Goal: Task Accomplishment & Management: Manage account settings

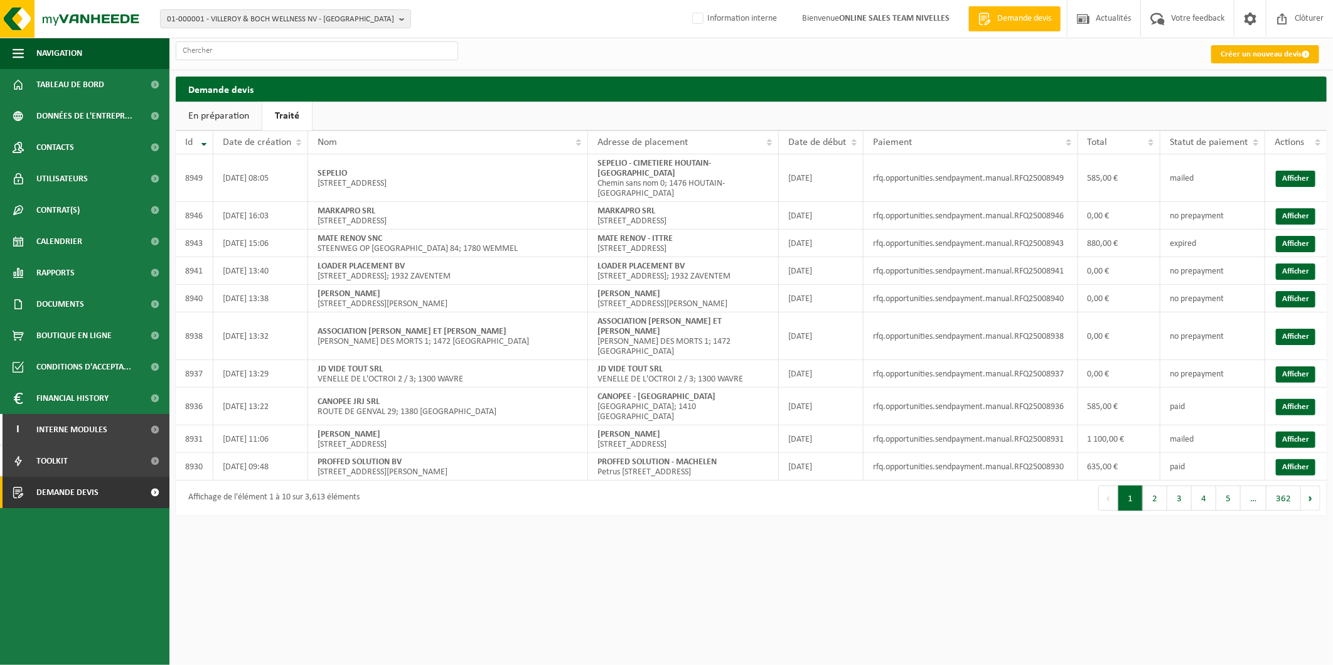
click at [1281, 51] on link "Créer un nouveau devis" at bounding box center [1265, 54] width 108 height 18
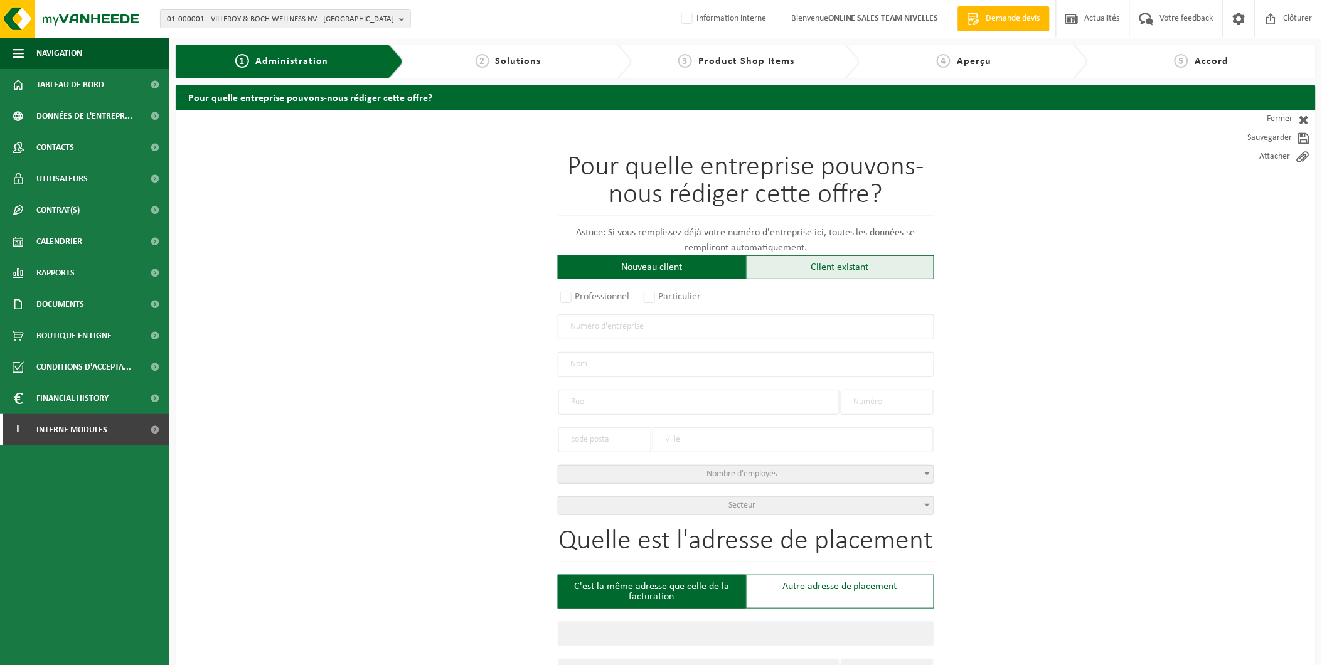
click at [786, 264] on div "Client existant" at bounding box center [840, 267] width 188 height 24
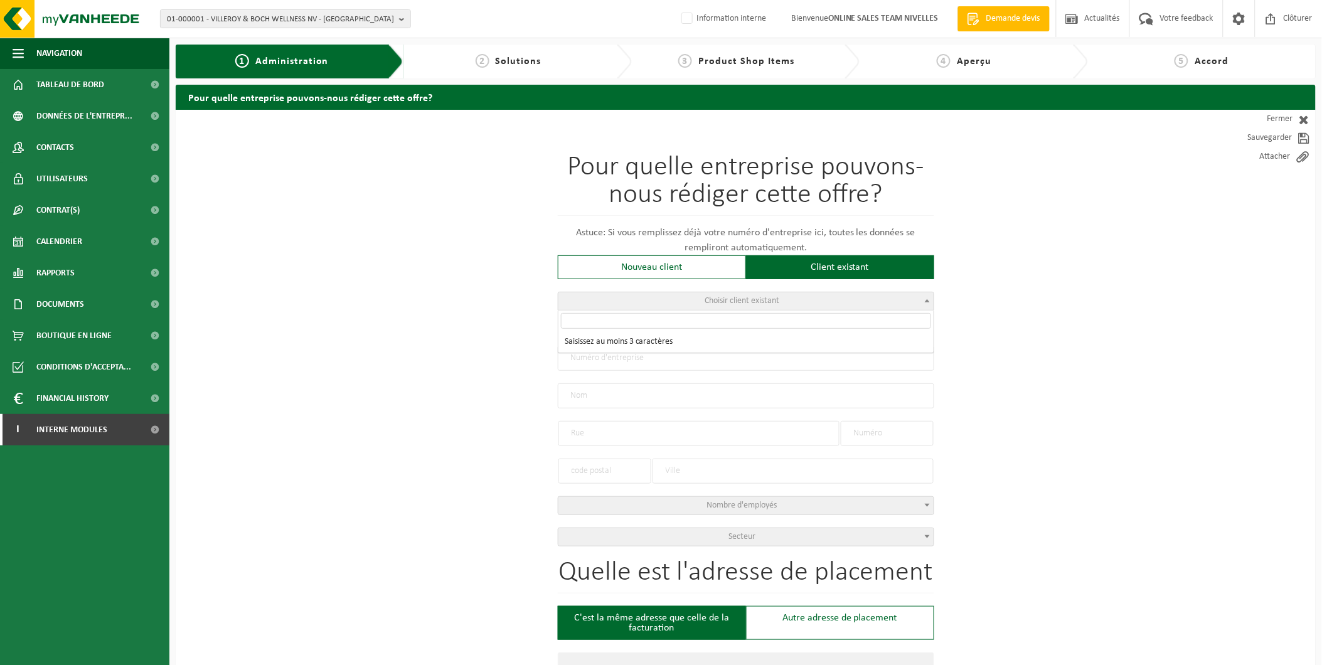
click at [690, 305] on span "Choisir client existant" at bounding box center [745, 301] width 375 height 18
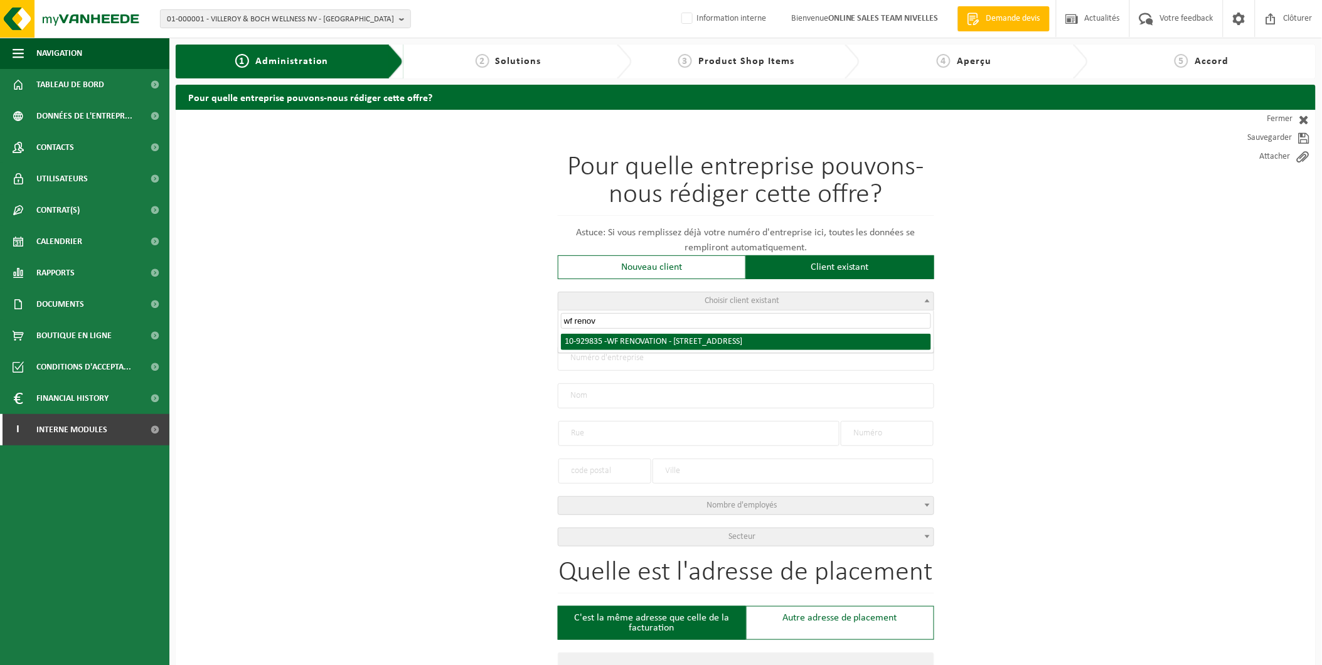
type input "wf renov"
radio input "true"
type input "0778.869.022"
type input "WF RENOVATION"
type input "HOEKSTRAAT"
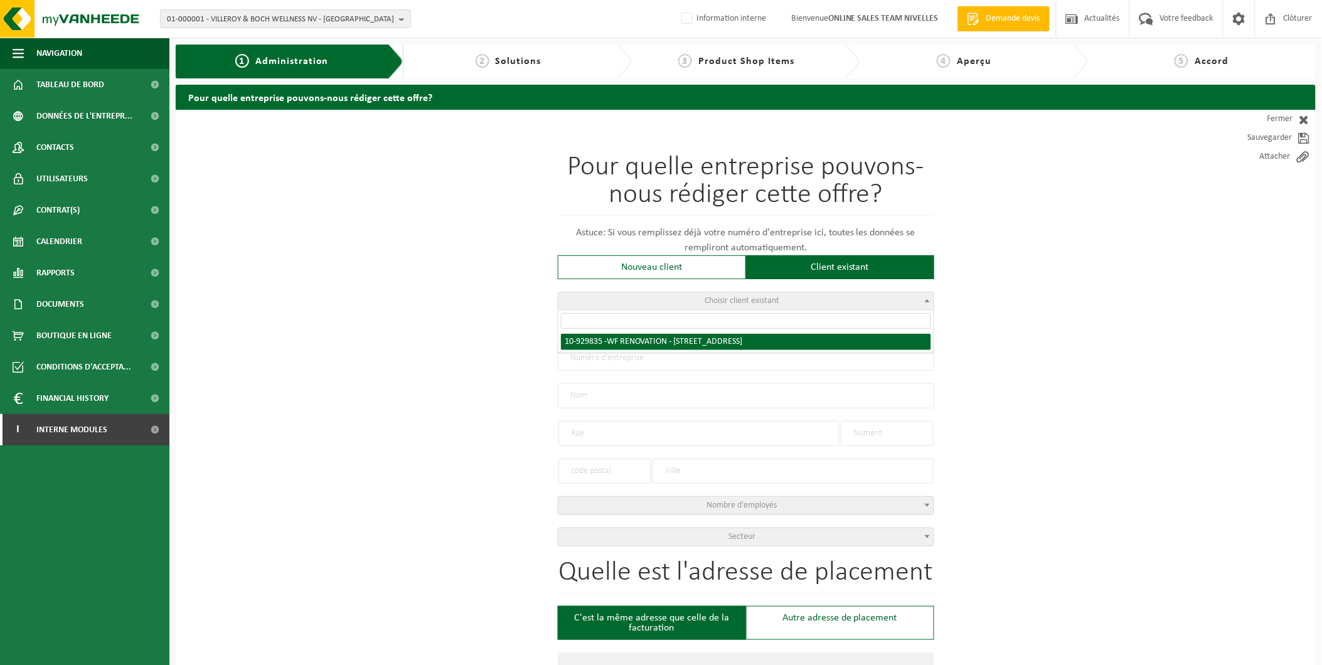
type input "38"
type input "1630"
type input "LINKEBEEK"
select select "11"
type input "WF RENOVATION"
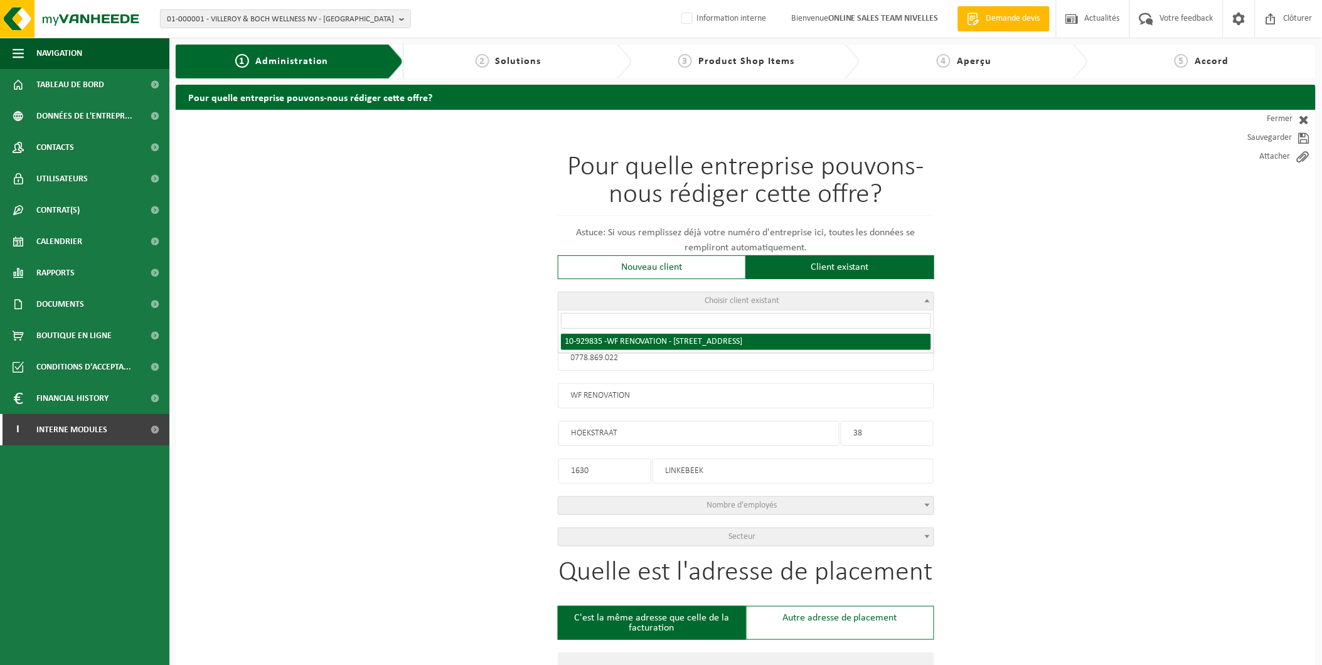
type input "HOEKSTRAAT"
type input "38"
type input "1630"
type input "LINKEBEEK"
select select "148728"
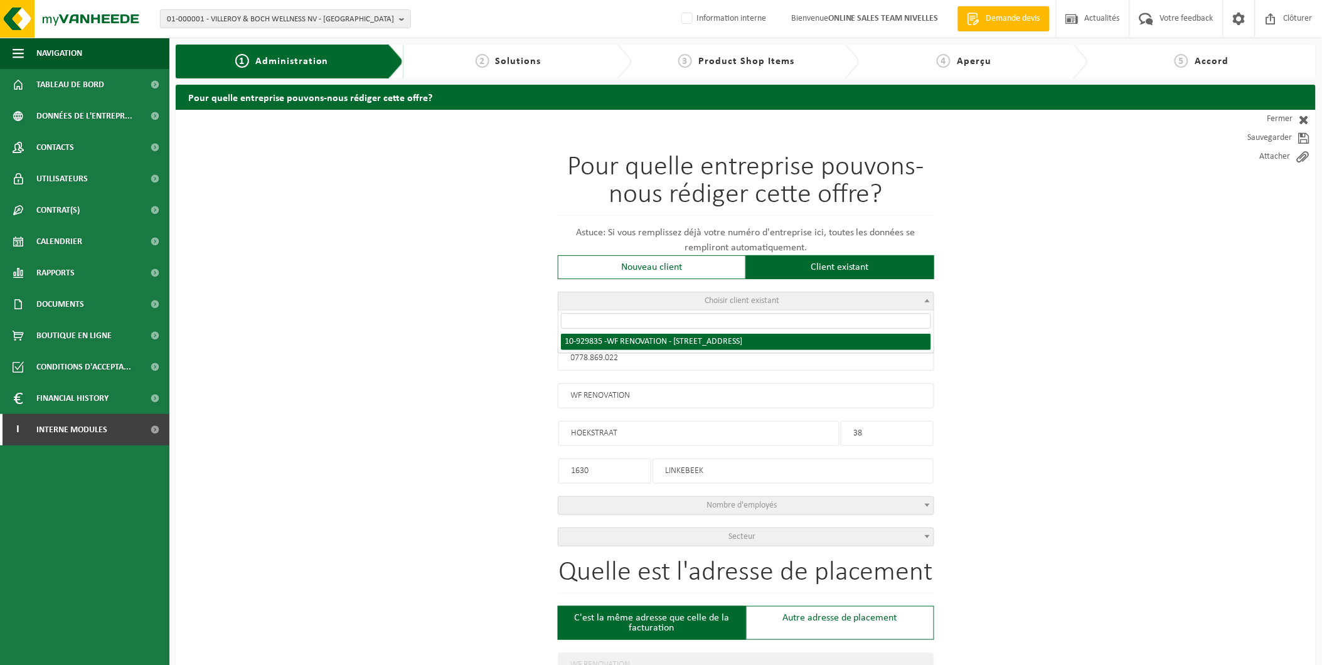
select select
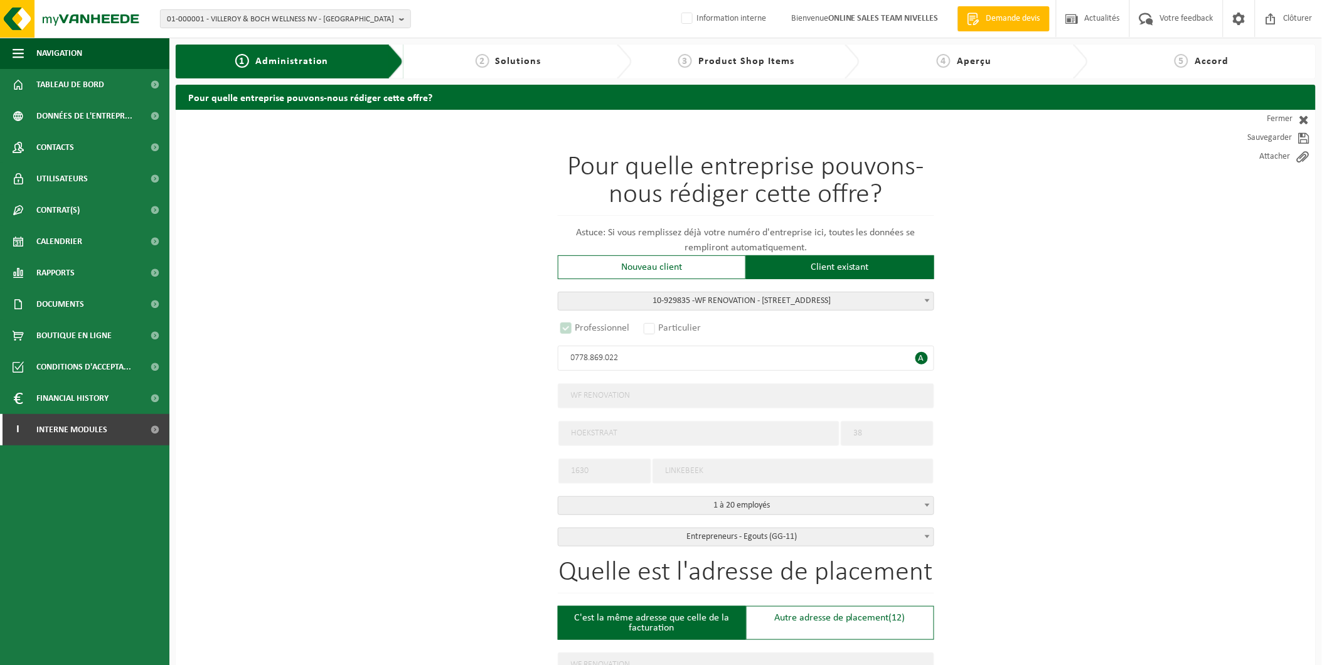
select select "D"
select select
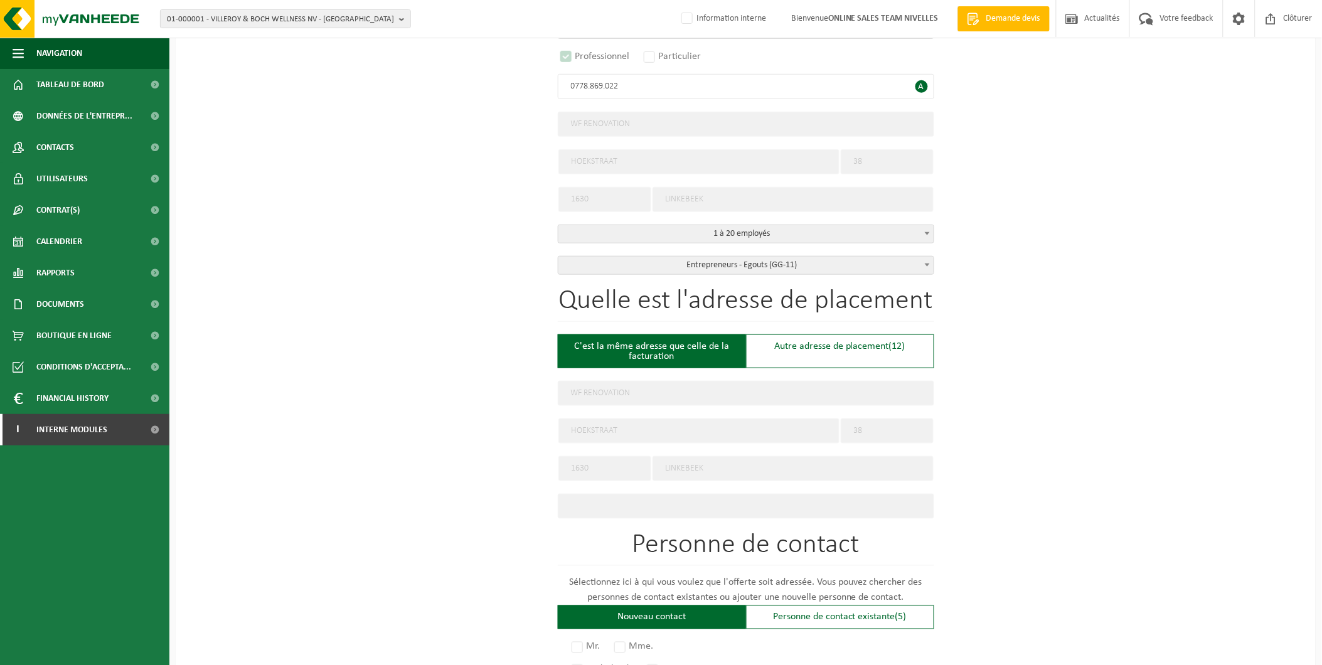
scroll to position [279, 0]
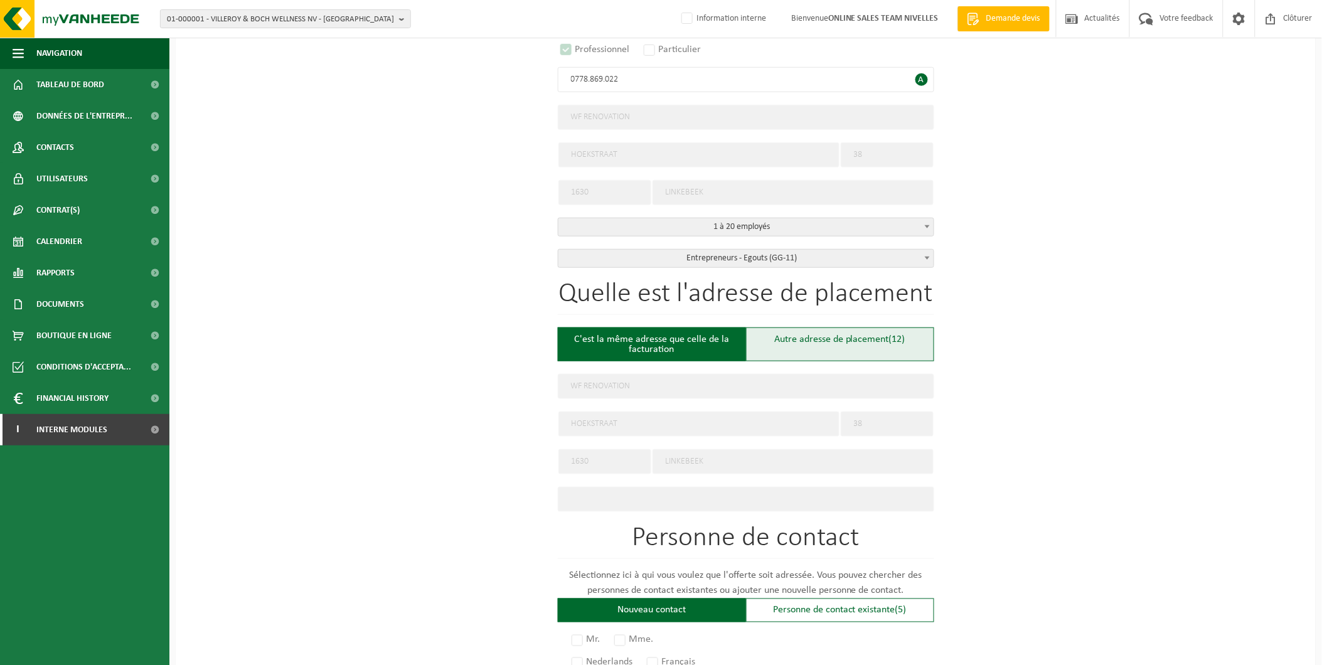
click at [845, 344] on div "Autre adresse de placement (12)" at bounding box center [840, 345] width 188 height 34
type input "Chantier -"
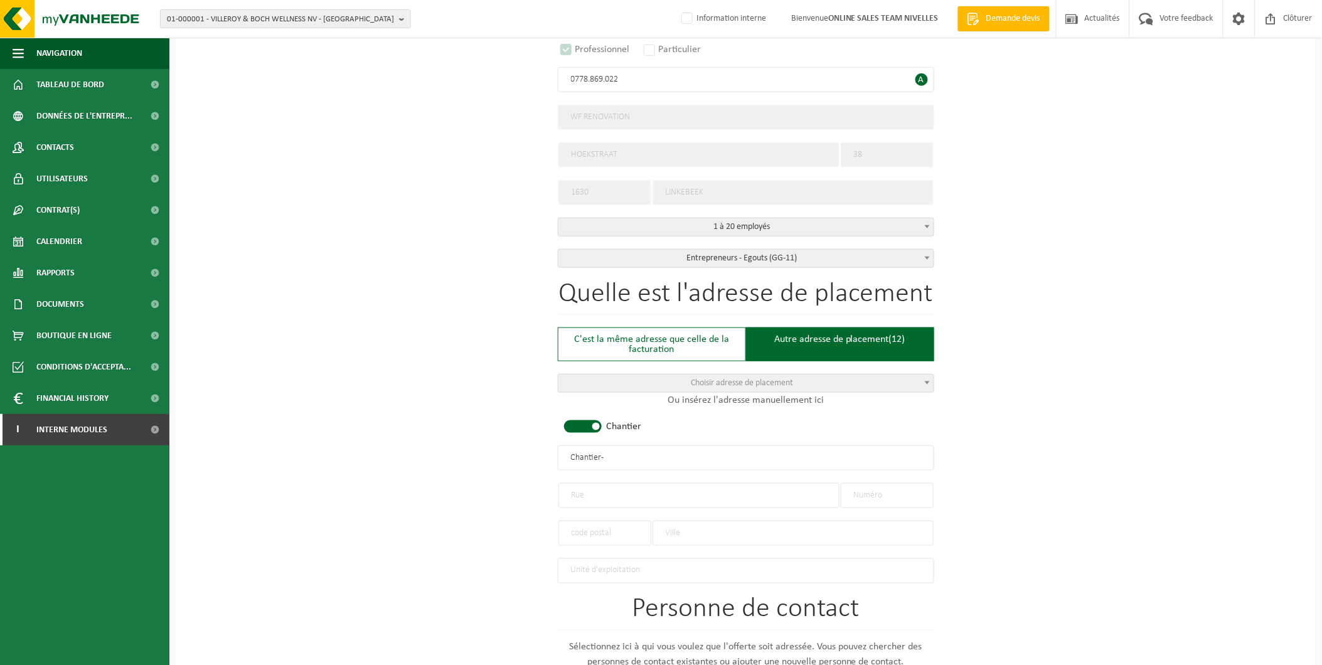
scroll to position [348, 0]
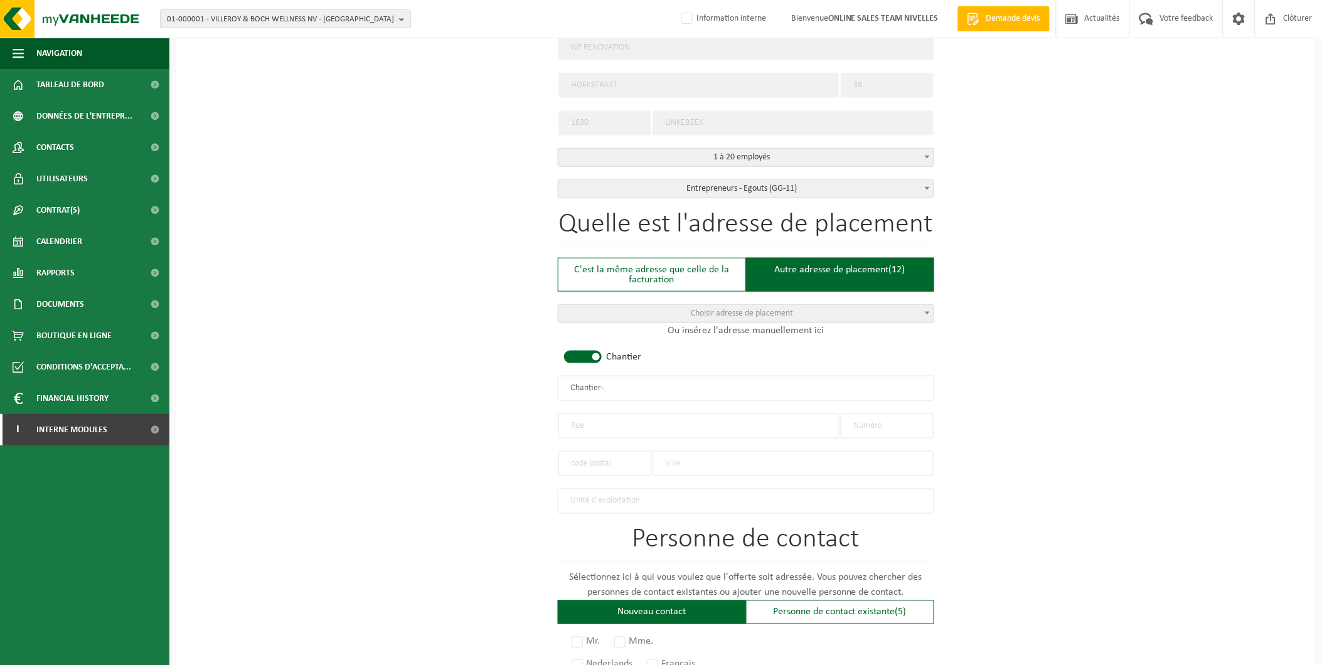
drag, startPoint x: 647, startPoint y: 377, endPoint x: 460, endPoint y: 375, distance: 187.0
click at [460, 375] on div "Pour quelle entreprise pouvons-nous rédiger cette offre? Astuce: Si vous rempli…" at bounding box center [746, 386] width 1140 height 1249
click at [626, 387] on input "WF RENOATION - LINKEBEEK" at bounding box center [746, 388] width 376 height 25
click at [632, 387] on input "WF RENOATION - LINKEBEEK" at bounding box center [746, 388] width 376 height 25
click at [606, 383] on input "WF RENOATION - BUSINESS STOCK LINKEBEEK" at bounding box center [746, 388] width 376 height 25
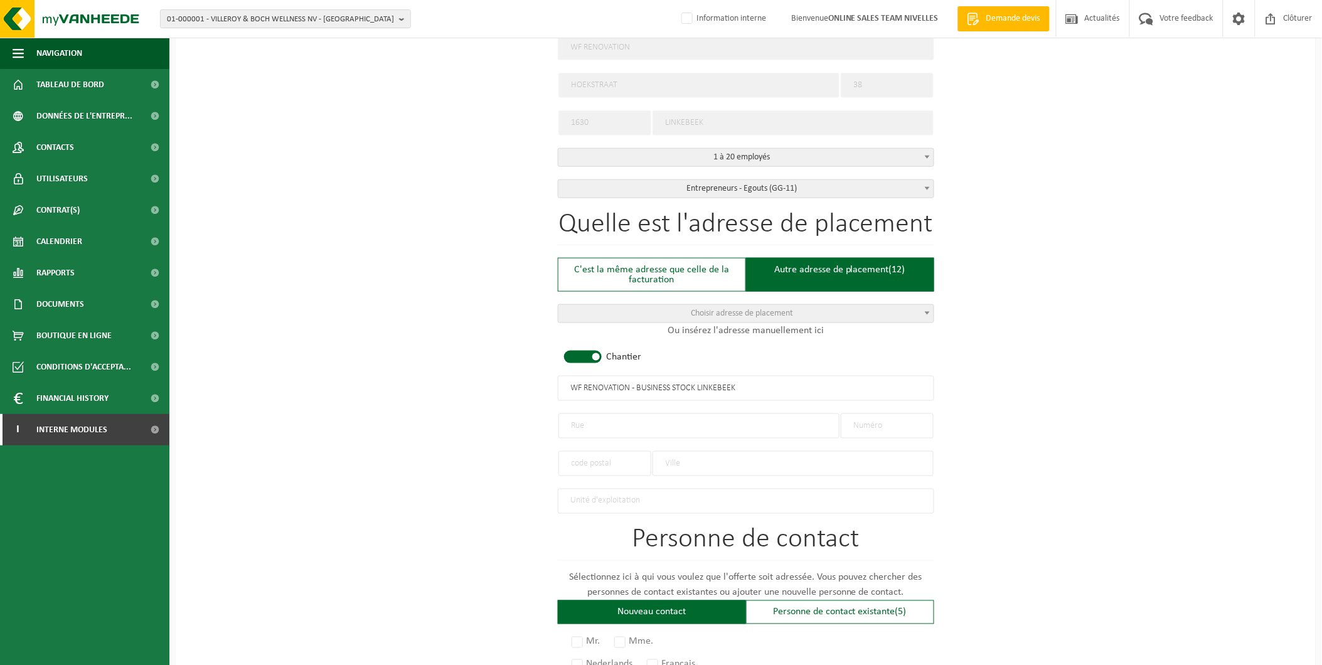
type input "WF RENOVATION - BUSINESS STOCK LINKEBEEK"
click at [666, 415] on input "text" at bounding box center [698, 425] width 281 height 25
drag, startPoint x: 613, startPoint y: 423, endPoint x: 874, endPoint y: 420, distance: 261.0
click at [619, 423] on input "Chaussée d'alsemberg" at bounding box center [698, 425] width 281 height 25
type input "Chaussée d'Alsemberg"
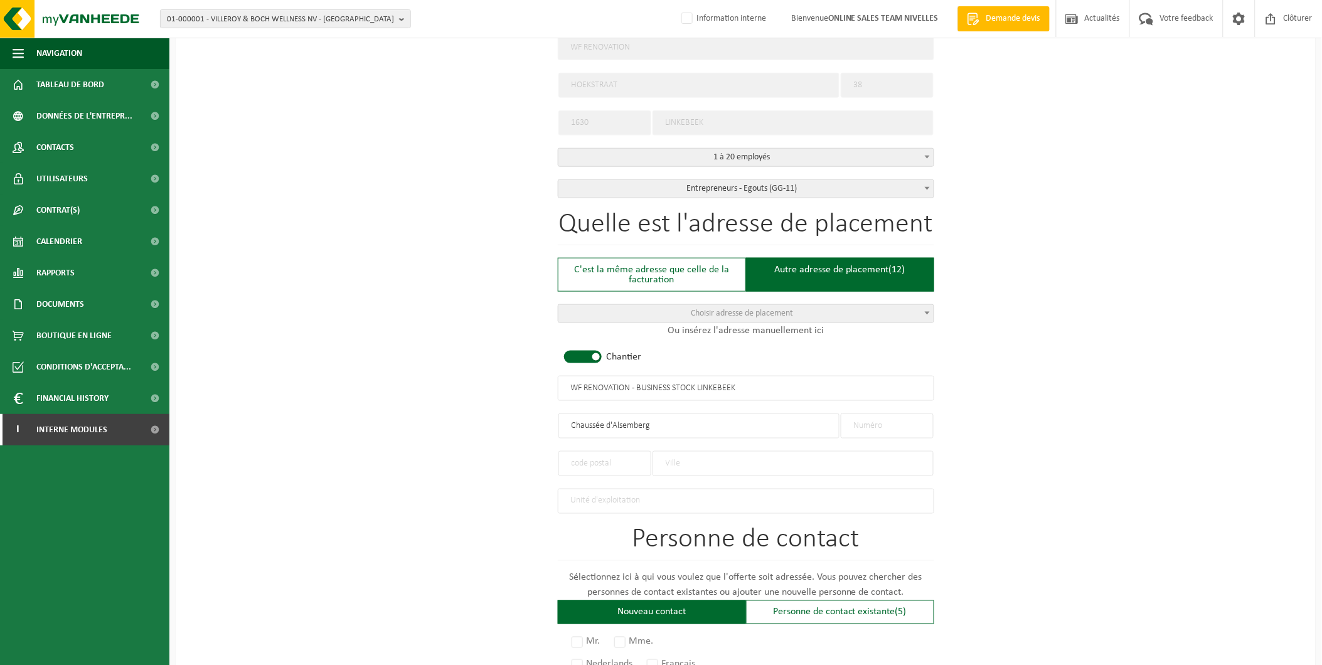
click at [918, 423] on input "text" at bounding box center [887, 425] width 93 height 25
type input "34"
click at [619, 460] on input "text" at bounding box center [604, 463] width 93 height 25
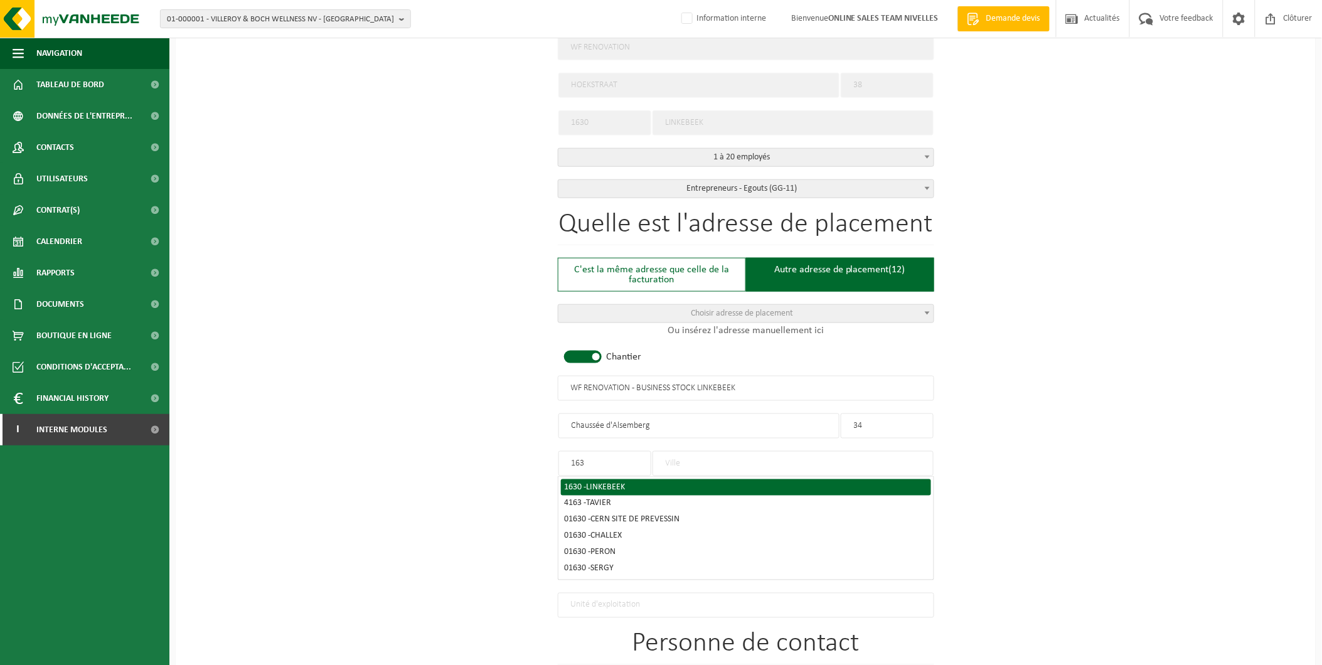
click at [621, 483] on span "LINKEBEEK" at bounding box center [606, 487] width 39 height 9
type input "1630"
type input "LINKEBEEK"
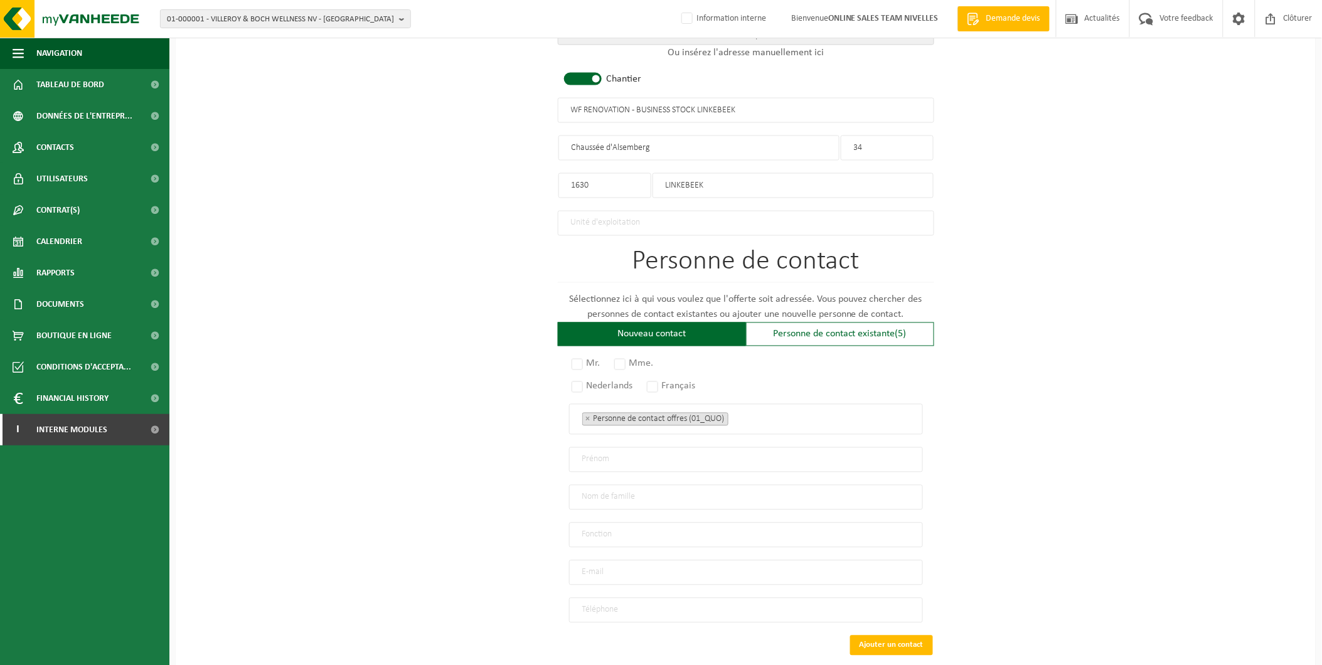
scroll to position [627, 0]
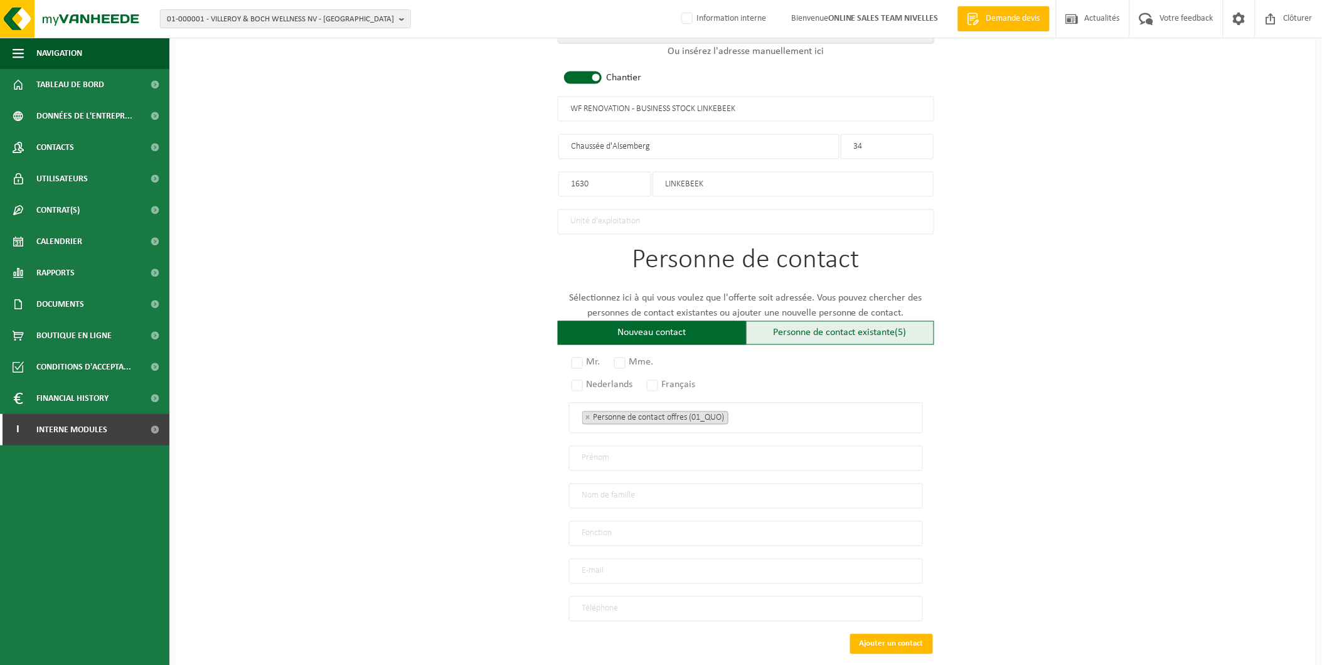
click at [839, 334] on div "Personne de contact existante (5)" at bounding box center [840, 333] width 188 height 24
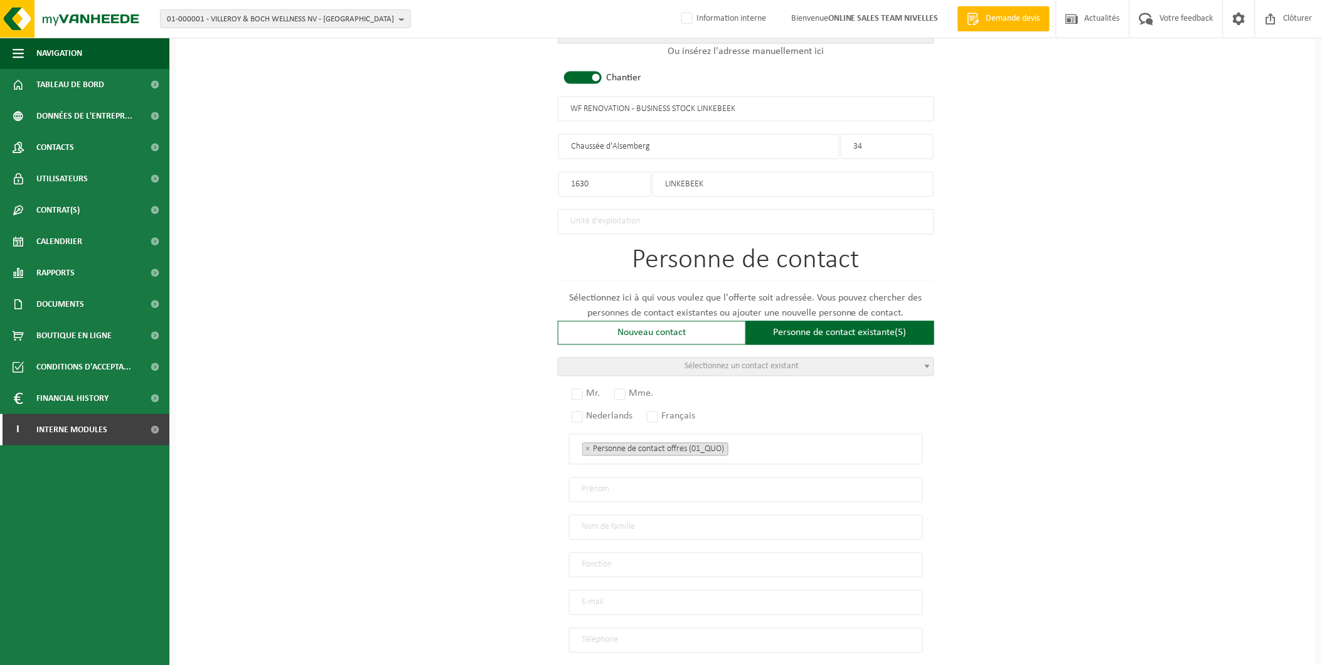
click at [680, 366] on span "Sélectionnez un contact existant" at bounding box center [745, 367] width 375 height 18
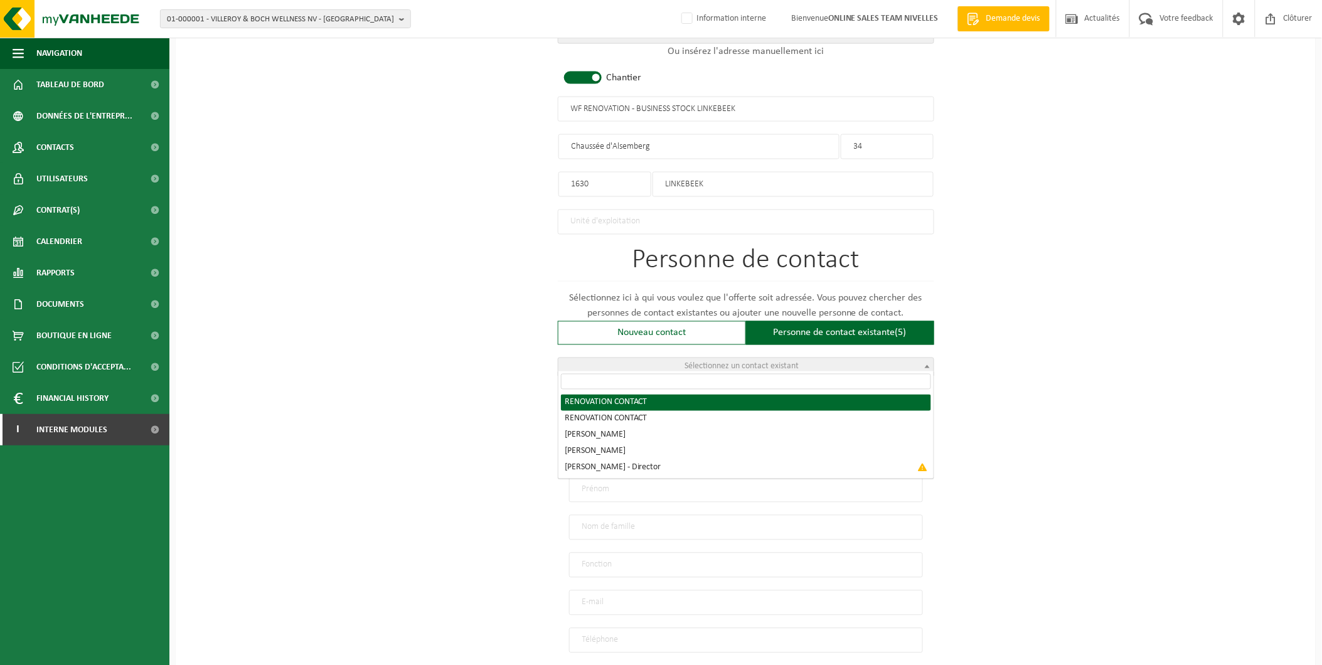
radio input "true"
select select "{"code":"10-952988","firstname":"CONTACT","surname":"RENOVATION","gender":"Unkn…"
type input "CONTACT"
type input "RENOVATION"
type input "wfservise@gmail.com"
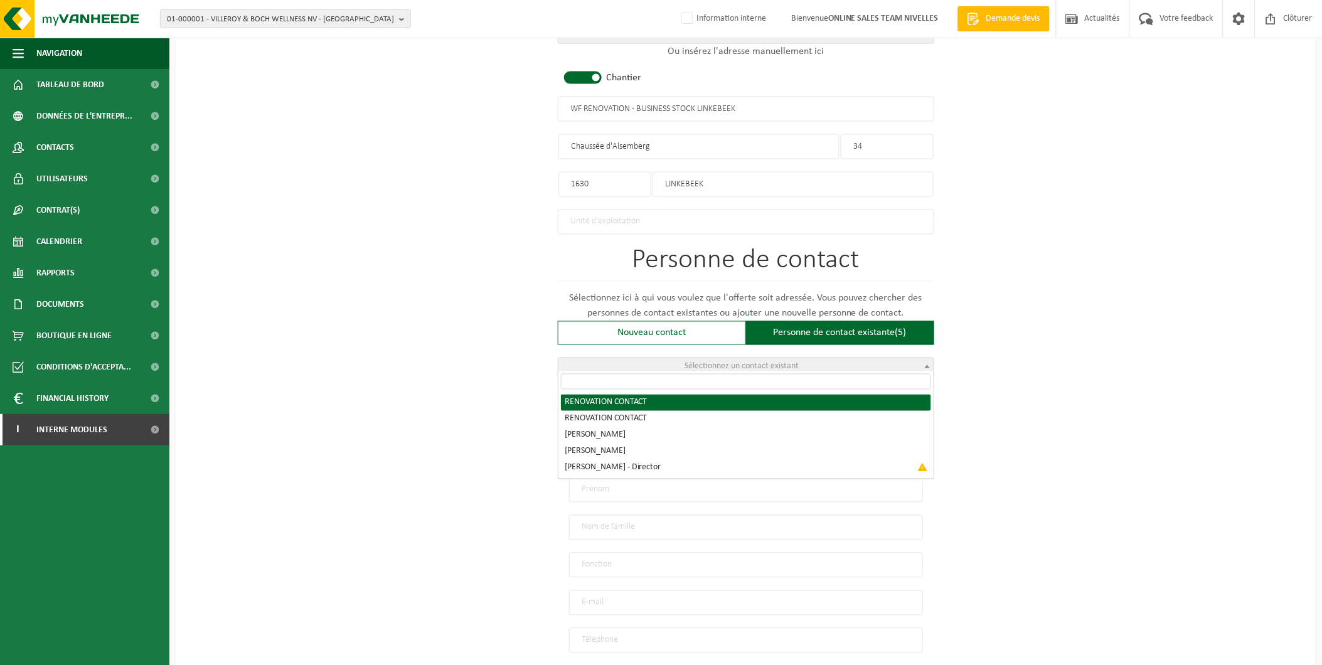
type input "O489626404"
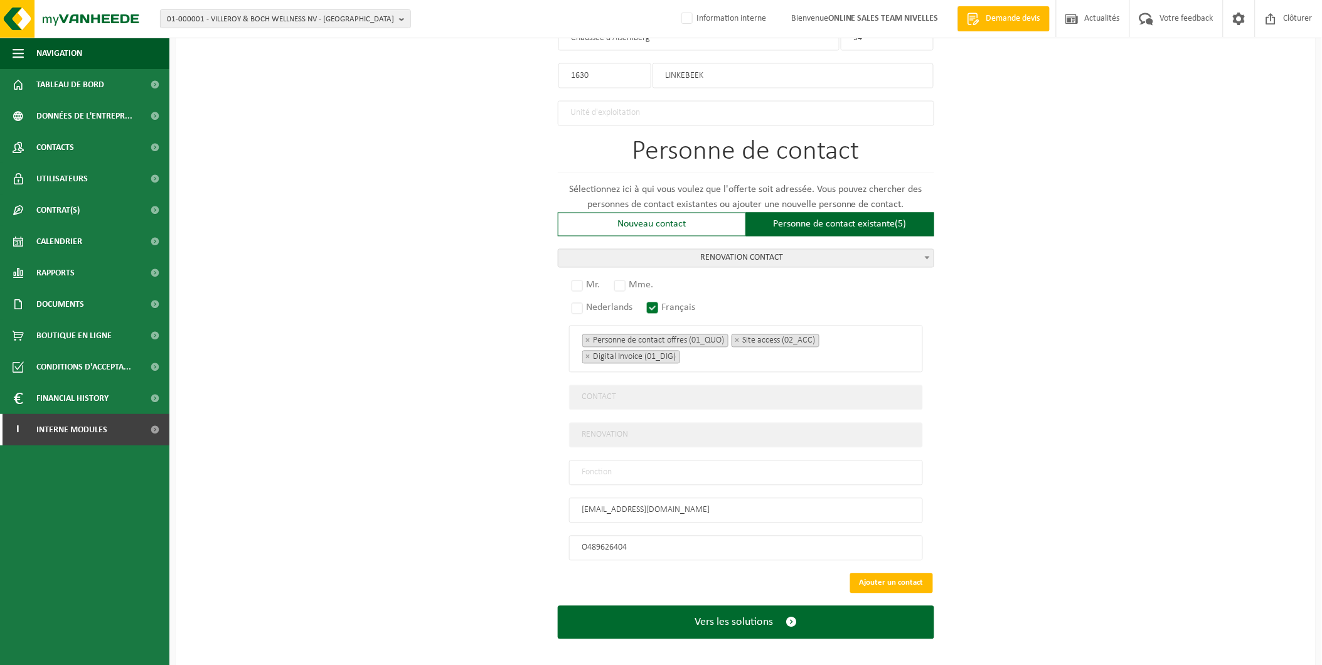
scroll to position [739, 0]
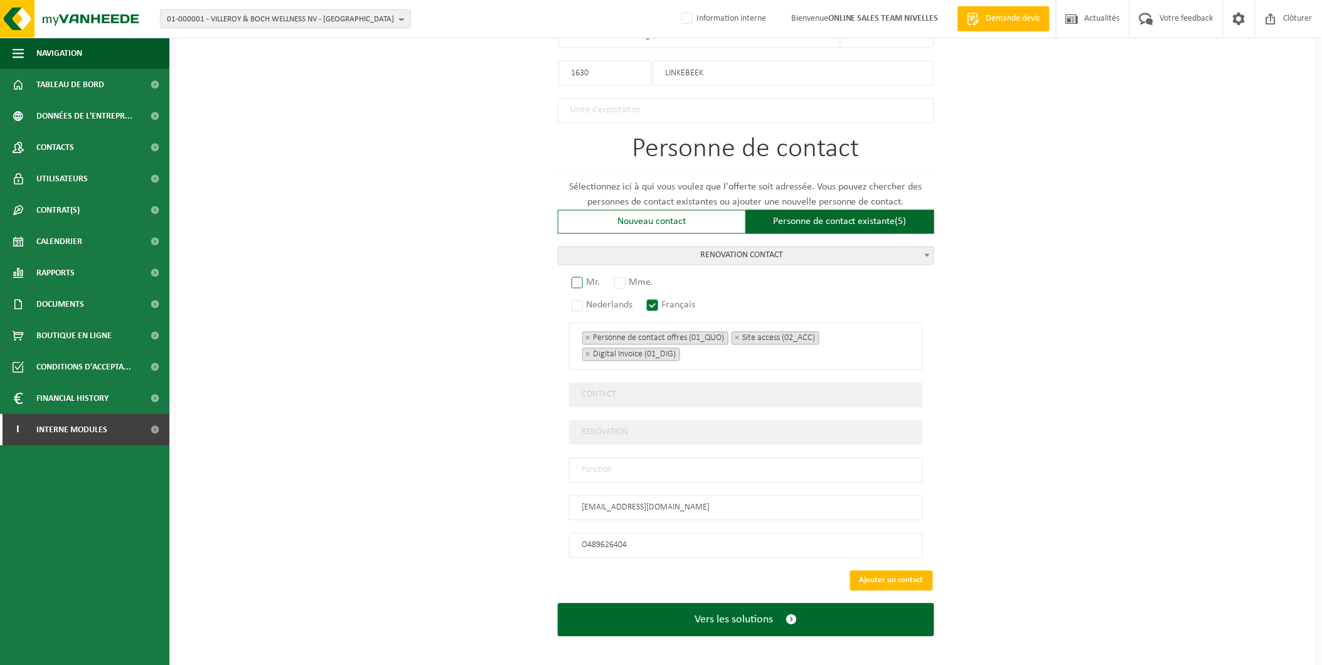
click at [575, 280] on label "Mr." at bounding box center [586, 283] width 35 height 18
radio input "true"
click at [637, 461] on input "text" at bounding box center [746, 470] width 354 height 25
type input "Manager"
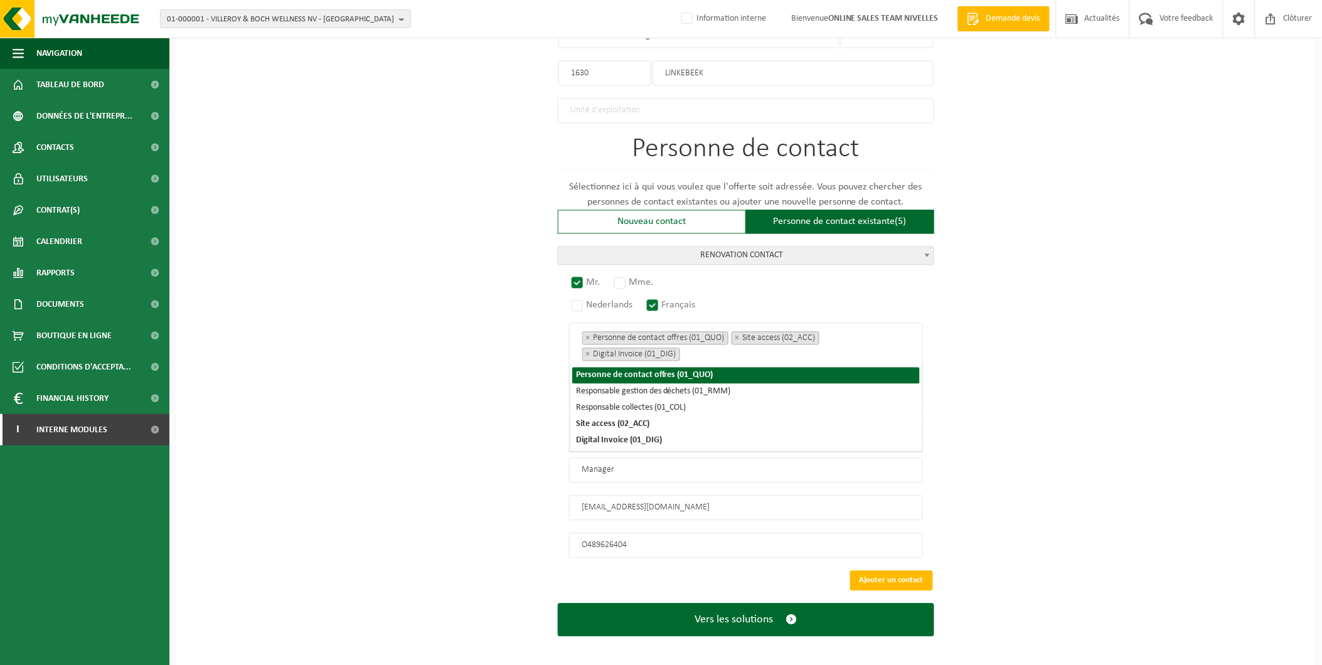
scroll to position [657, 0]
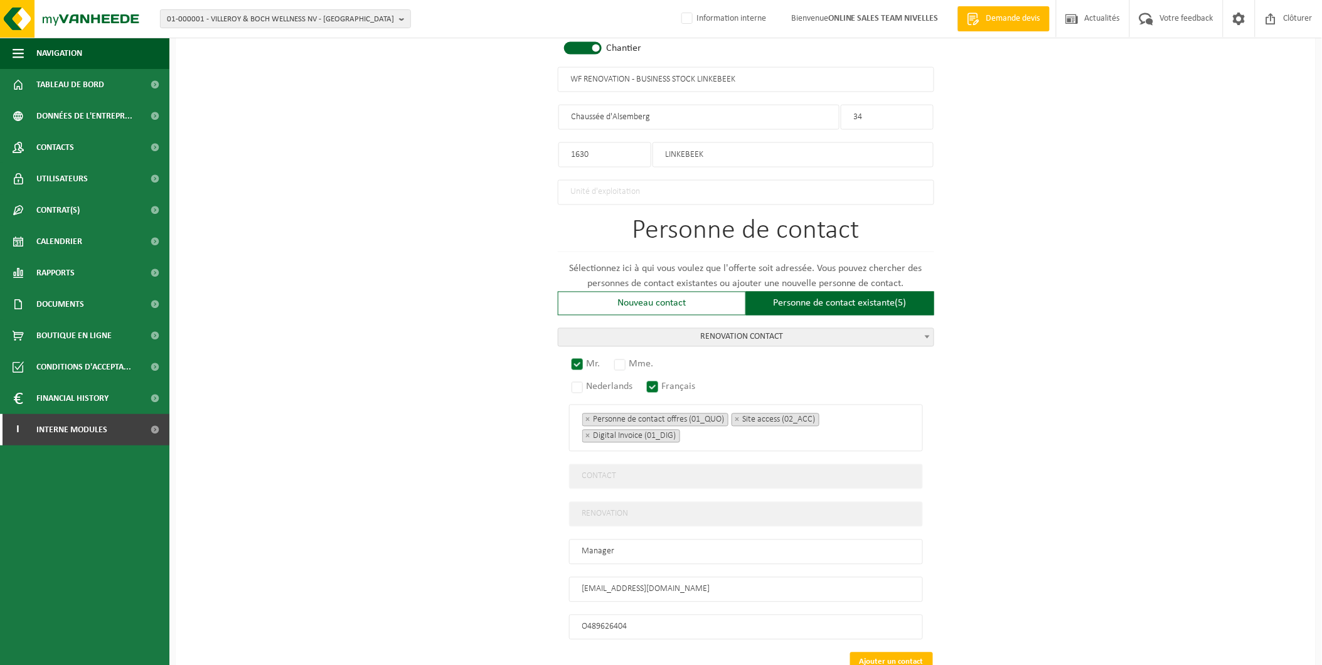
click at [1125, 509] on div "Pour quelle entreprise pouvons-nous rédiger cette offre? Astuce: Si vous rempli…" at bounding box center [746, 101] width 1140 height 1297
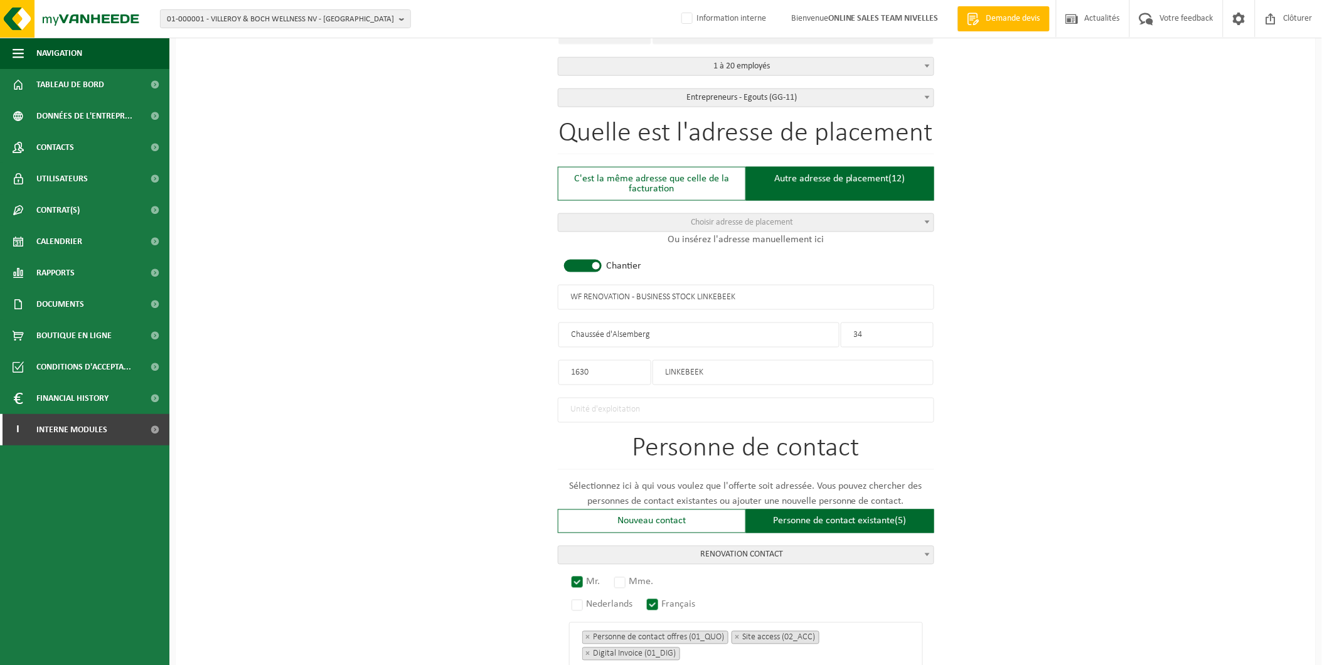
scroll to position [739, 0]
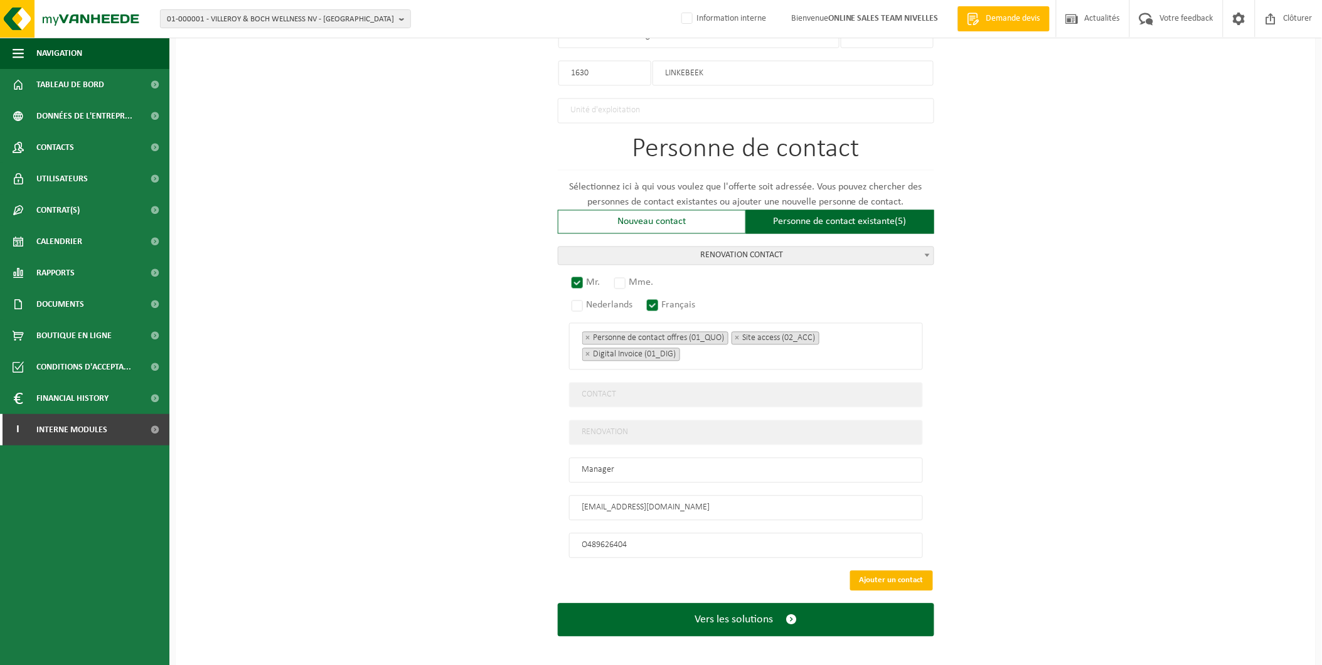
click at [880, 573] on button "Ajouter un contact" at bounding box center [891, 581] width 83 height 20
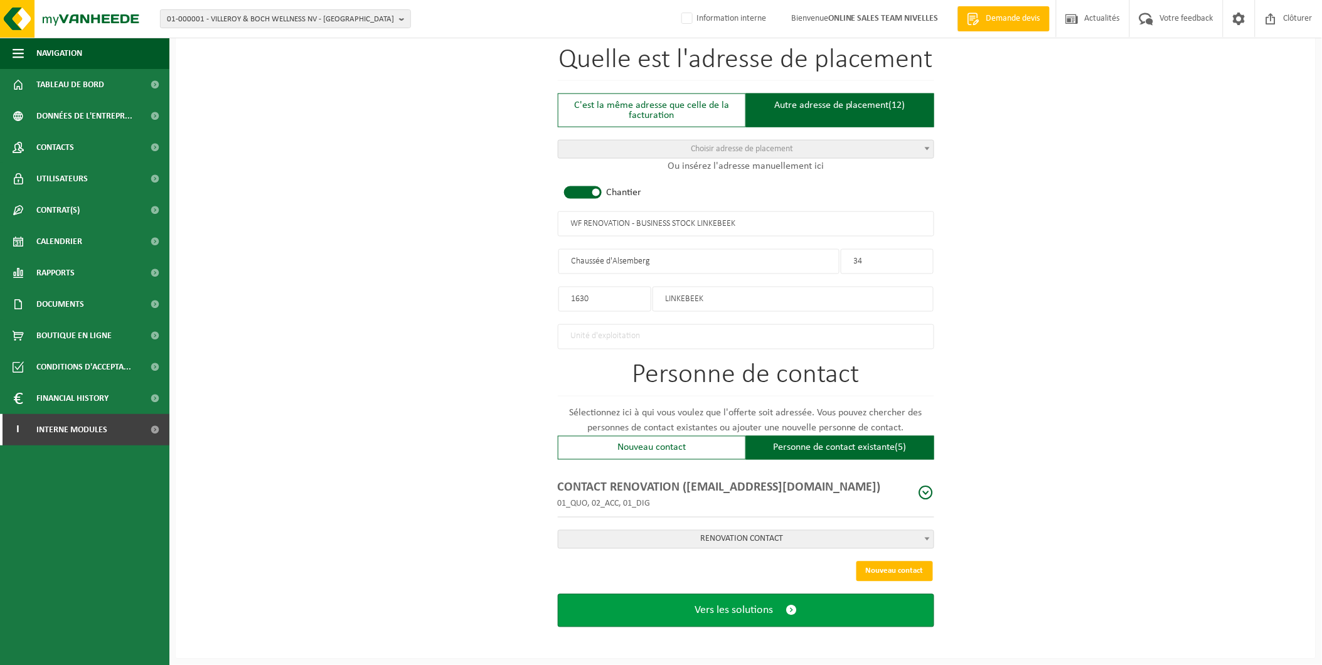
scroll to position [507, 0]
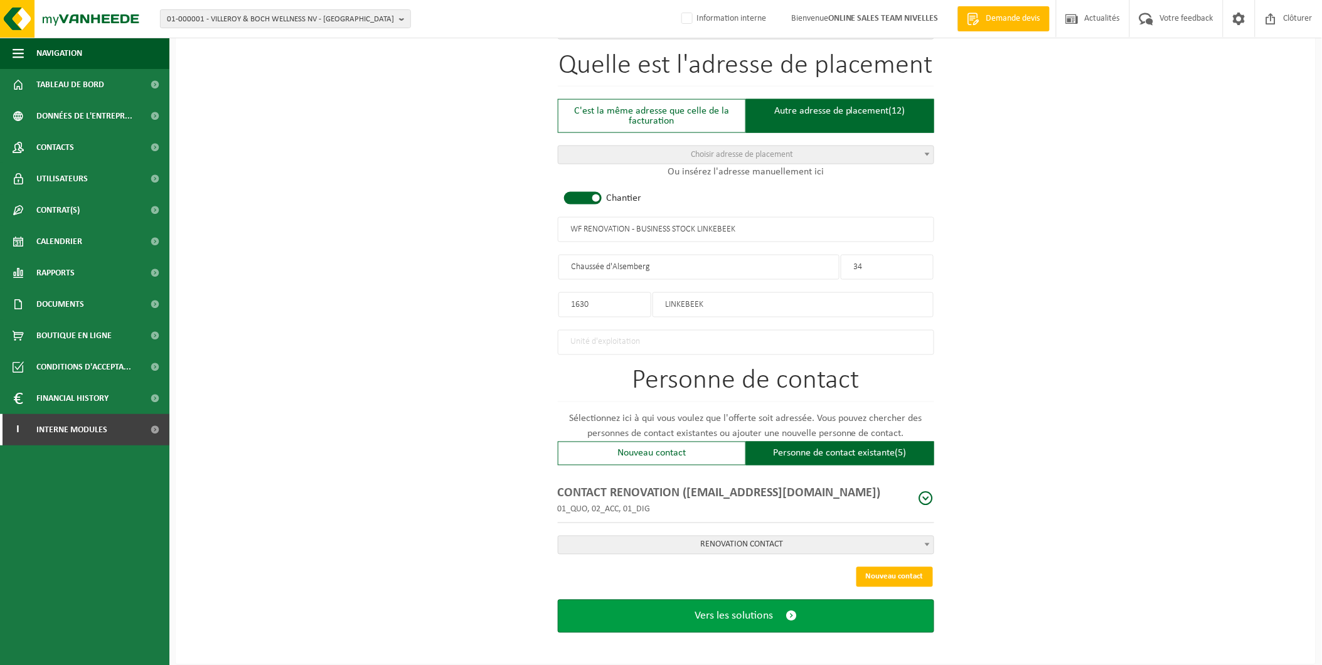
click at [784, 600] on button "Vers les solutions" at bounding box center [746, 616] width 376 height 33
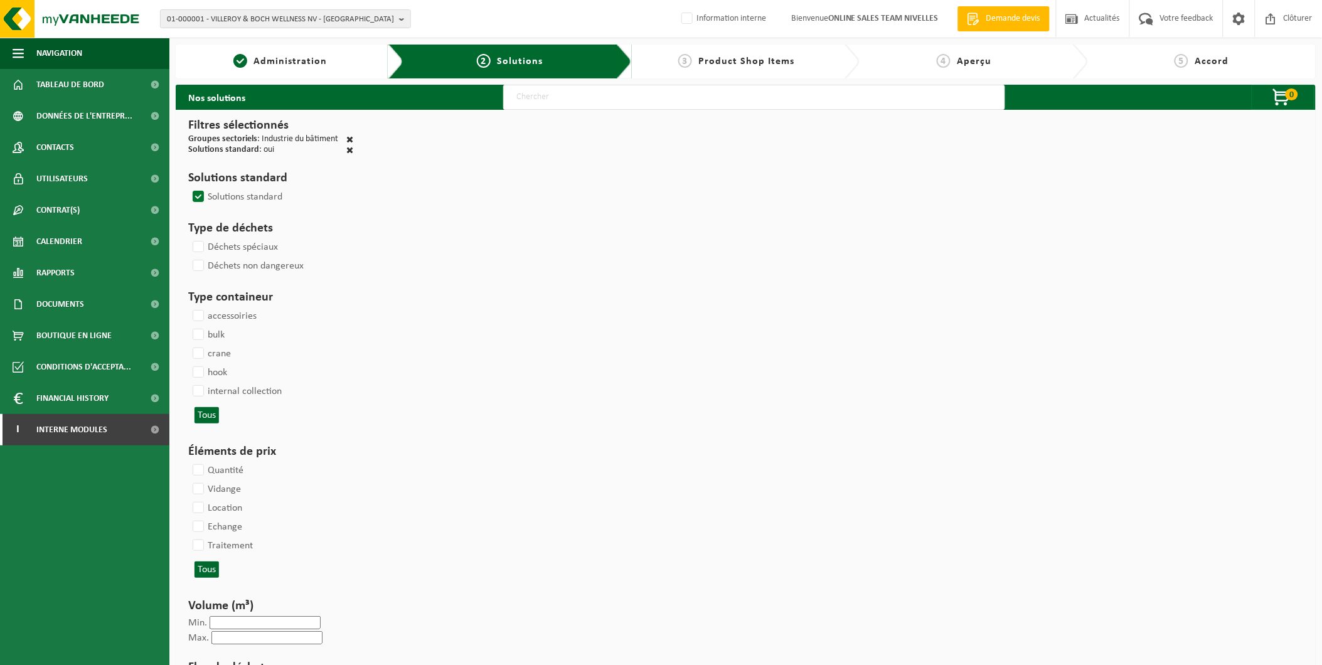
click at [515, 105] on input "text" at bounding box center [754, 97] width 502 height 25
type input "000291"
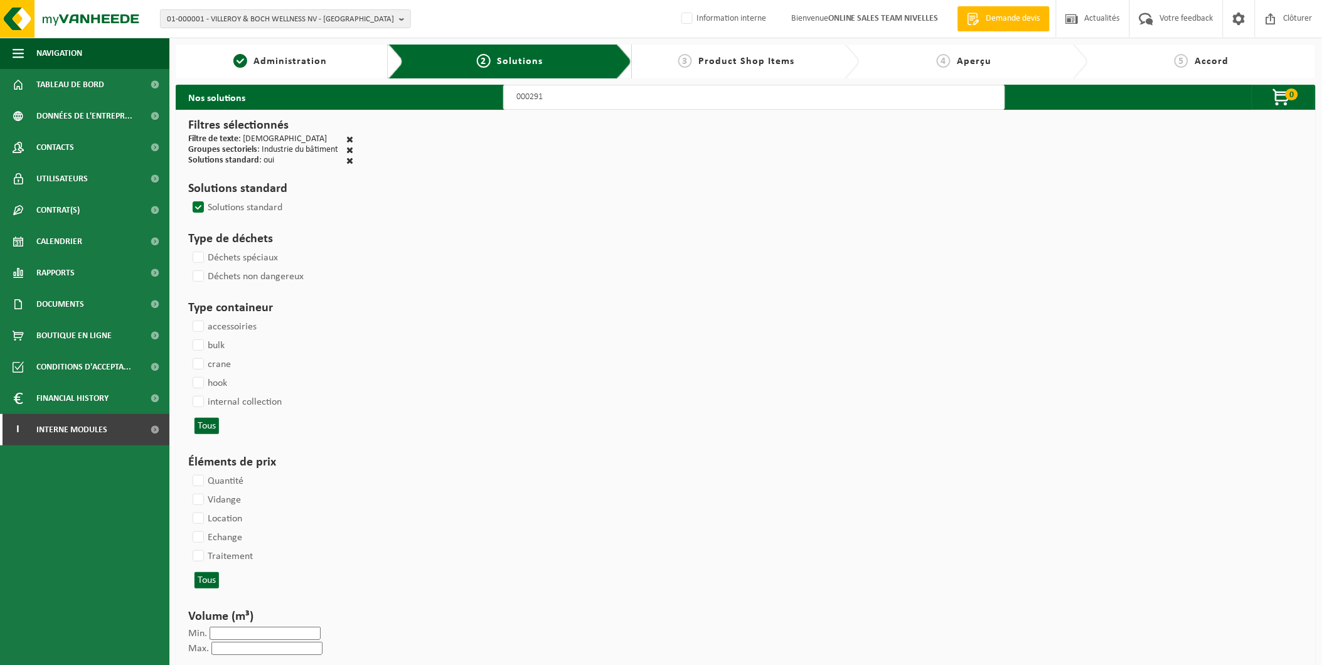
select select
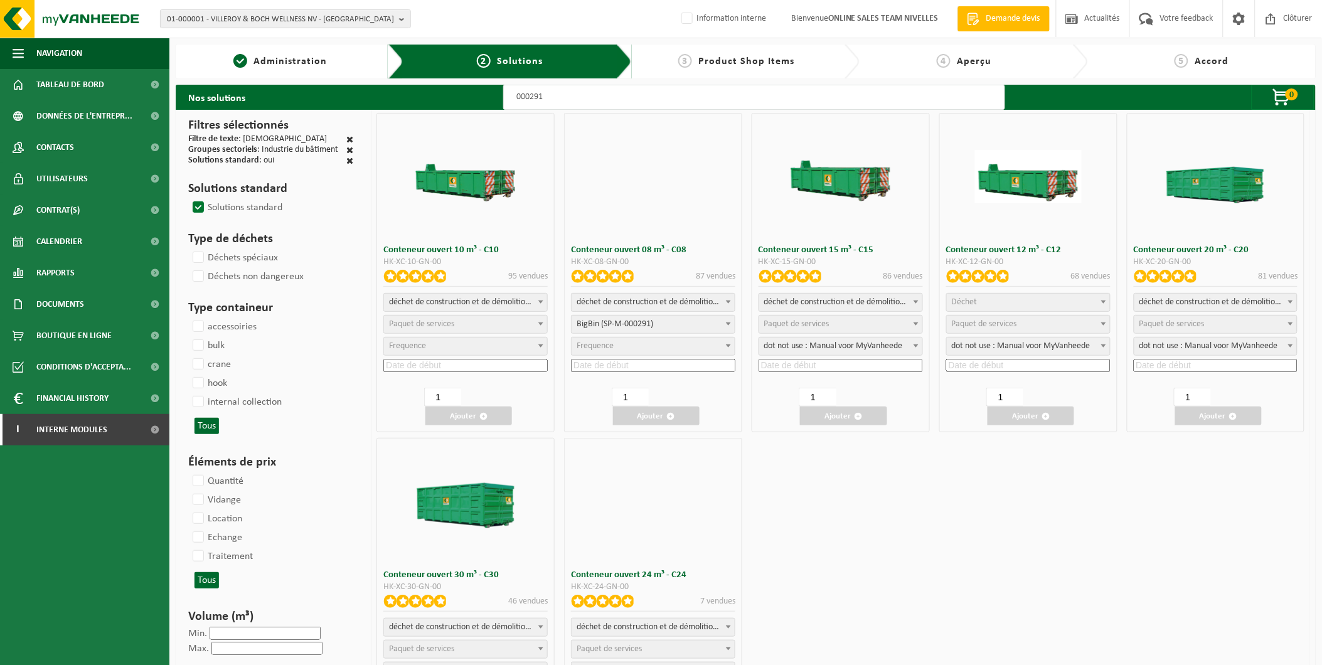
select select
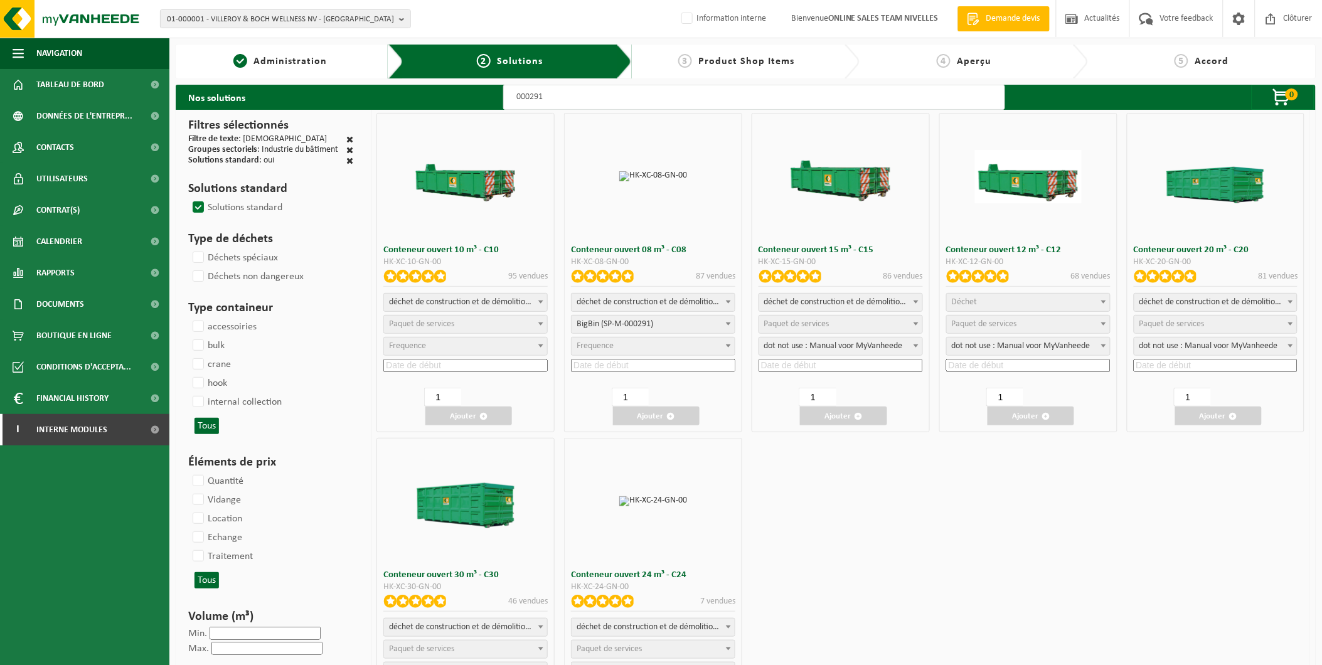
select select "197"
select select
select select "25"
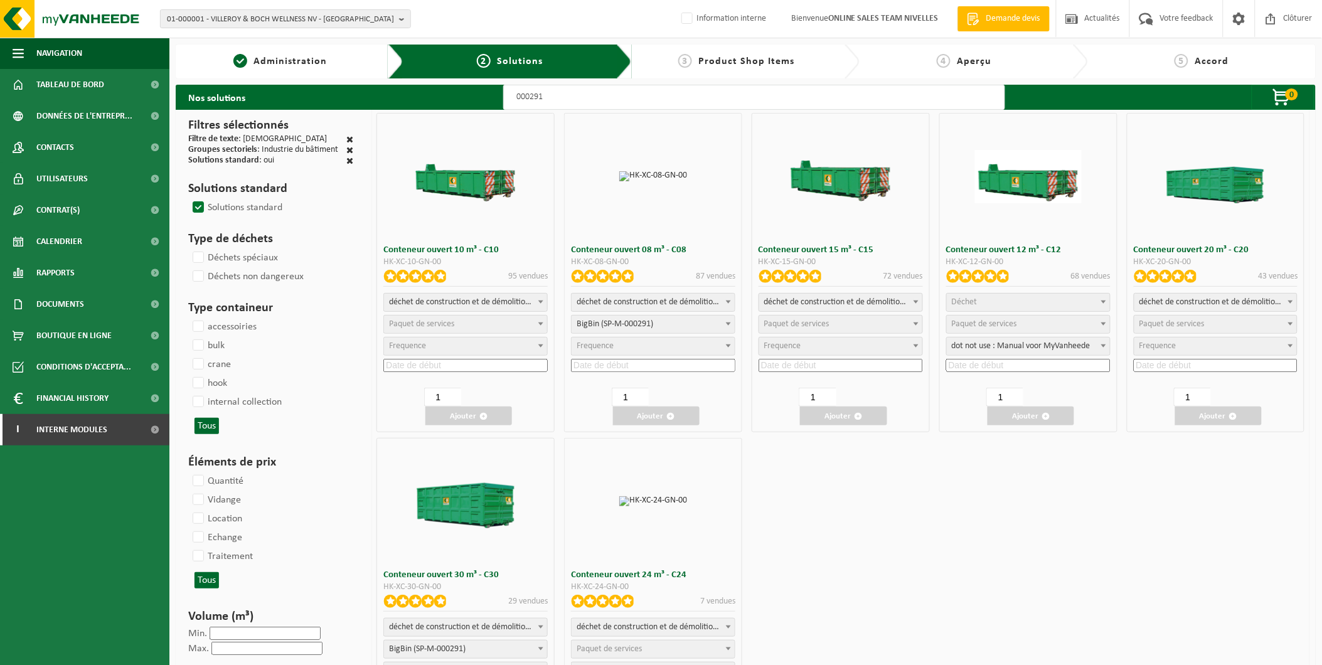
select select "197"
select select "25"
click at [993, 298] on span "Déchet" at bounding box center [1028, 303] width 163 height 18
select select "31"
select select
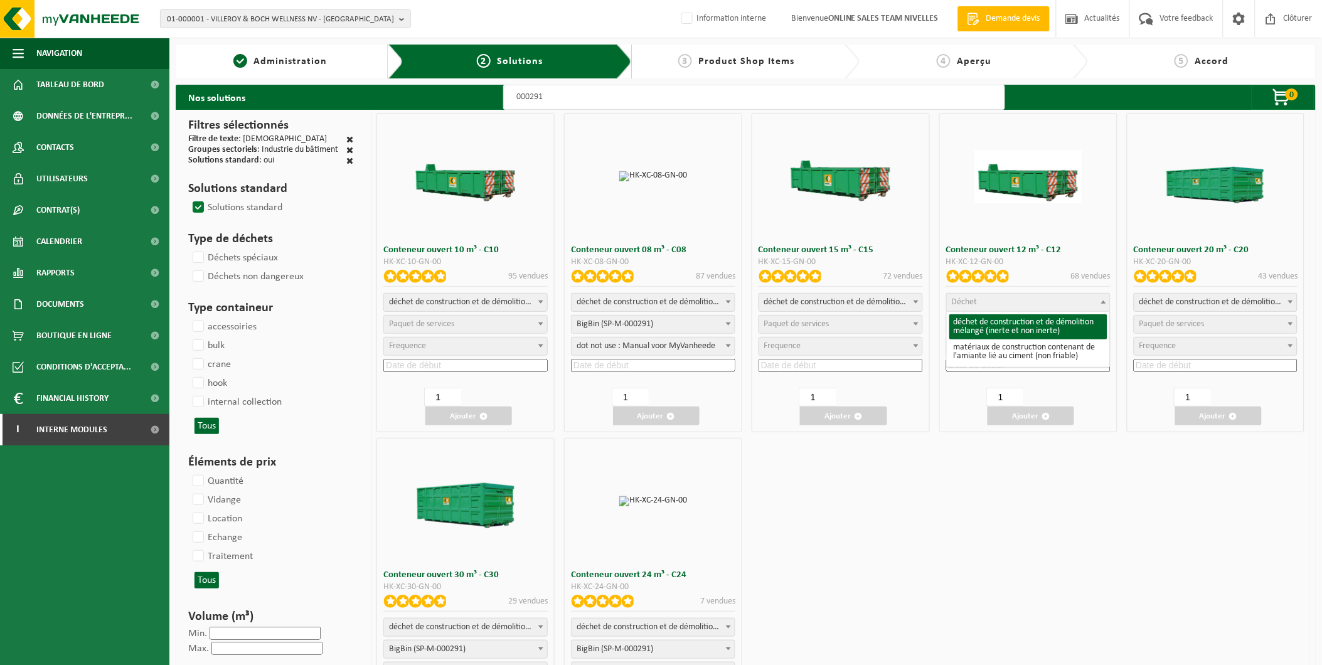
select select
click at [988, 319] on span "Paquet de services" at bounding box center [984, 323] width 65 height 9
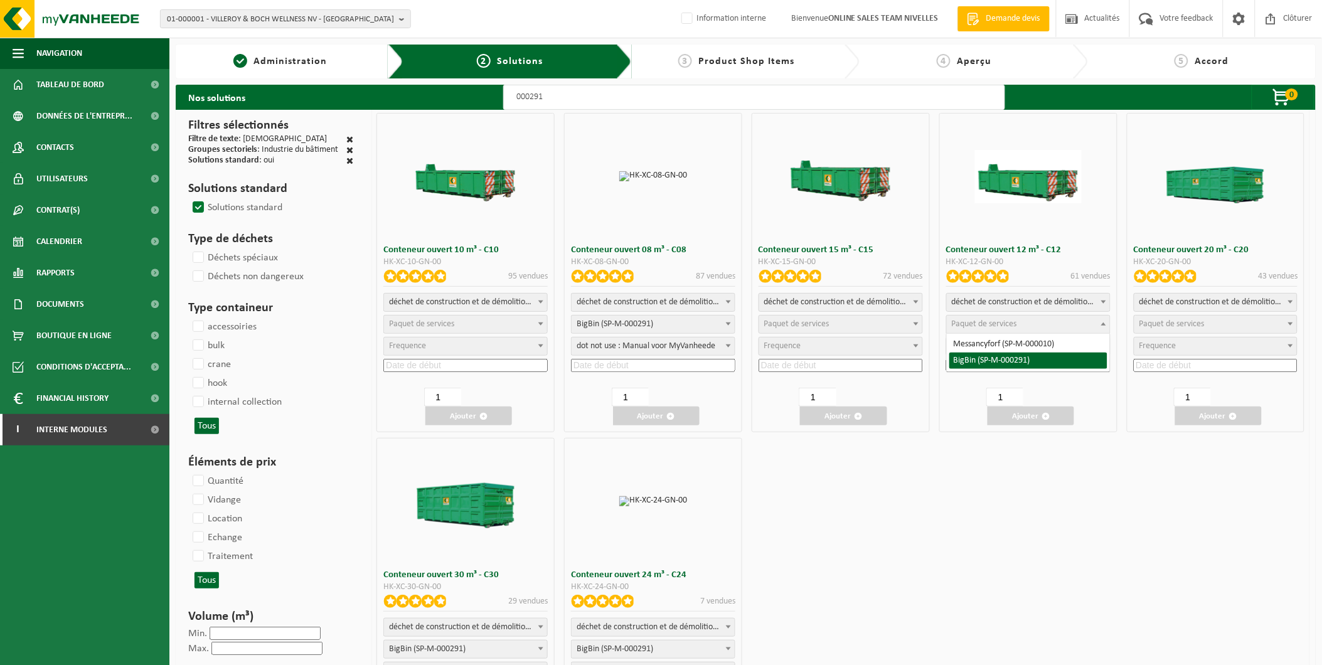
select select "197"
select select "25"
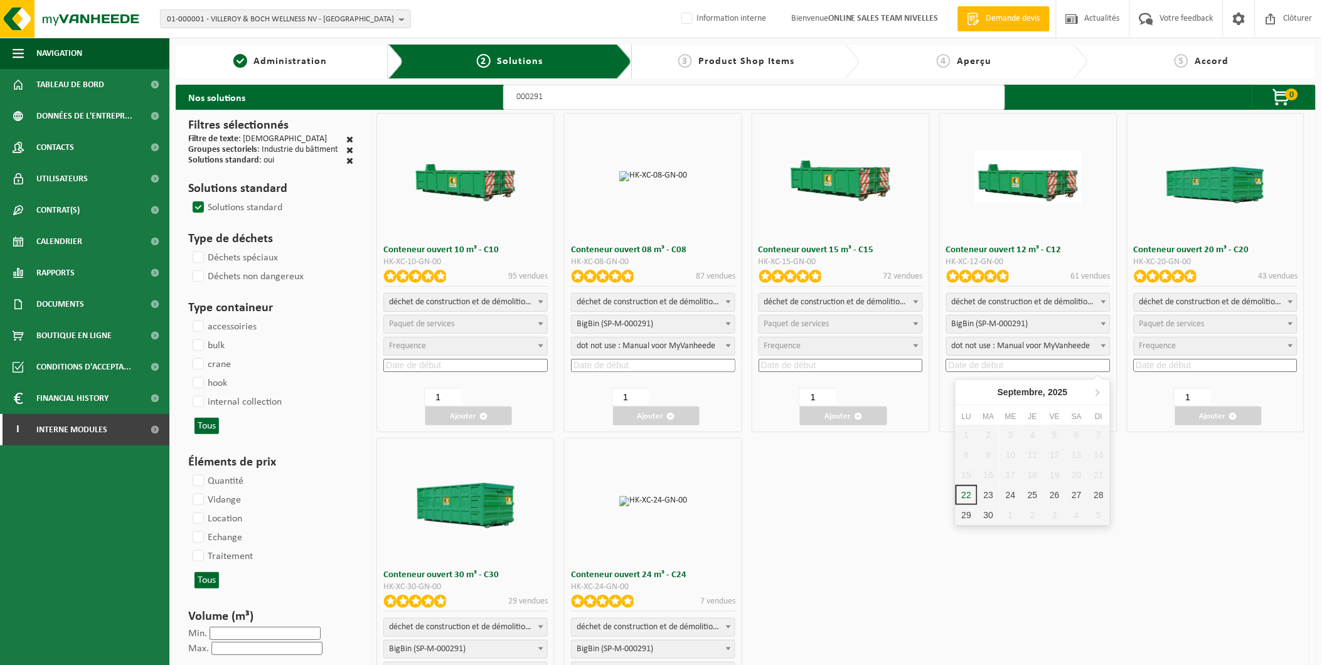
click at [994, 366] on input at bounding box center [1028, 365] width 164 height 13
click at [989, 493] on div "23" at bounding box center [989, 495] width 22 height 20
type input "2025-09-23"
click at [1018, 414] on button "Ajouter" at bounding box center [1031, 416] width 87 height 19
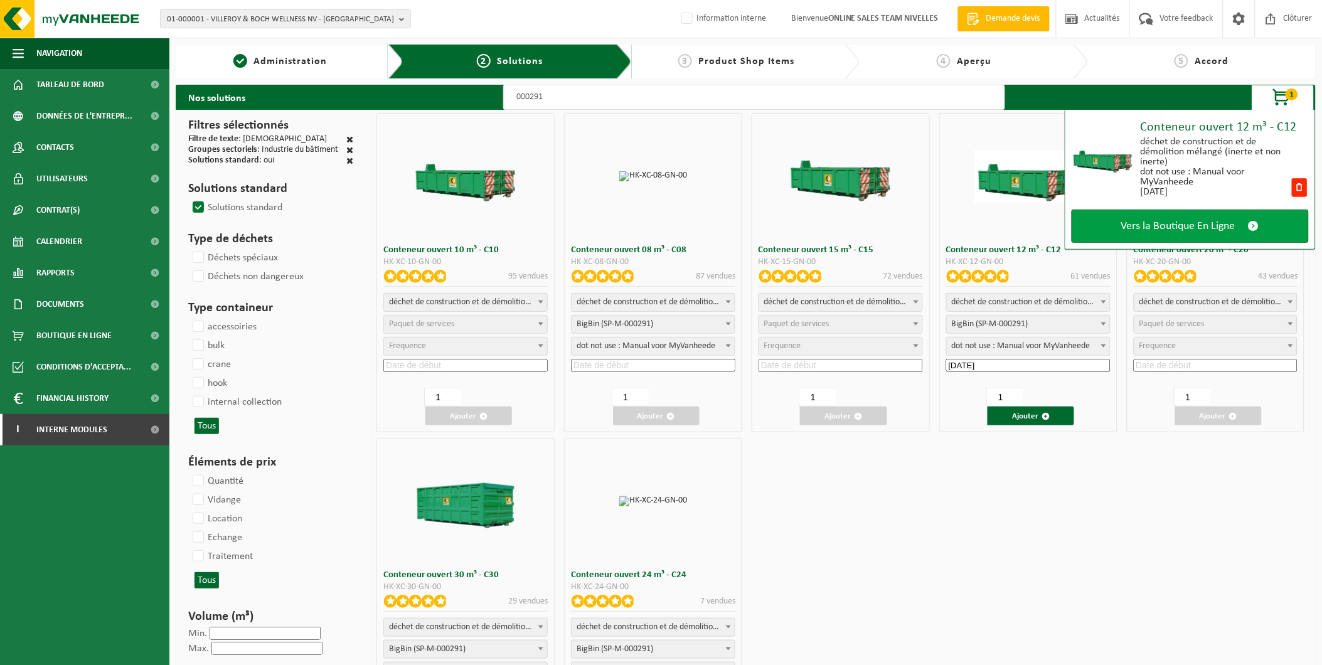
click at [1176, 216] on link "Vers la Boutique En Ligne" at bounding box center [1190, 226] width 237 height 33
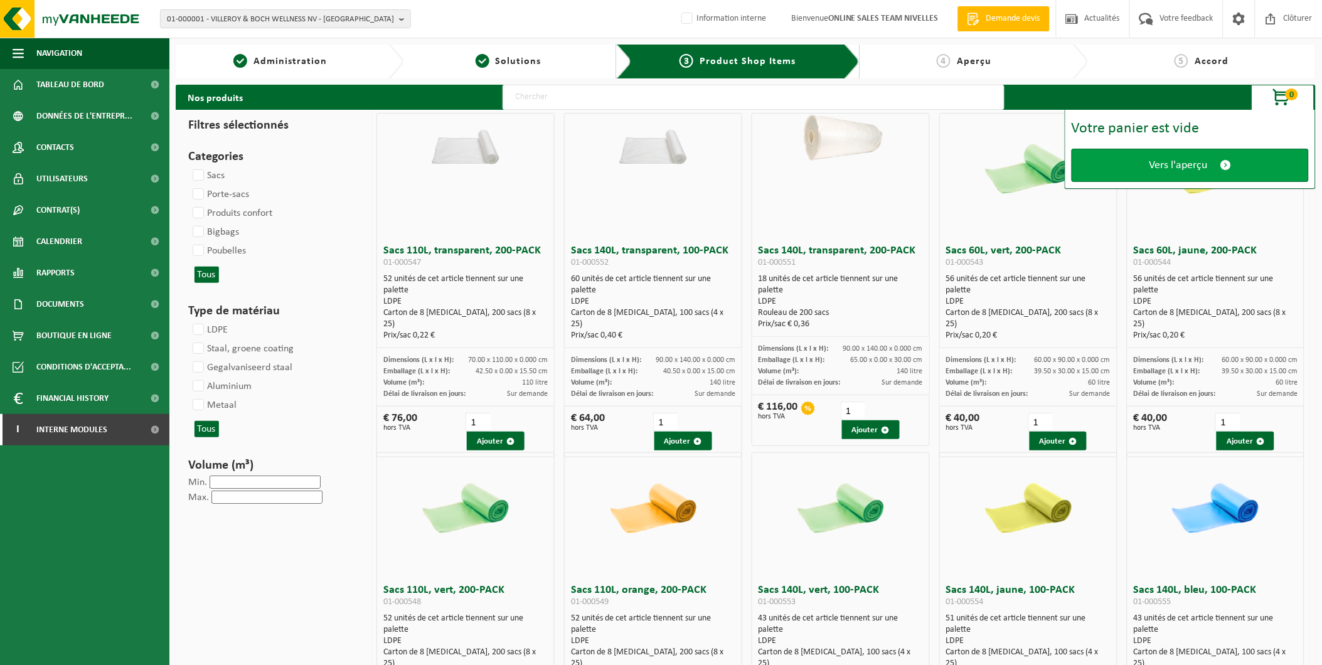
click at [1163, 170] on span "Vers l'aperçu" at bounding box center [1178, 165] width 58 height 13
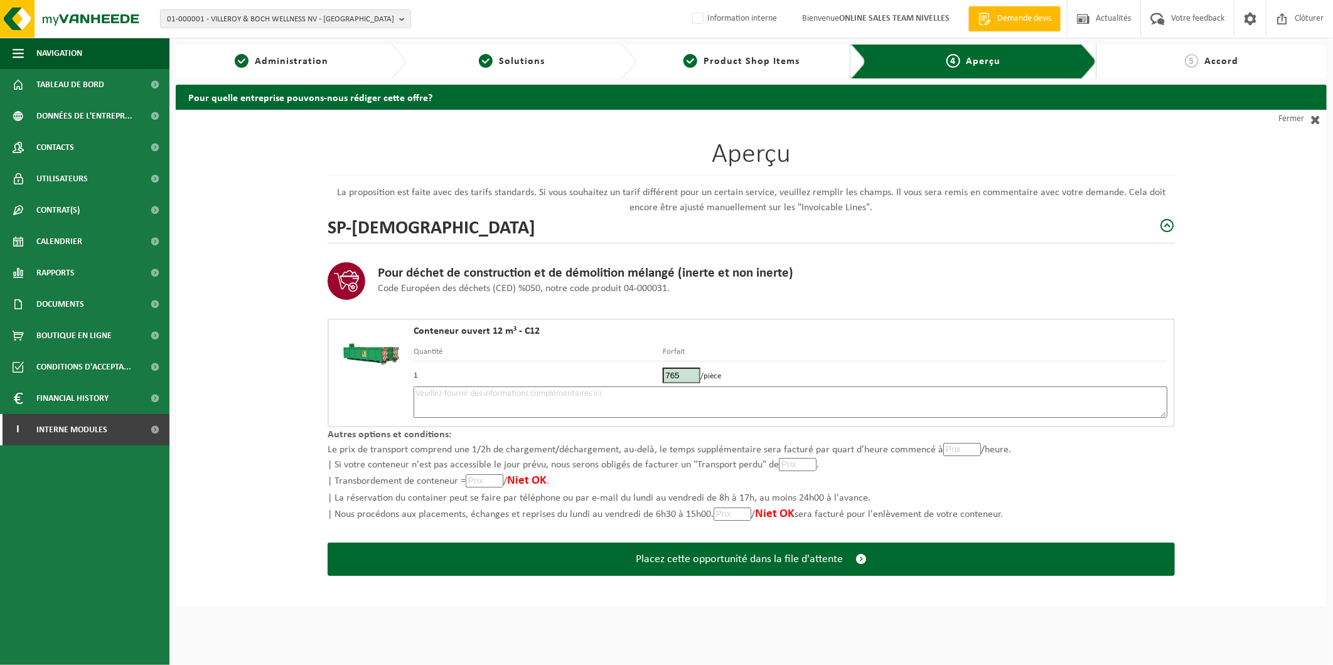
click at [610, 405] on textarea at bounding box center [790, 402] width 754 height 31
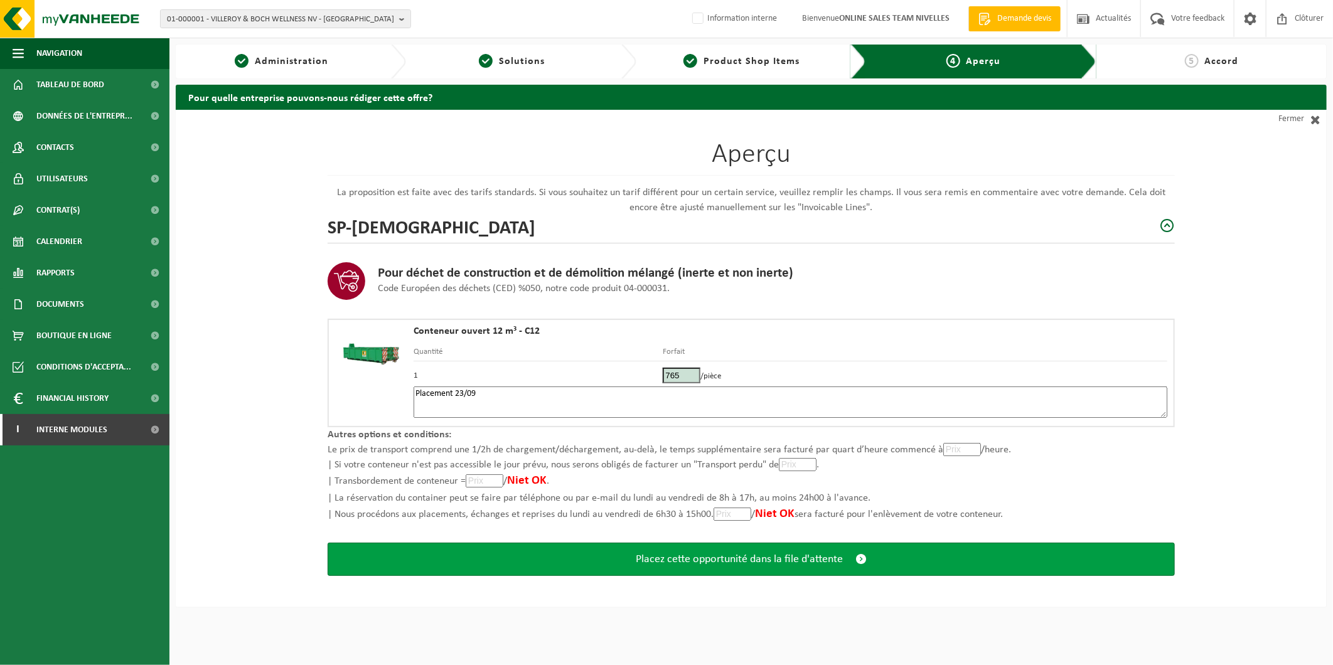
type textarea "Placement 23/09"
click at [700, 547] on button "Placez cette opportunité dans la file d'attente" at bounding box center [751, 559] width 847 height 33
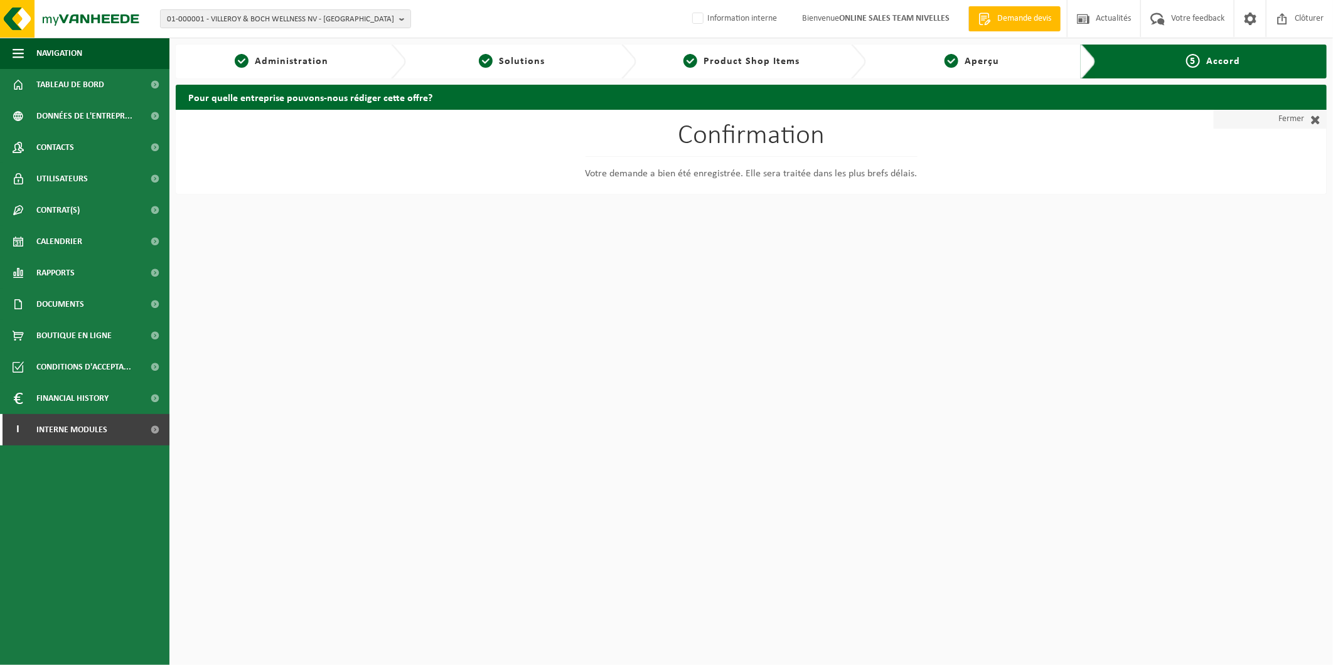
click at [1283, 125] on link "Fermer" at bounding box center [1269, 119] width 113 height 19
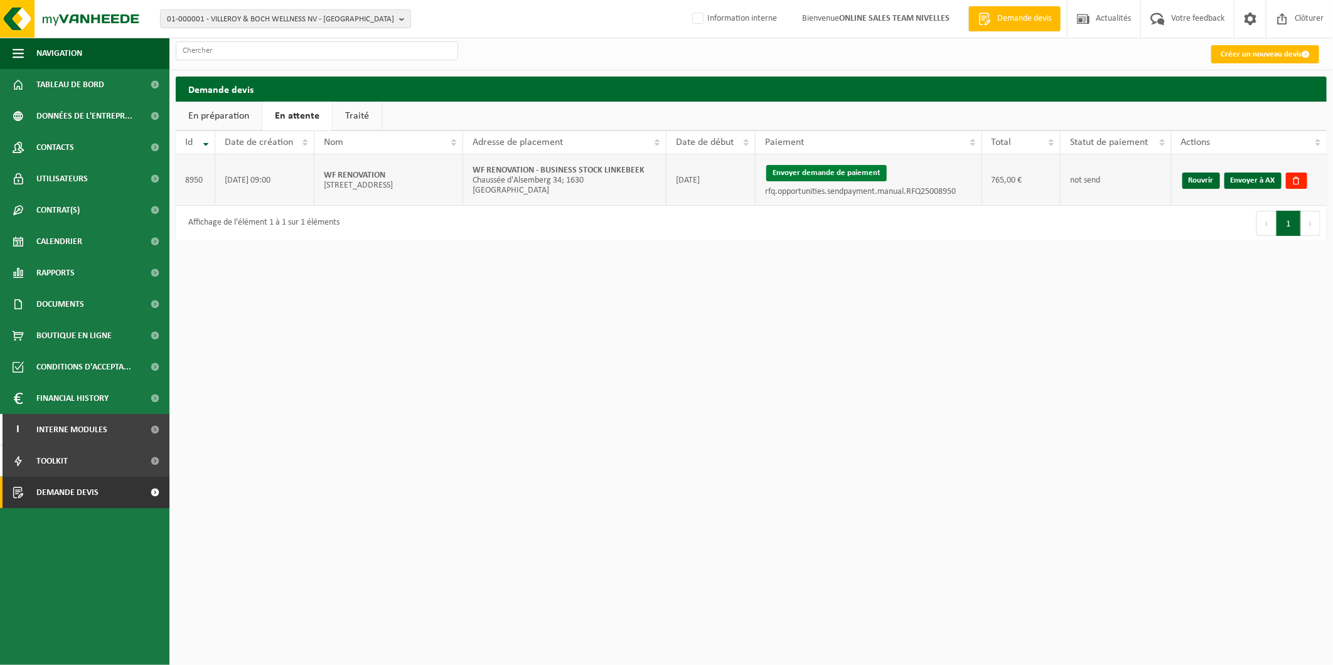
click at [821, 176] on button "Envoyer demande de paiement" at bounding box center [826, 173] width 120 height 16
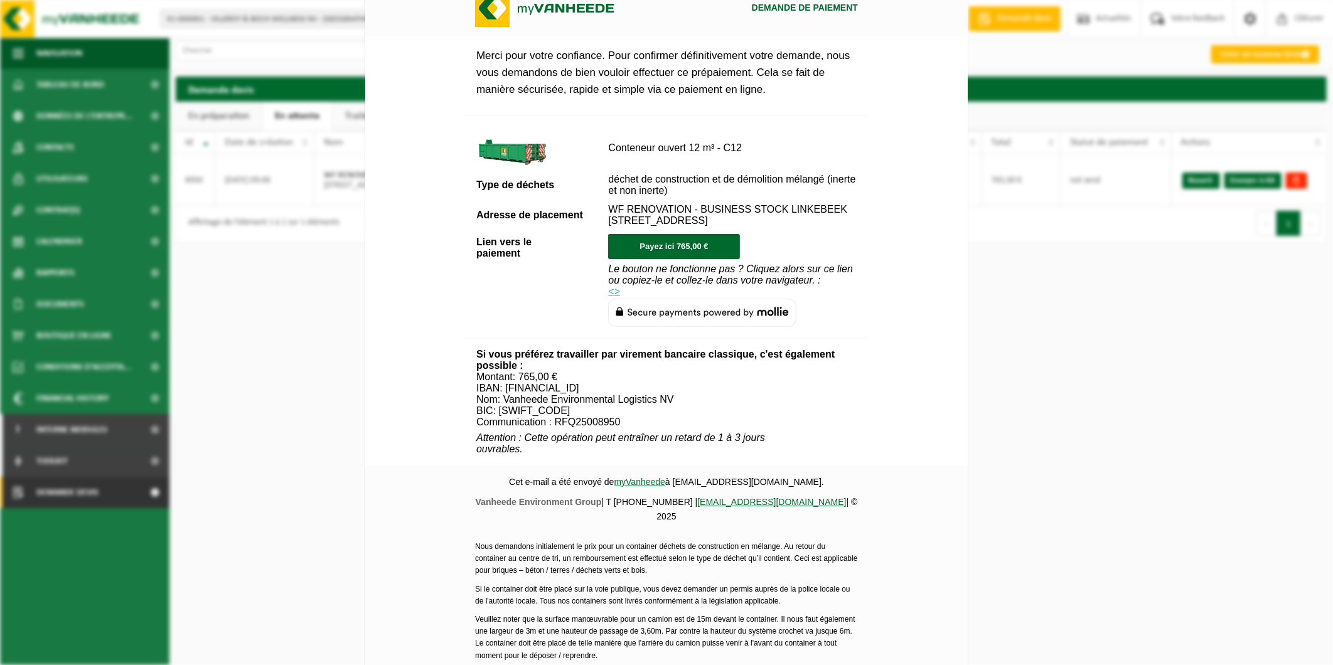
scroll to position [378, 0]
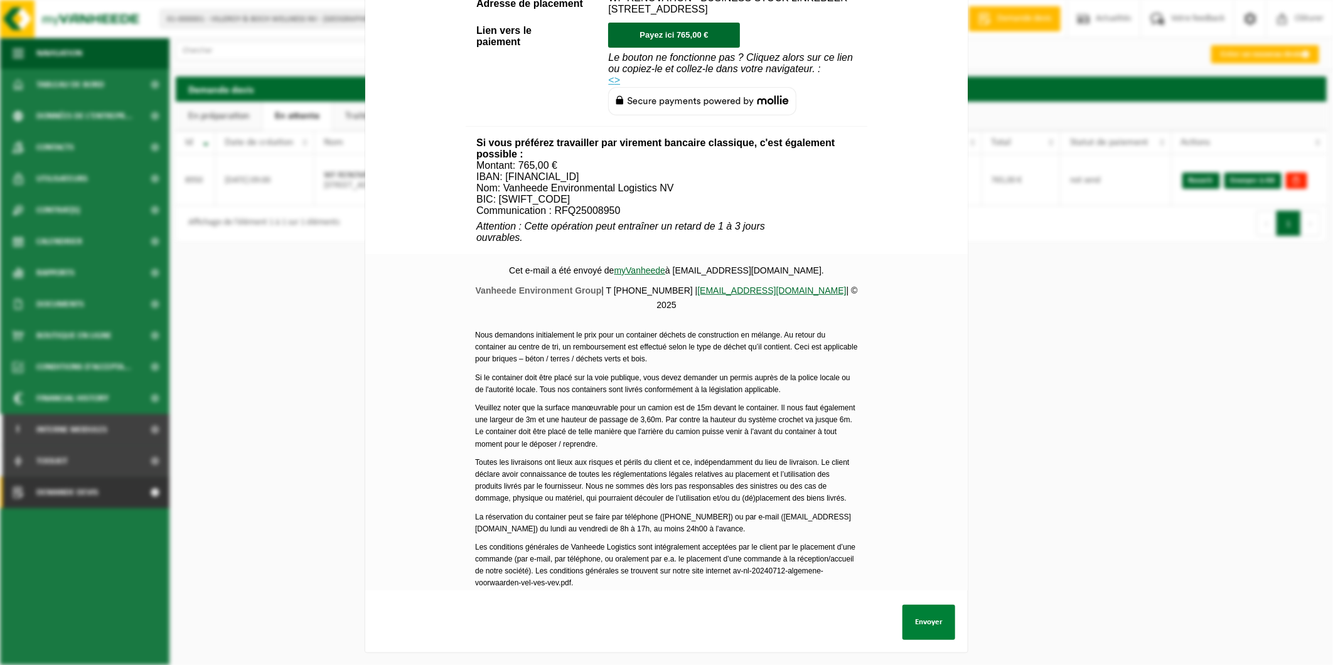
click at [924, 616] on button "Envoyer" at bounding box center [928, 622] width 53 height 35
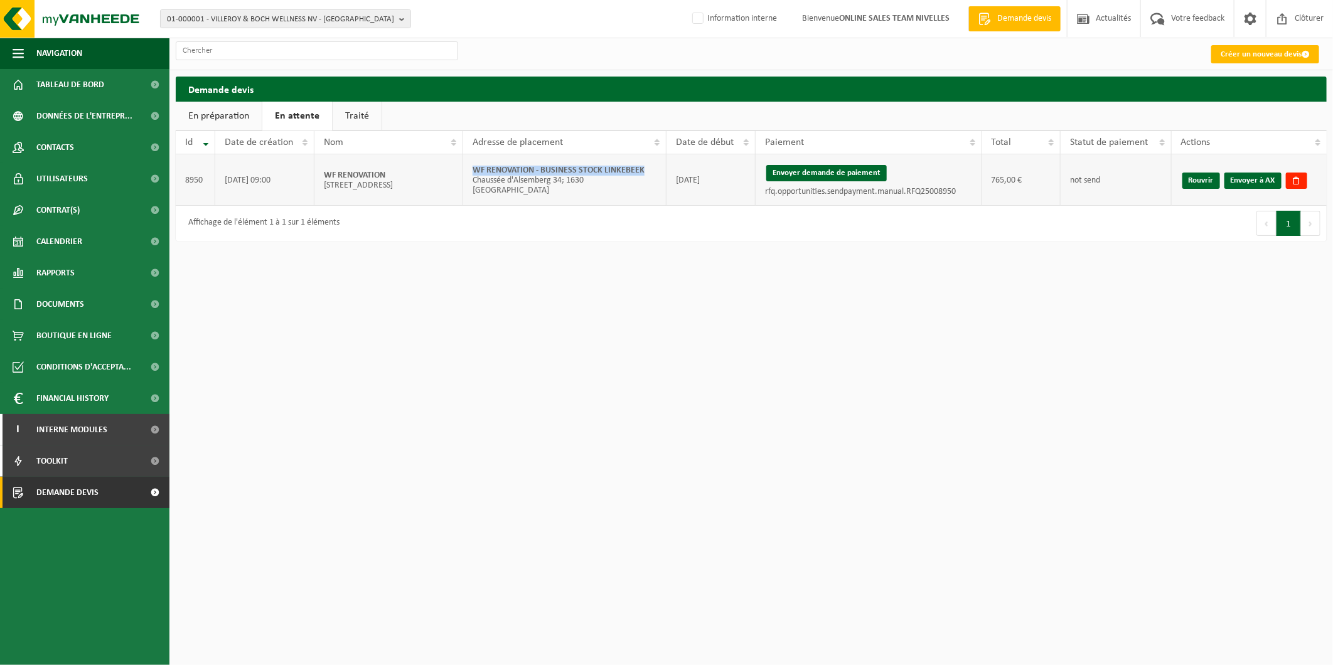
drag, startPoint x: 649, startPoint y: 174, endPoint x: 466, endPoint y: 167, distance: 183.3
click at [466, 167] on td "WF RENOVATION - BUSINESS STOCK LINKEBEEK [STREET_ADDRESS]" at bounding box center [564, 179] width 203 height 51
copy strong "WF RENOVATION - BUSINESS STOCK LINKEBEEK"
click at [1261, 179] on link "Envoyer à AX" at bounding box center [1252, 181] width 57 height 16
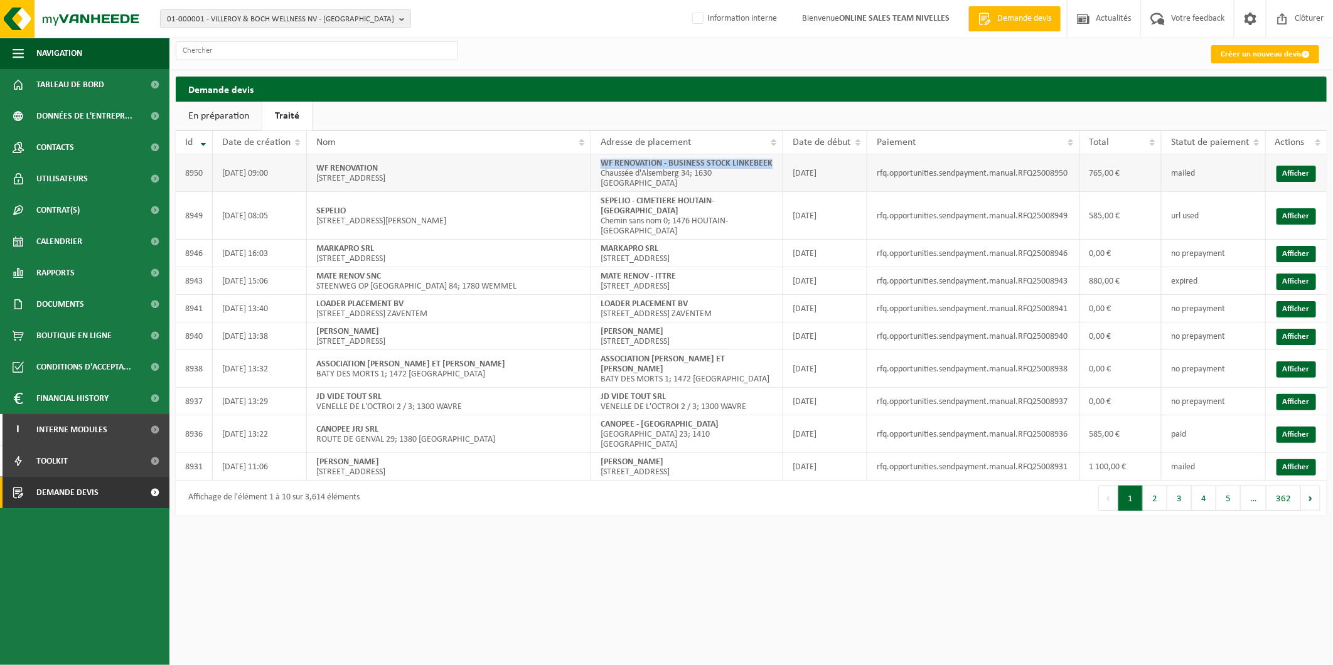
drag, startPoint x: 755, startPoint y: 161, endPoint x: 596, endPoint y: 159, distance: 158.8
click at [596, 159] on td "WF RENOVATION - BUSINESS STOCK LINKEBEEK [STREET_ADDRESS]" at bounding box center [687, 173] width 192 height 38
copy strong "WF RENOVATION - BUSINESS STOCK LINKEBEEK"
click at [1275, 582] on html "01-000001 - VILLEROY & BOCH WELLNESS NV - ROESELARE 01-000001 - VILLEROY & BOCH…" at bounding box center [666, 332] width 1333 height 665
click at [1269, 52] on link "Créer un nouveau devis" at bounding box center [1265, 54] width 108 height 18
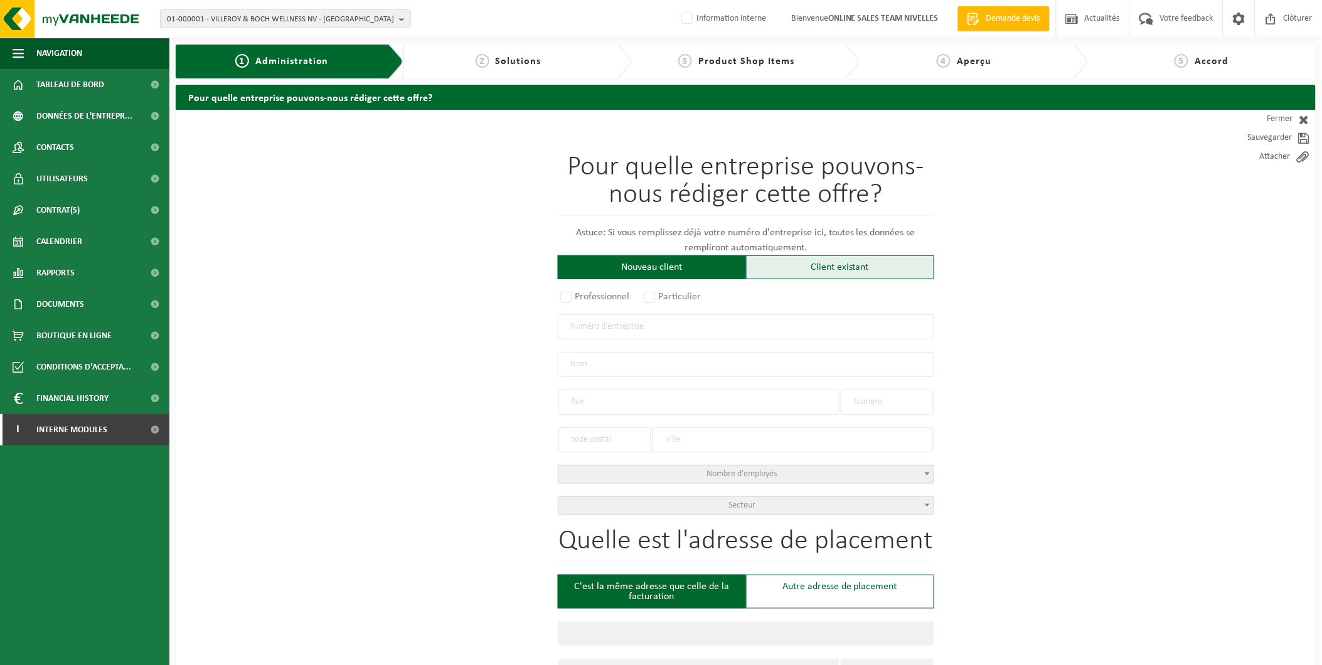
click at [801, 267] on div "Client existant" at bounding box center [840, 267] width 188 height 24
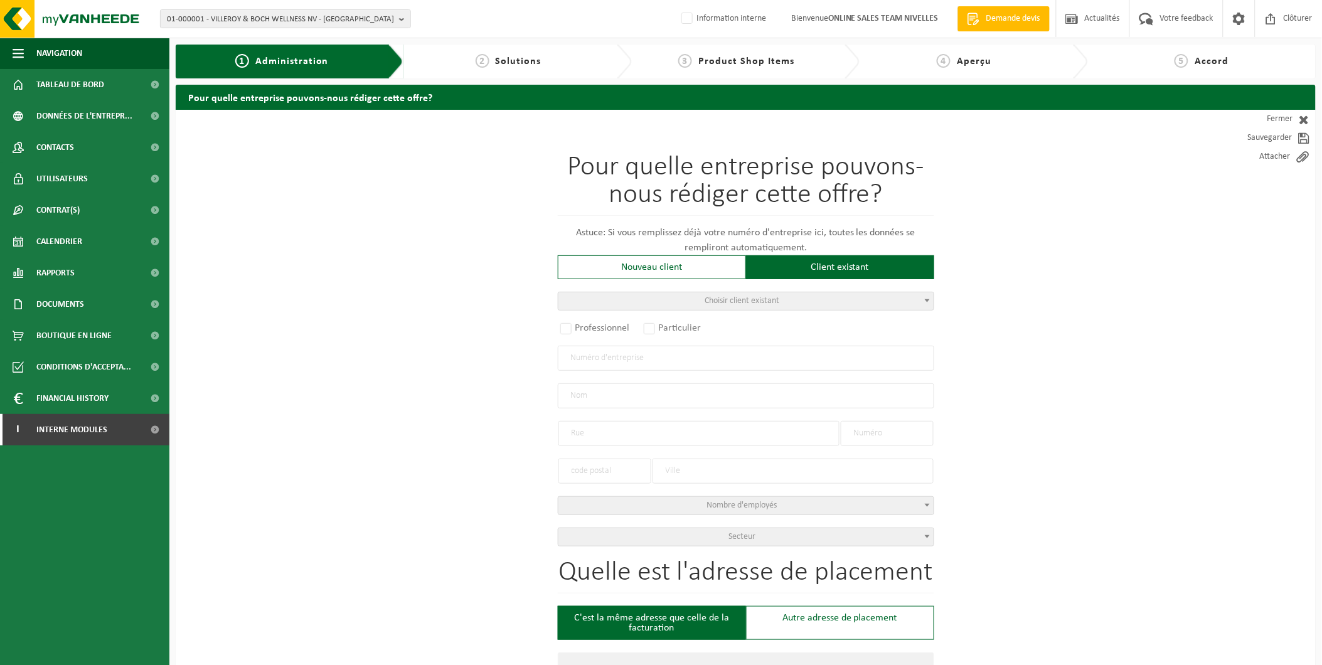
click at [654, 299] on span "Choisir client existant" at bounding box center [745, 301] width 375 height 18
click at [644, 318] on input "search" at bounding box center [746, 321] width 370 height 16
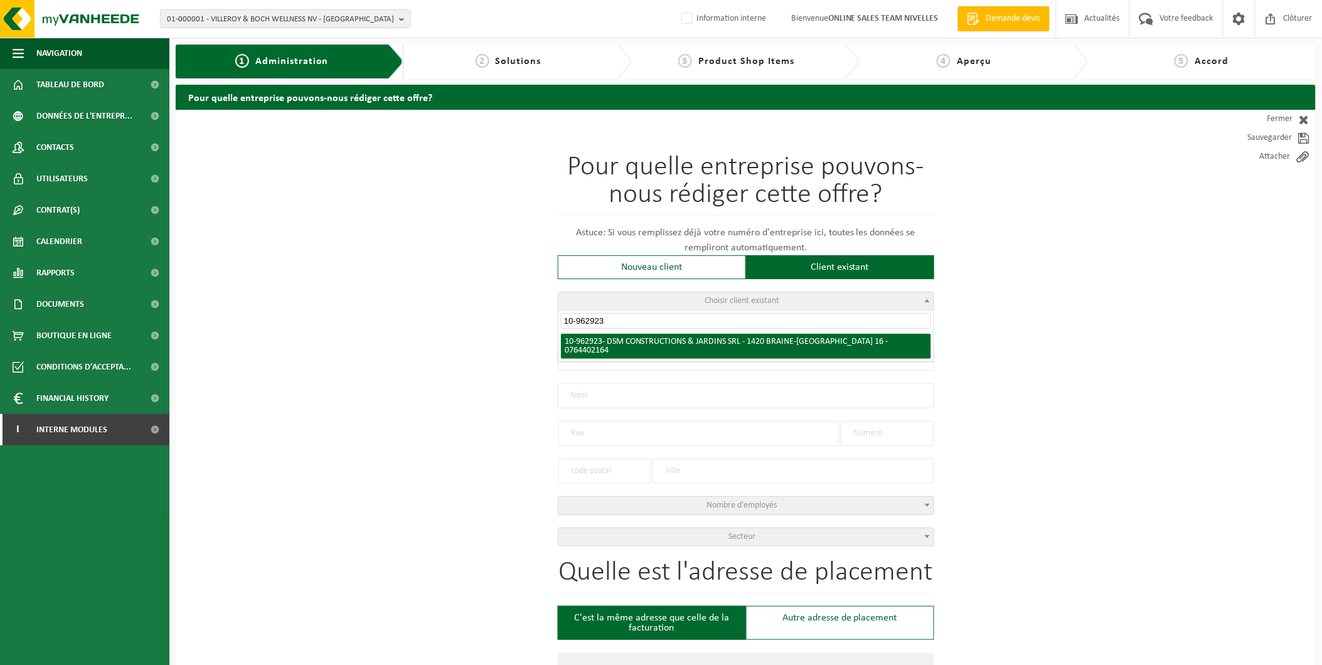
type input "10-962923"
radio input "true"
type input "0764.402.164"
type input "DSM CONSTRUCTIONS & JARDINS SRL"
type input "AVENUE CHANTECLER"
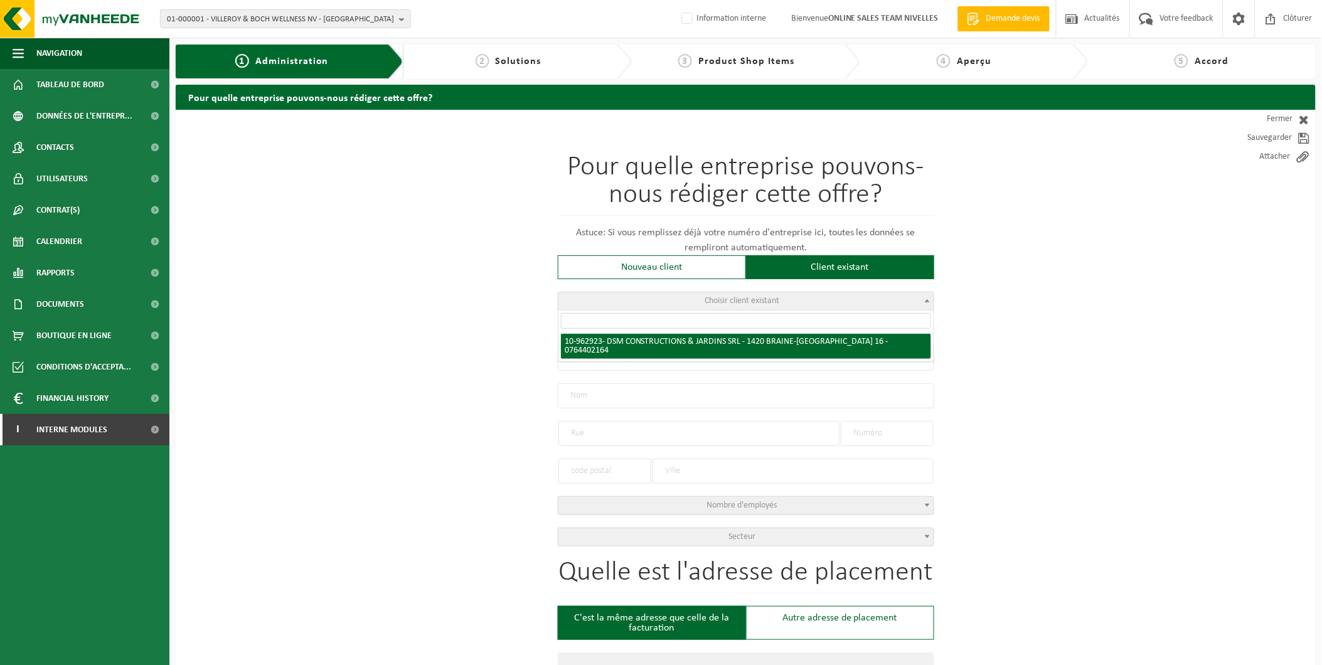
type input "16"
type input "1420"
type input "BRAINE-L'ALLEUD"
select select "11"
type input "DSM CONSTRUCTIONS & JARDINS SRL"
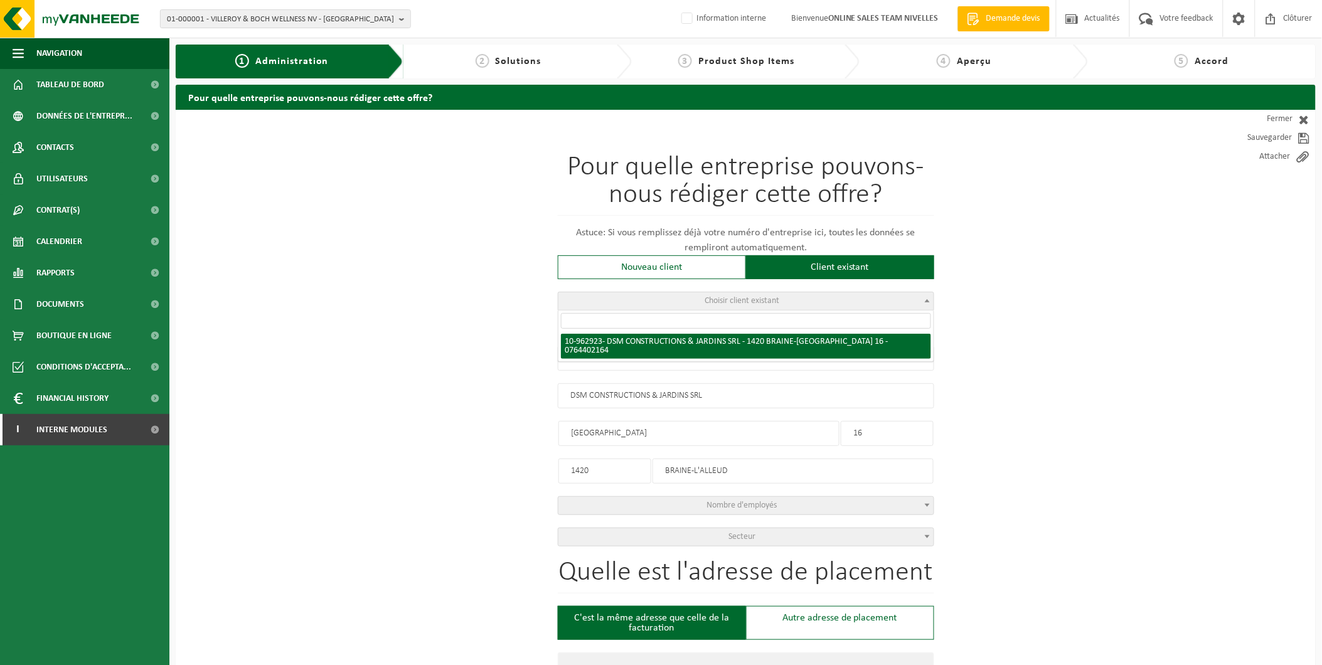
type input "AVENUE CHANTECLER"
type input "16"
type input "1420"
type input "BRAINE-L'ALLEUD"
select select "150831"
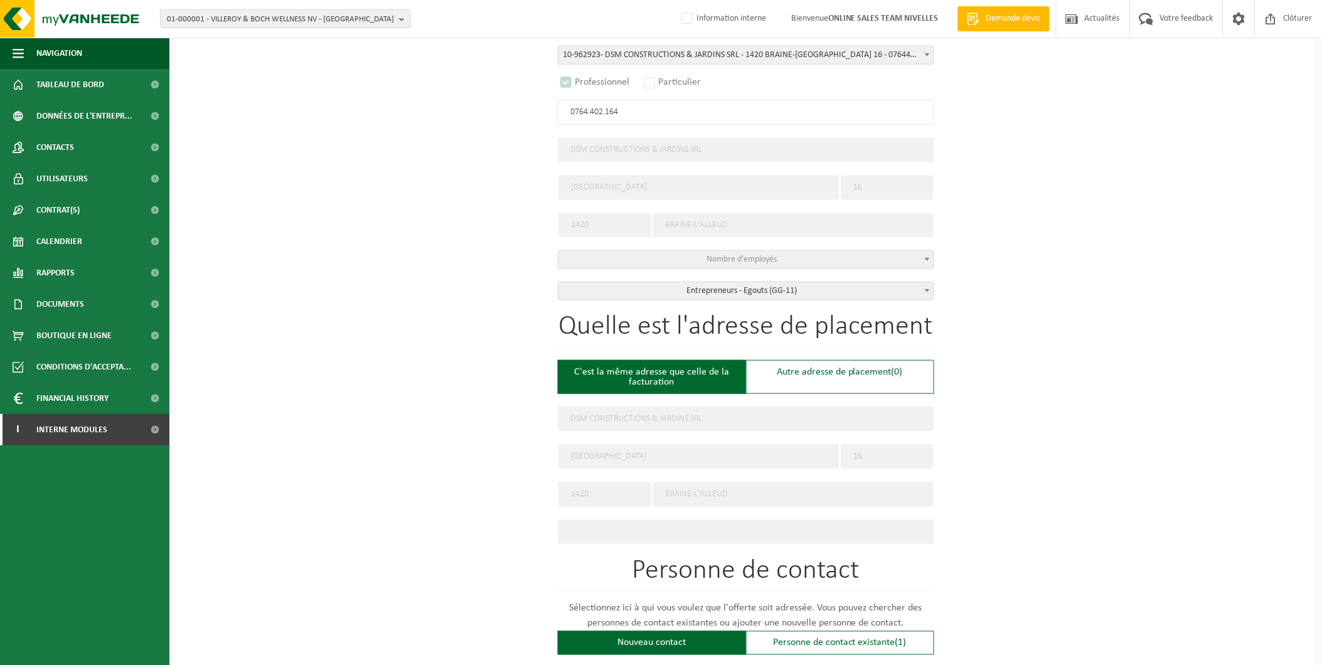
select select "D"
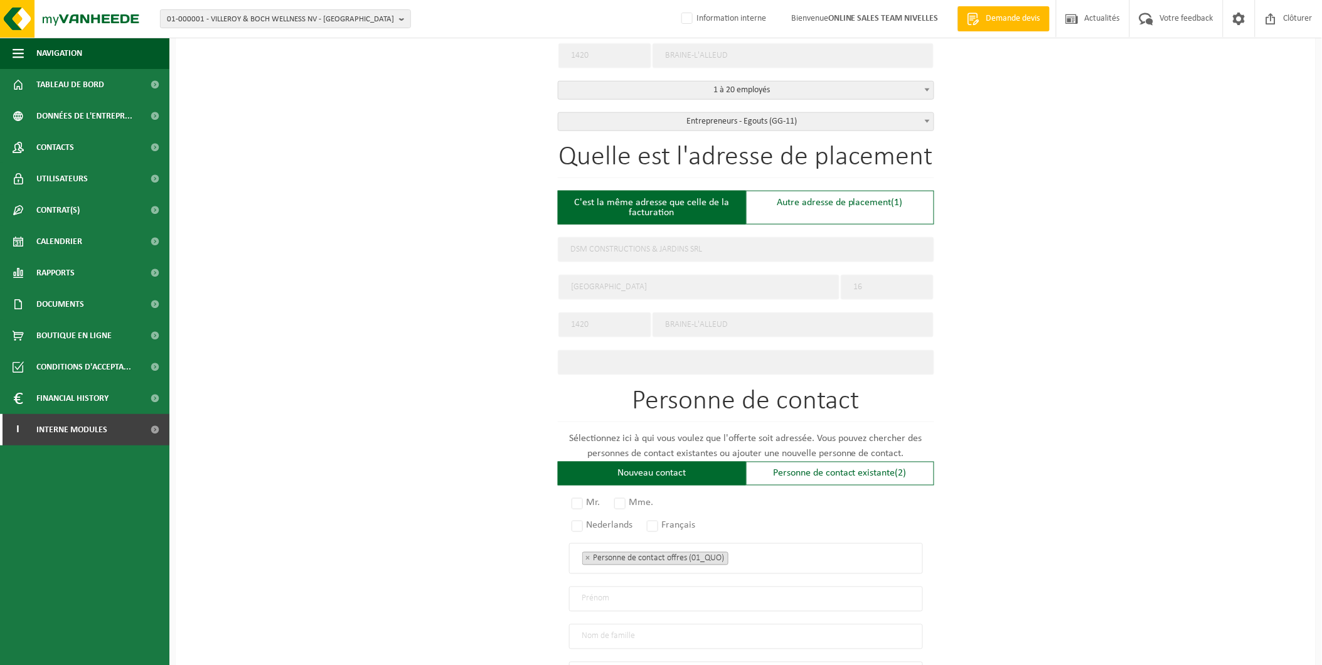
scroll to position [557, 0]
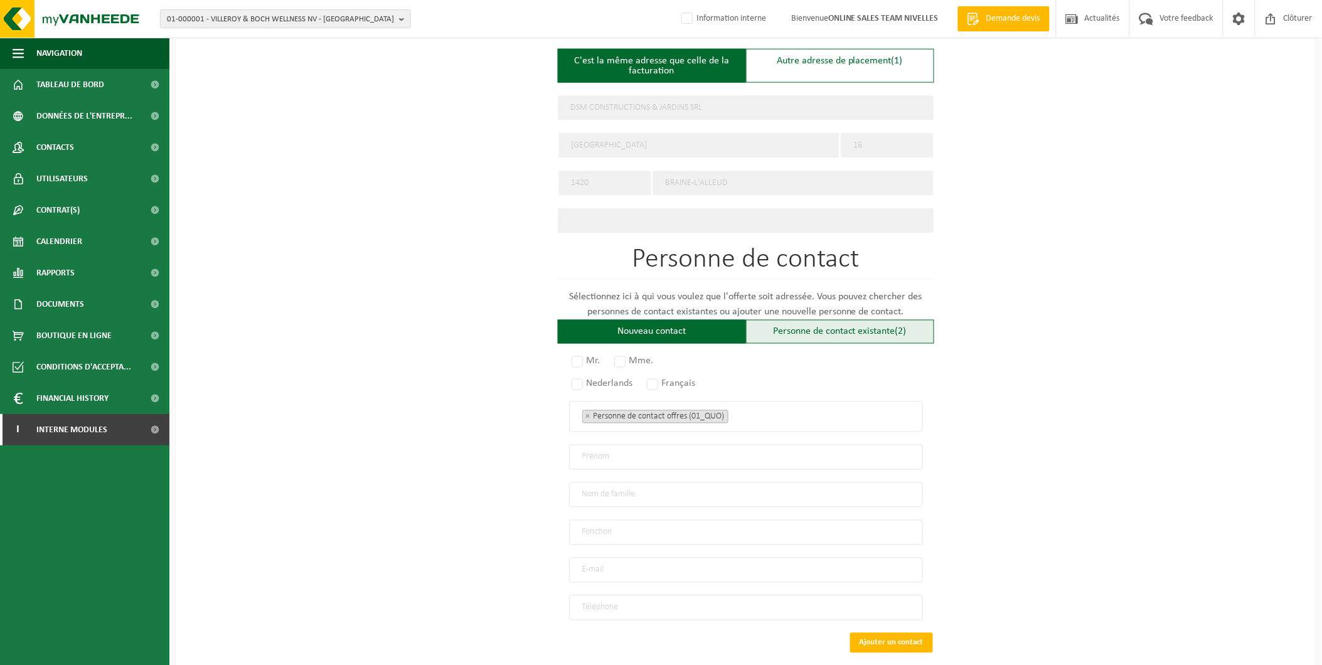
click at [837, 331] on div "Personne de contact existante (2)" at bounding box center [840, 332] width 188 height 24
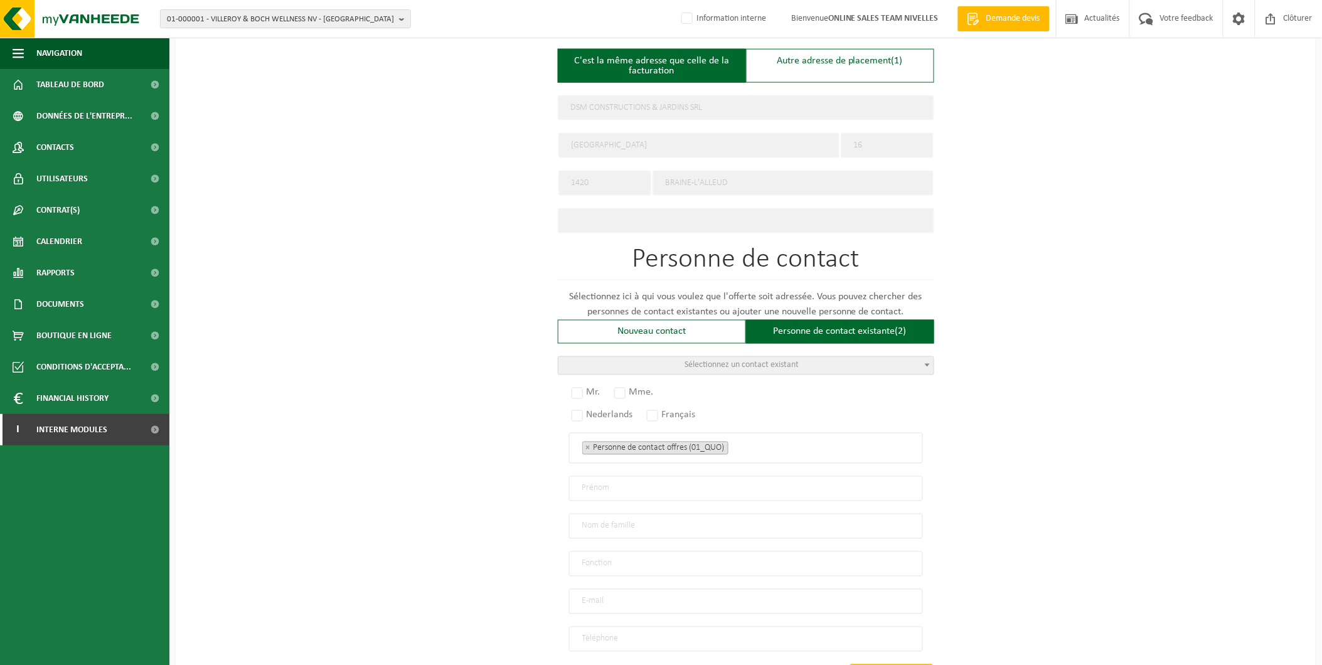
click at [831, 361] on span "Sélectionnez un contact existant" at bounding box center [745, 366] width 375 height 18
radio input "true"
select select "{"code":"10-962924","firstname":"MARIN","surname":"ZBIRCIOG","gender":"Unknown"…"
type input "MARIN"
type input "ZBIRCIOG"
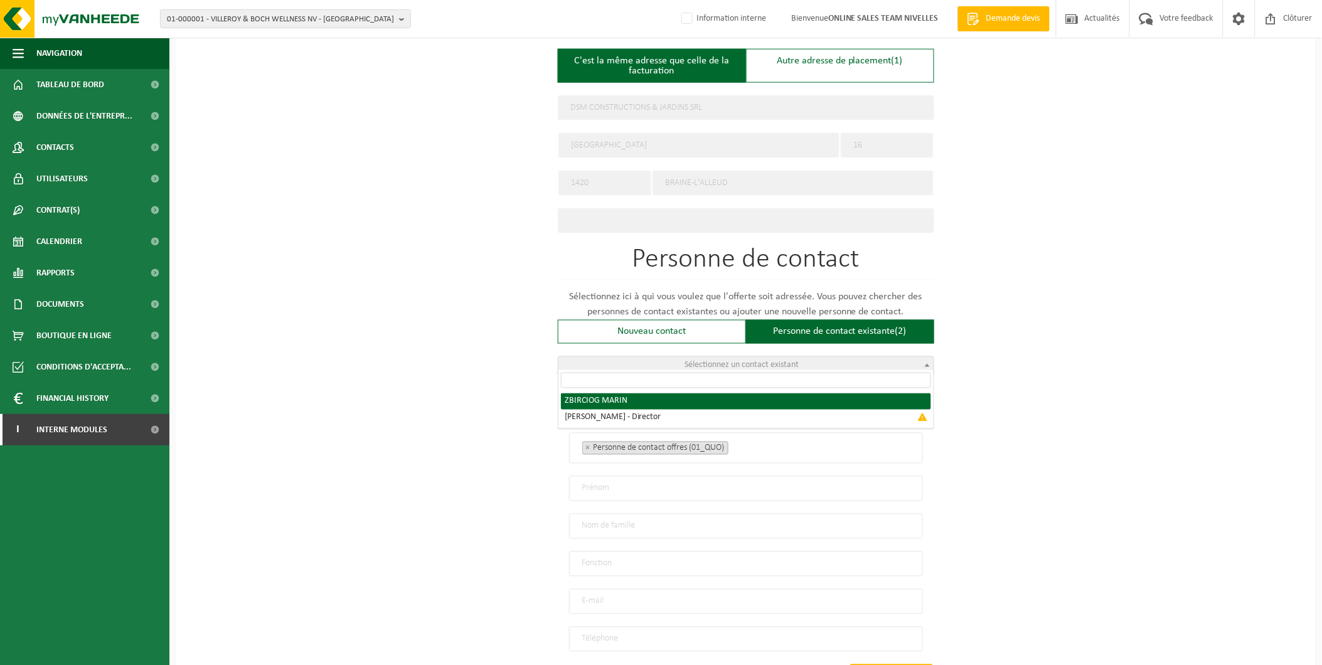
type input "marinfmi@hotmail.com"
type input "[PHONE_NUMBER]"
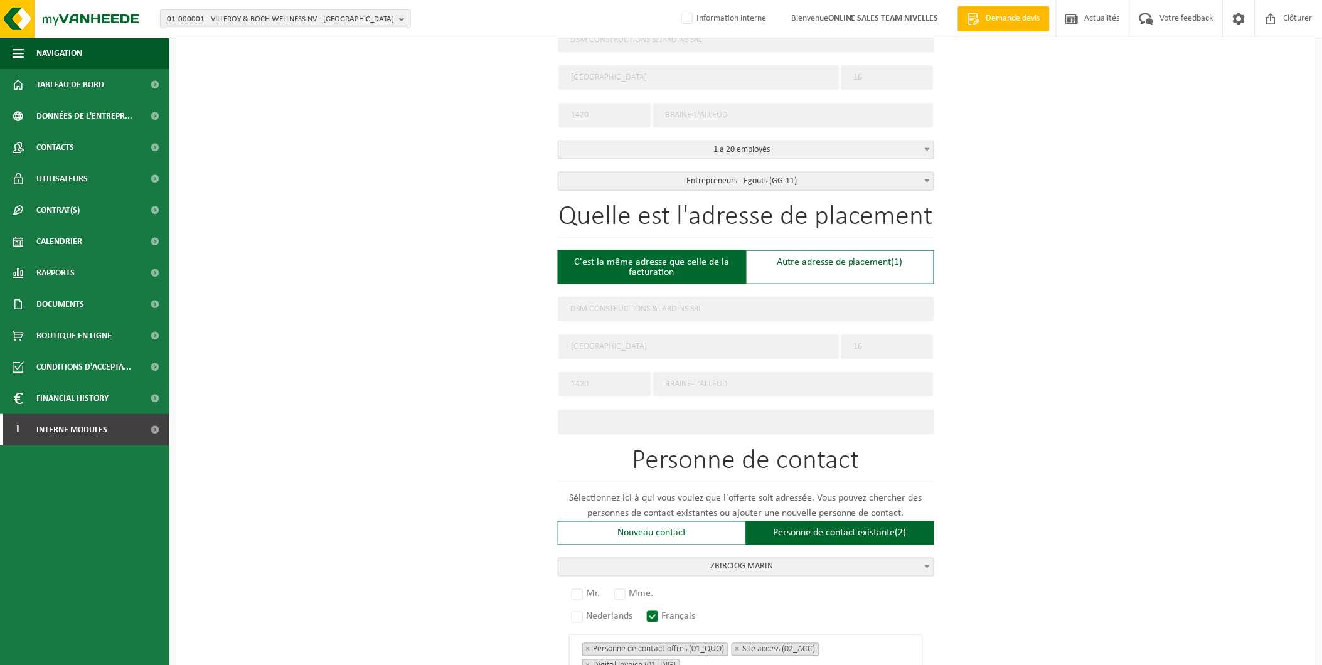
scroll to position [348, 0]
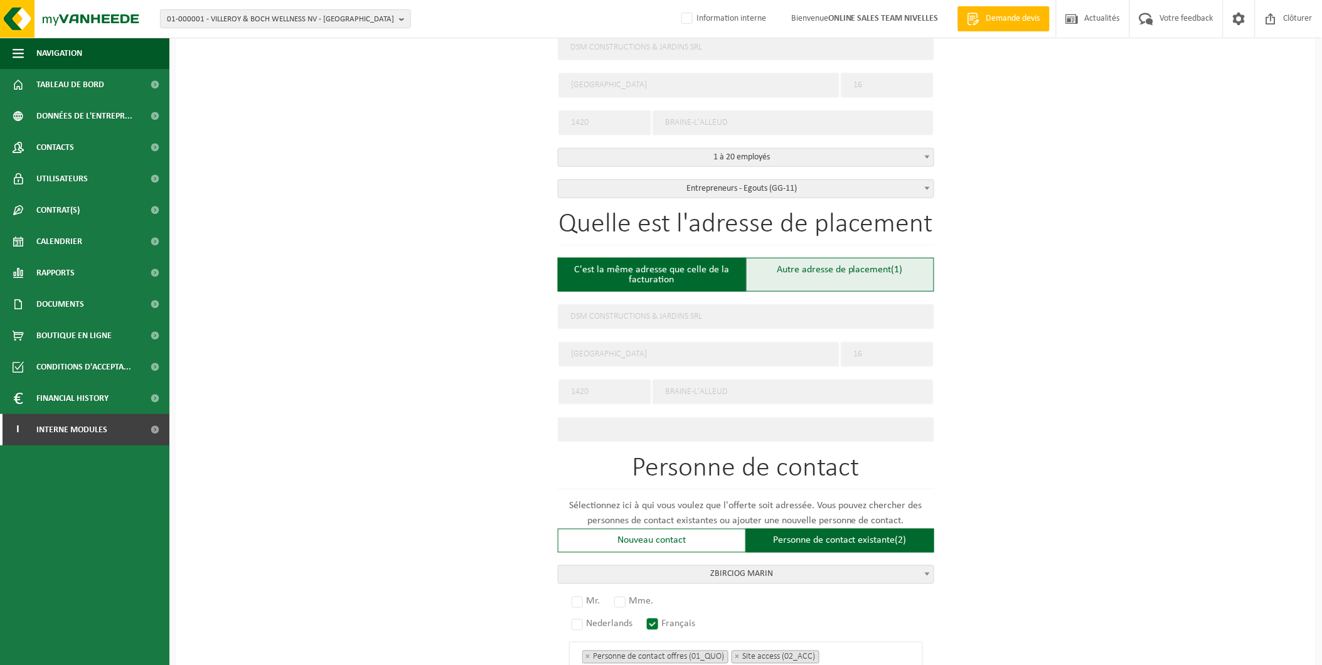
click at [843, 270] on div "Autre adresse de placement (1)" at bounding box center [840, 275] width 188 height 34
type input "Chantier -"
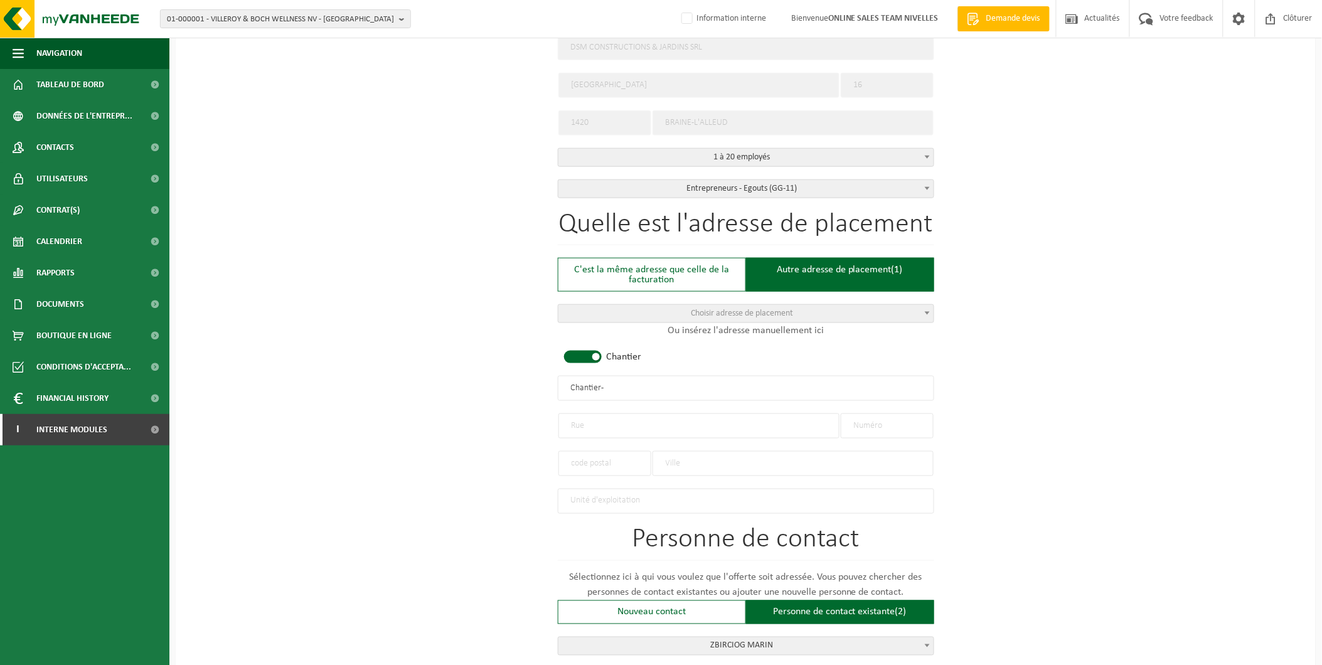
click at [630, 427] on input "text" at bounding box center [698, 425] width 281 height 25
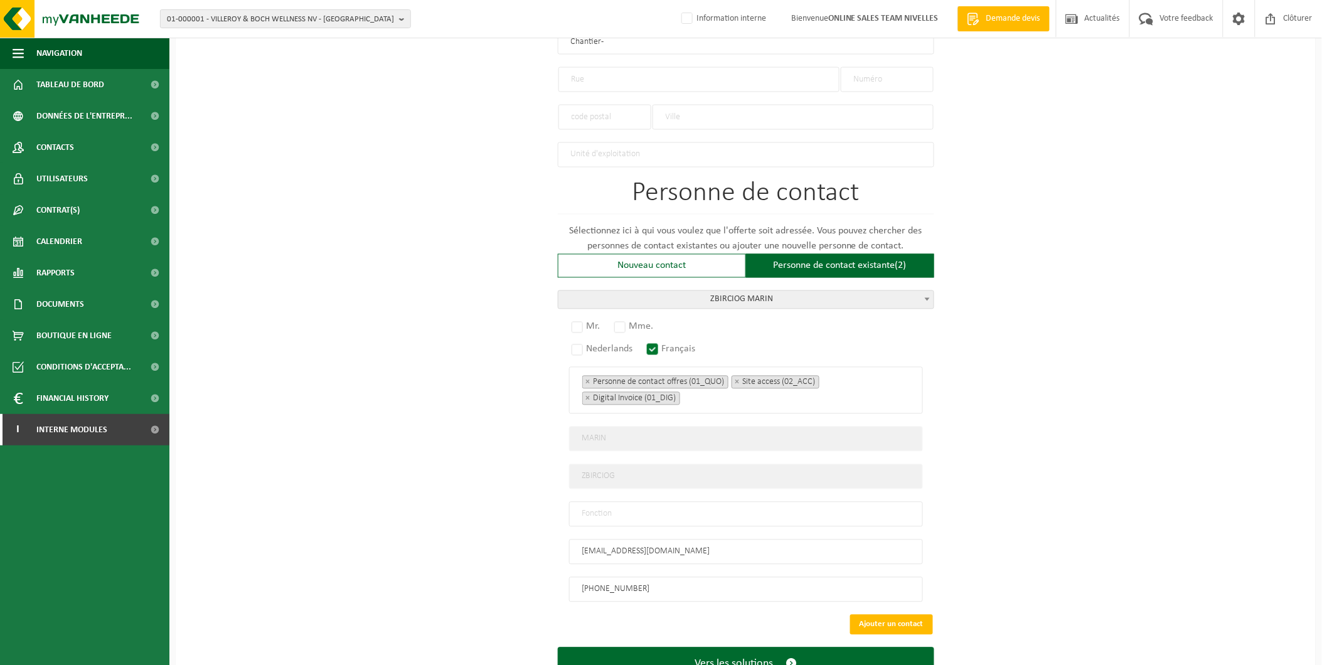
scroll to position [697, 0]
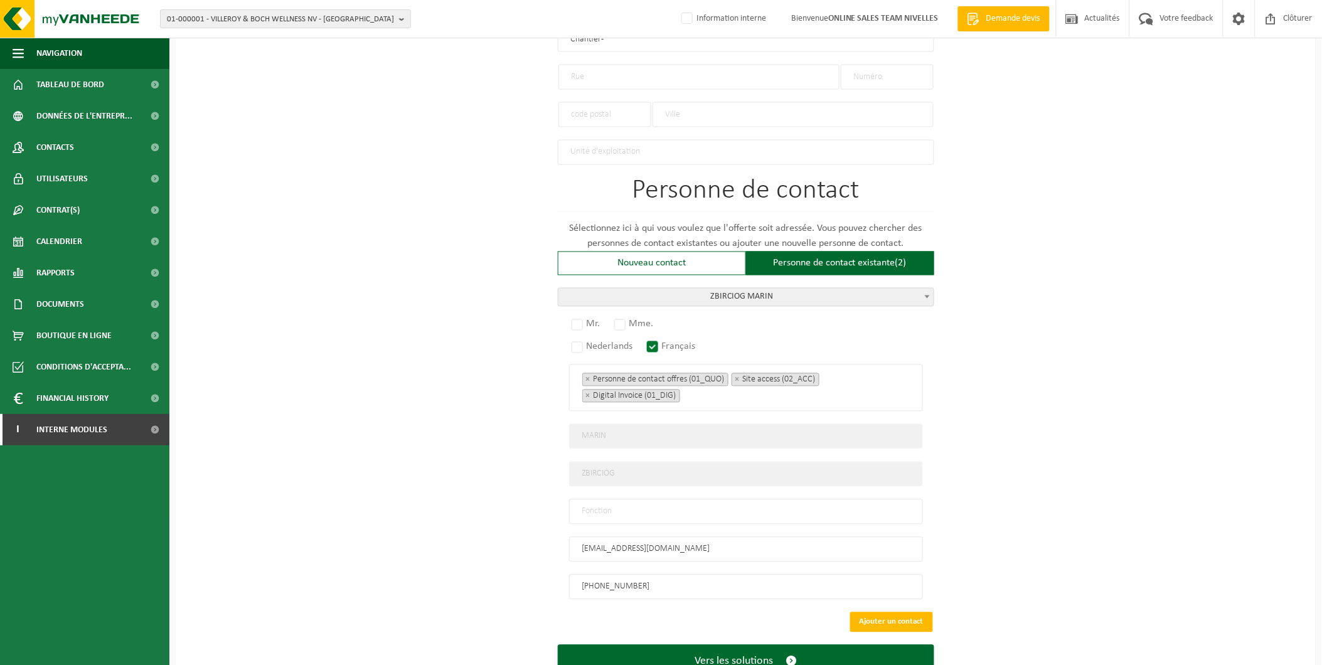
click at [848, 296] on span "ZBIRCIOG MARIN" at bounding box center [745, 298] width 375 height 18
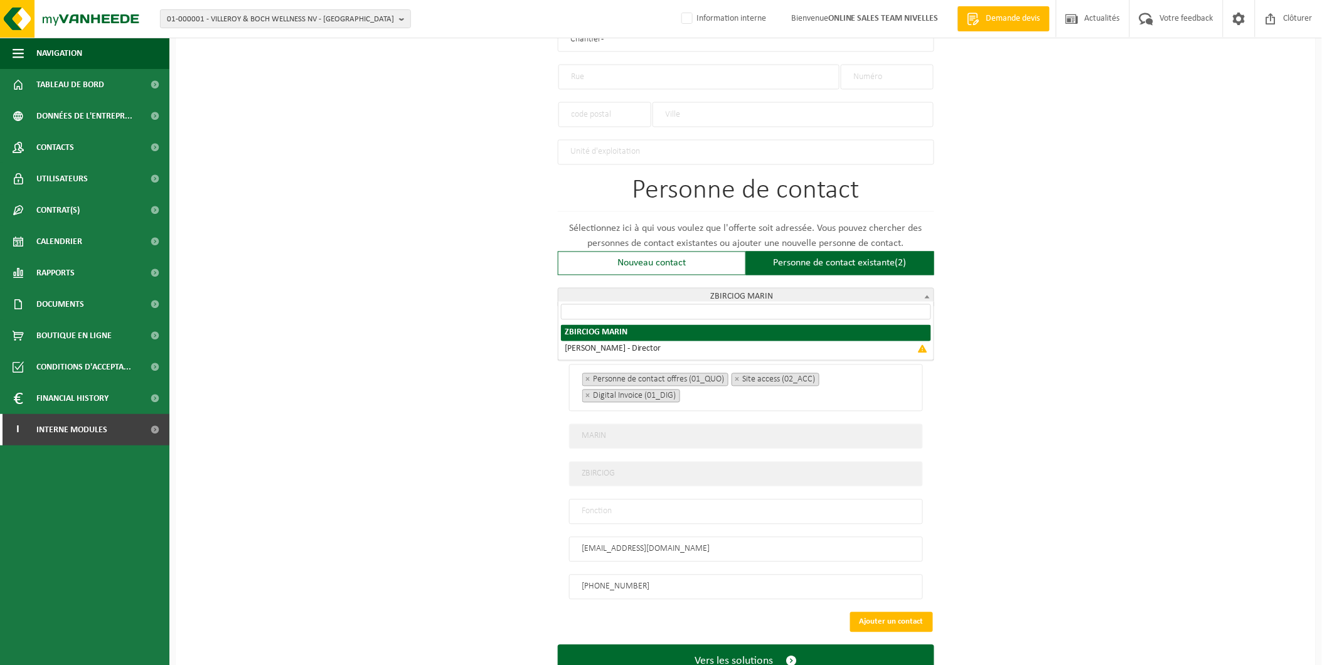
click at [813, 291] on span "ZBIRCIOG MARIN" at bounding box center [745, 298] width 375 height 18
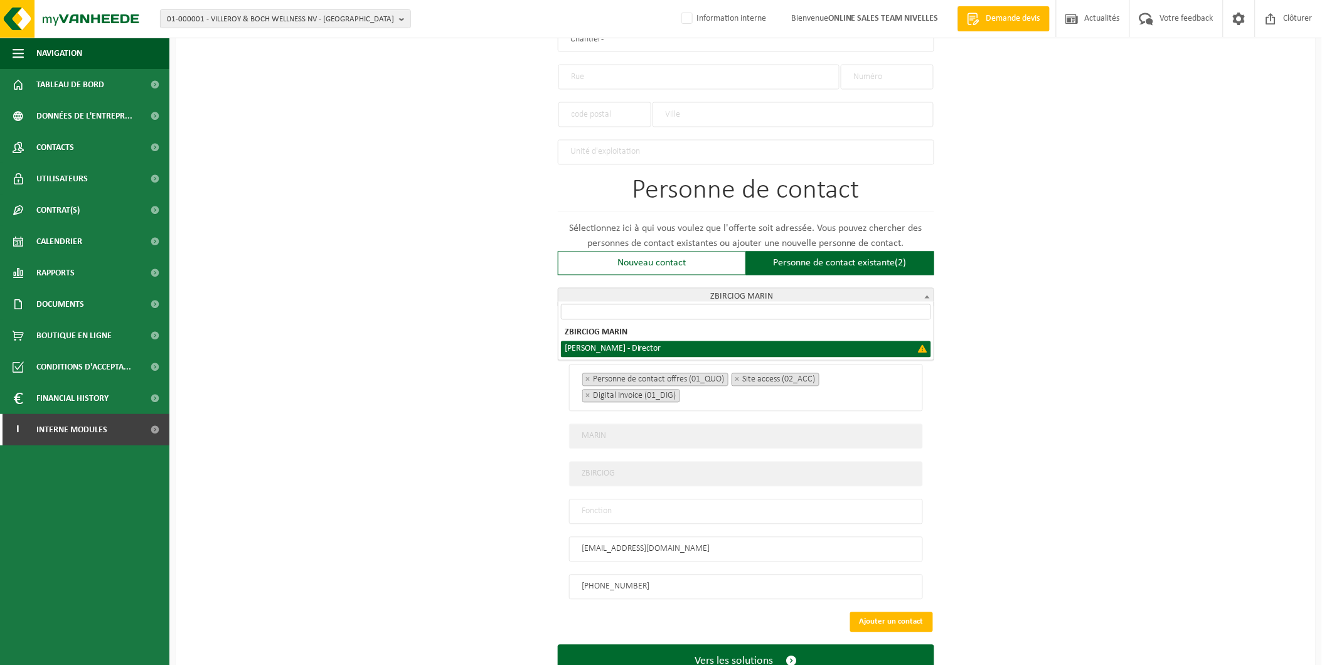
click at [613, 544] on input "marinfmi@hotmail.com" at bounding box center [746, 549] width 354 height 25
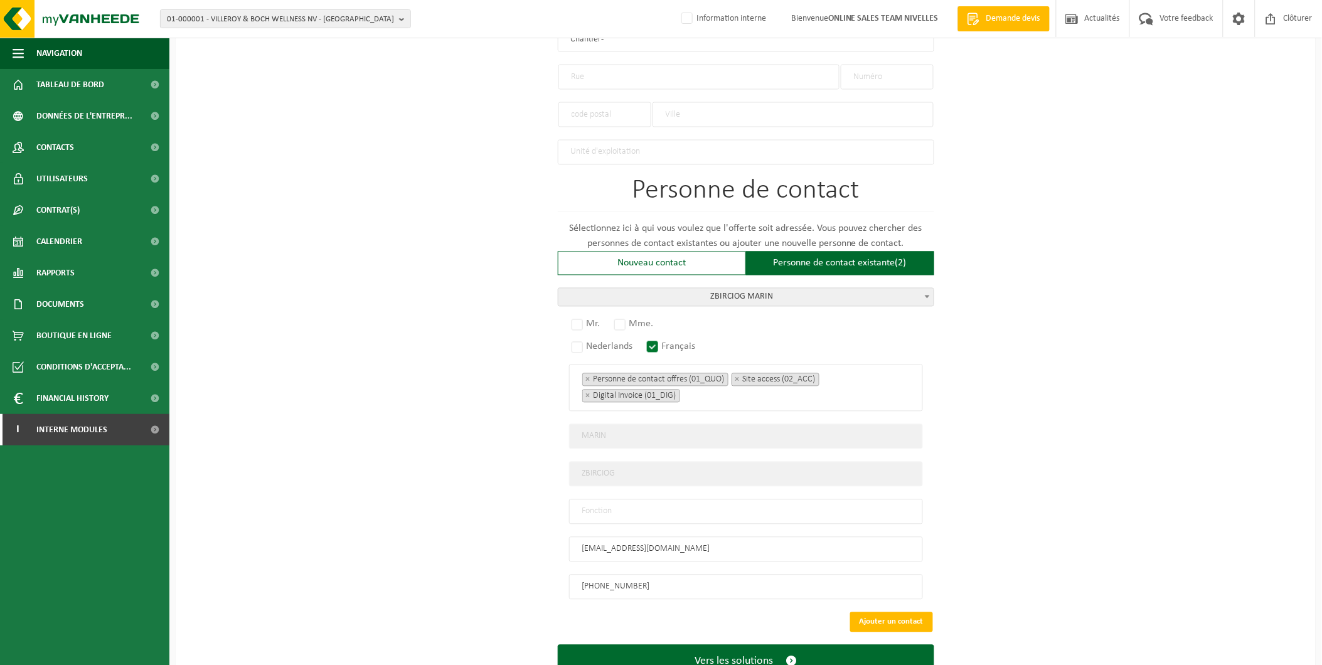
drag, startPoint x: 614, startPoint y: 543, endPoint x: 515, endPoint y: 541, distance: 98.5
click at [515, 541] on div "Pour quelle entreprise pouvons-nous rédiger cette offre? Astuce: Si vous rempli…" at bounding box center [746, 61] width 1140 height 1297
drag, startPoint x: 693, startPoint y: 540, endPoint x: 548, endPoint y: 540, distance: 144.9
click at [548, 540] on div "Pour quelle entreprise pouvons-nous rédiger cette offre? Astuce: Si vous rempli…" at bounding box center [746, 61] width 1140 height 1297
type input "[EMAIL_ADDRESS][DOMAIN_NAME]"
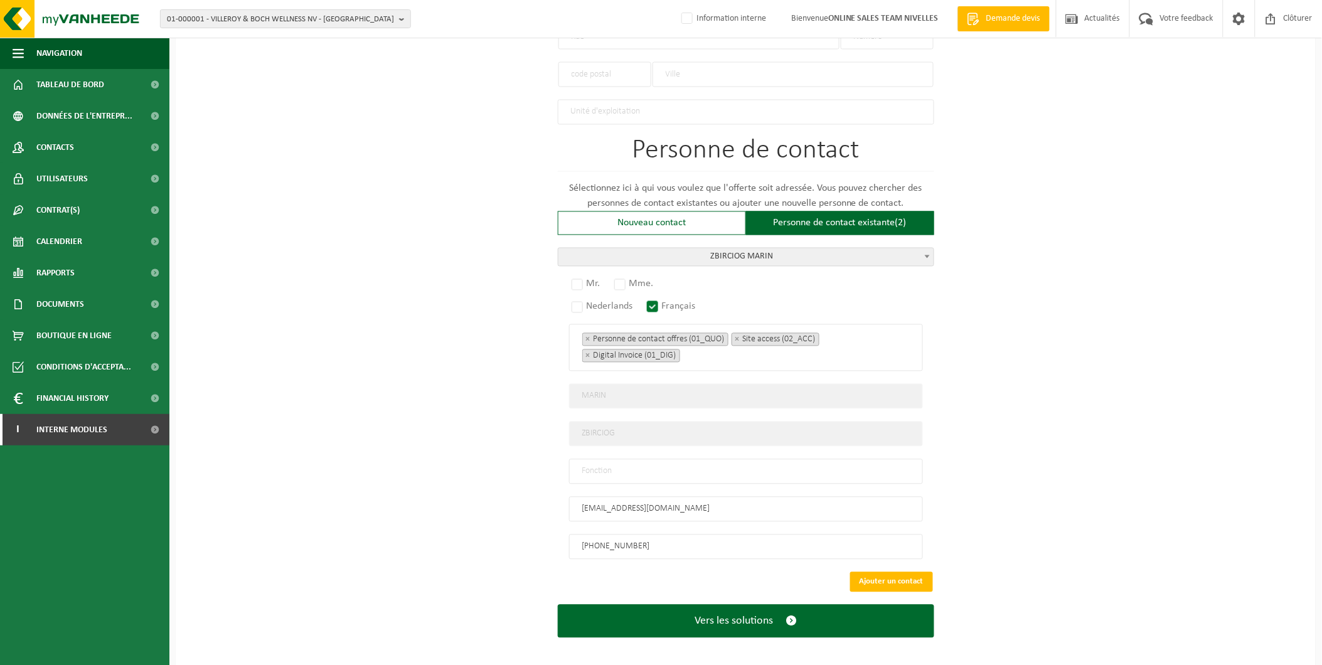
scroll to position [739, 0]
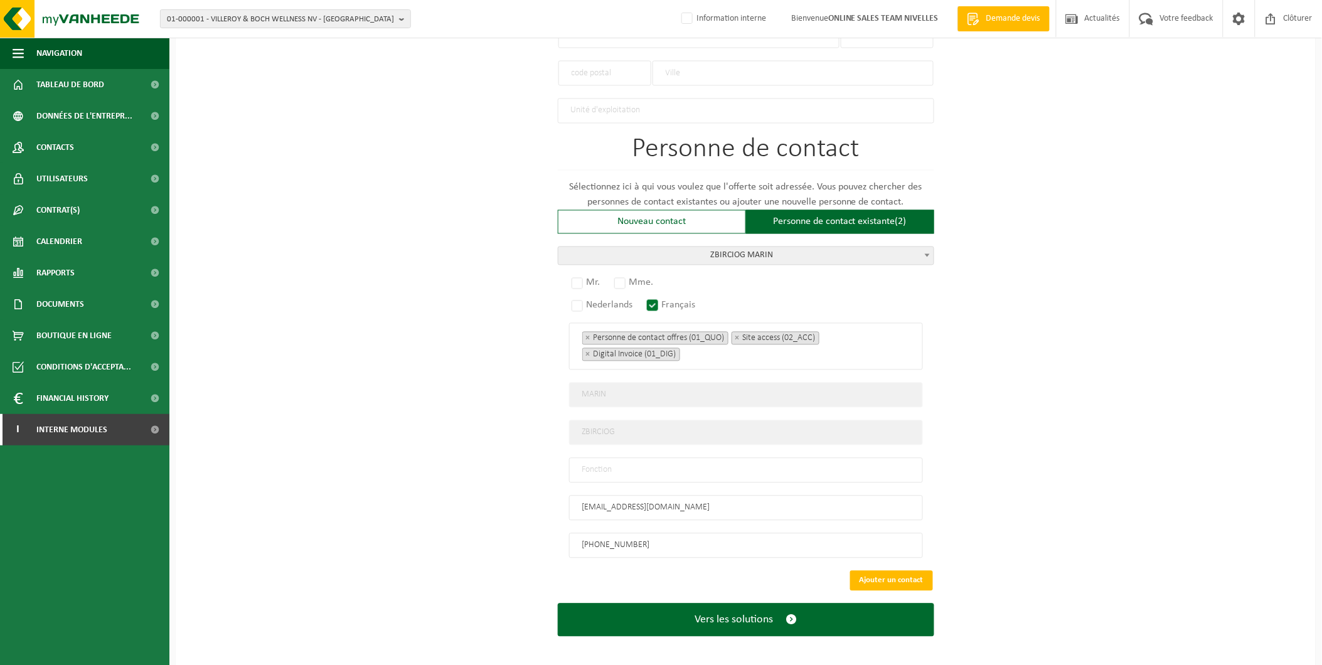
click at [678, 496] on input "[EMAIL_ADDRESS][DOMAIN_NAME]" at bounding box center [746, 508] width 354 height 25
drag, startPoint x: 693, startPoint y: 497, endPoint x: 551, endPoint y: 503, distance: 141.9
click at [551, 503] on div "Pour quelle entreprise pouvons-nous rédiger cette offre? Astuce: Si vous rempli…" at bounding box center [746, 19] width 1140 height 1297
click at [66, 152] on span "Contacts" at bounding box center [55, 147] width 38 height 31
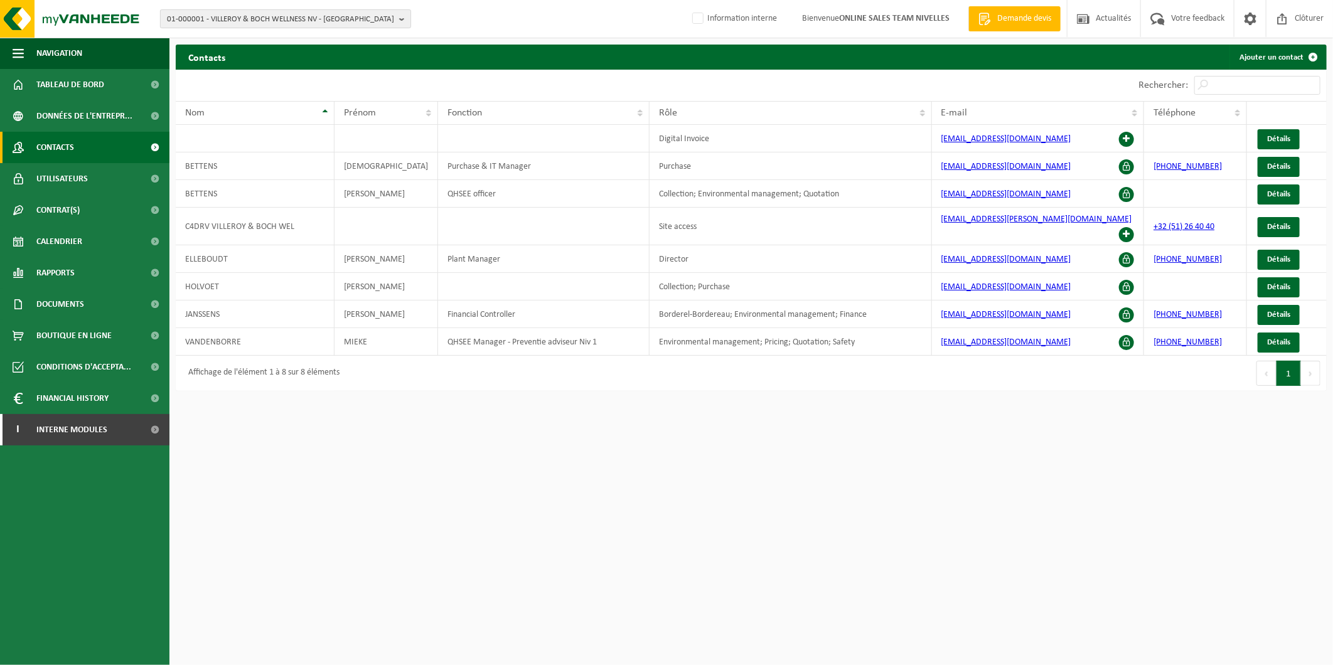
click at [248, 19] on span "01-000001 - VILLEROY & BOCH WELLNESS NV - [GEOGRAPHIC_DATA]" at bounding box center [280, 19] width 227 height 19
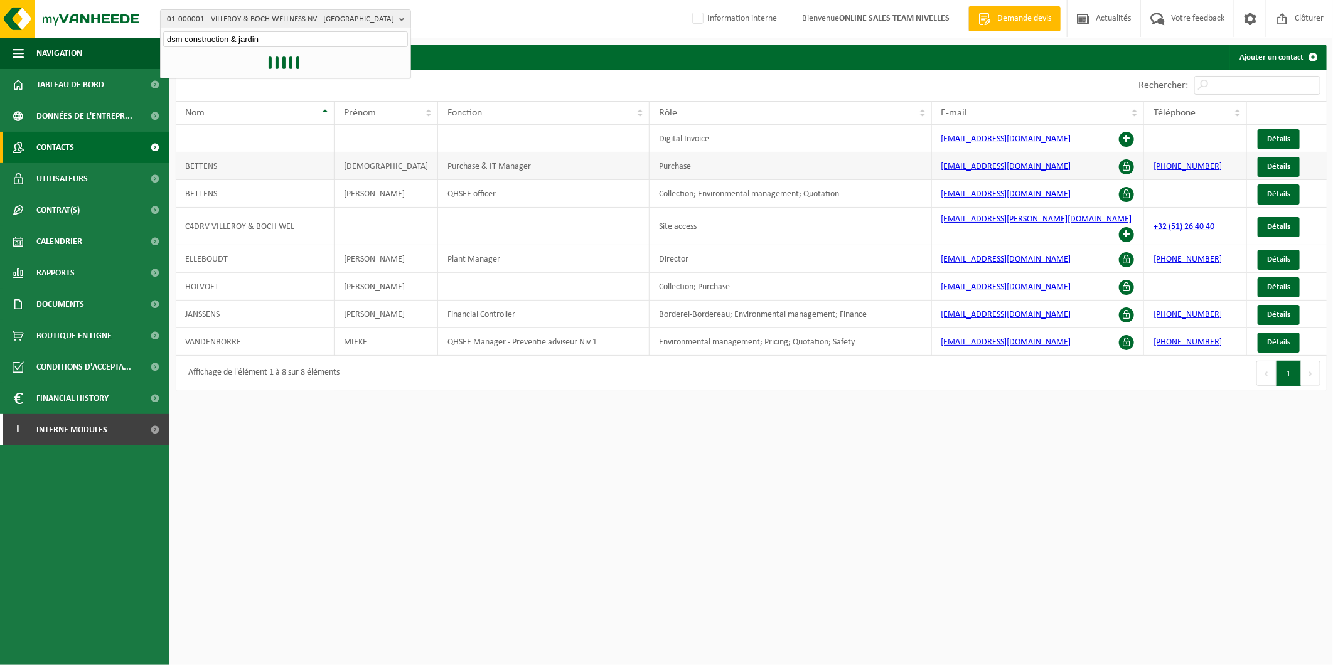
type input "dsm construction & jardins"
drag, startPoint x: 274, startPoint y: 39, endPoint x: 82, endPoint y: 54, distance: 193.2
click at [82, 54] on div "01-000001 - VILLEROY & BOCH WELLNESS NV - ROESELARE dsm construction & jardins …" at bounding box center [666, 198] width 1333 height 397
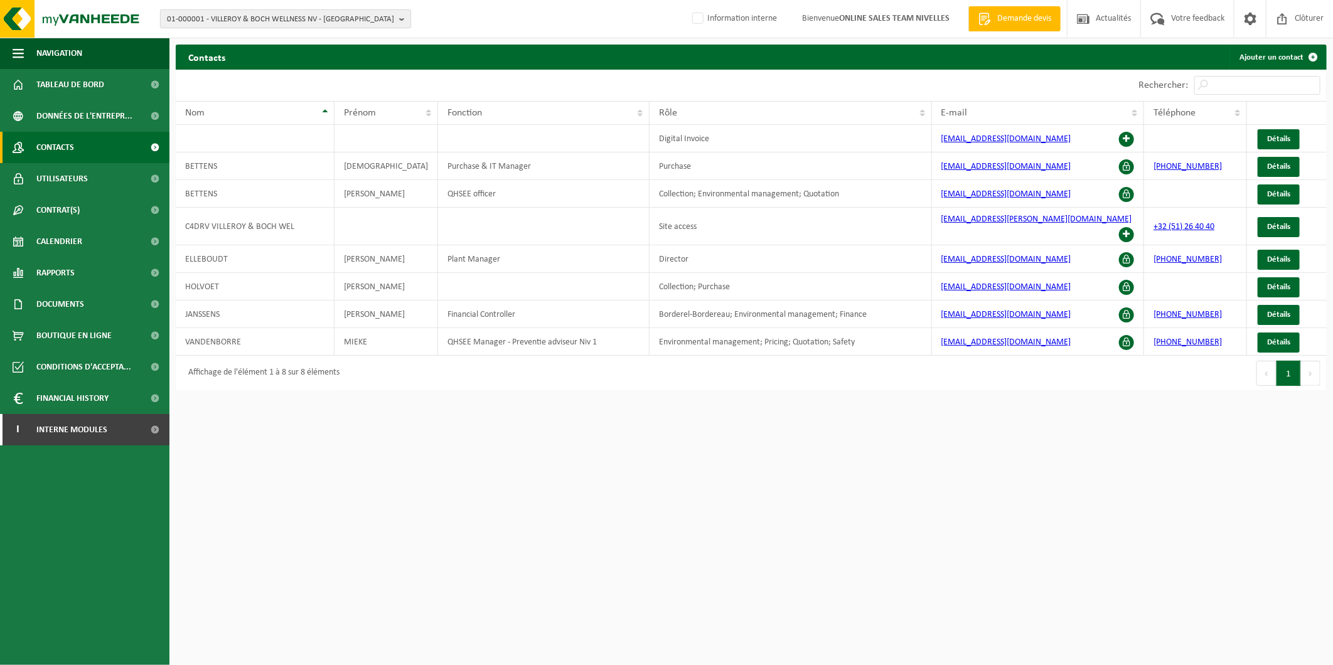
click at [237, 20] on span "01-000001 - VILLEROY & BOCH WELLNESS NV - ROESELARE" at bounding box center [280, 19] width 227 height 19
click at [216, 35] on input "text" at bounding box center [285, 39] width 245 height 16
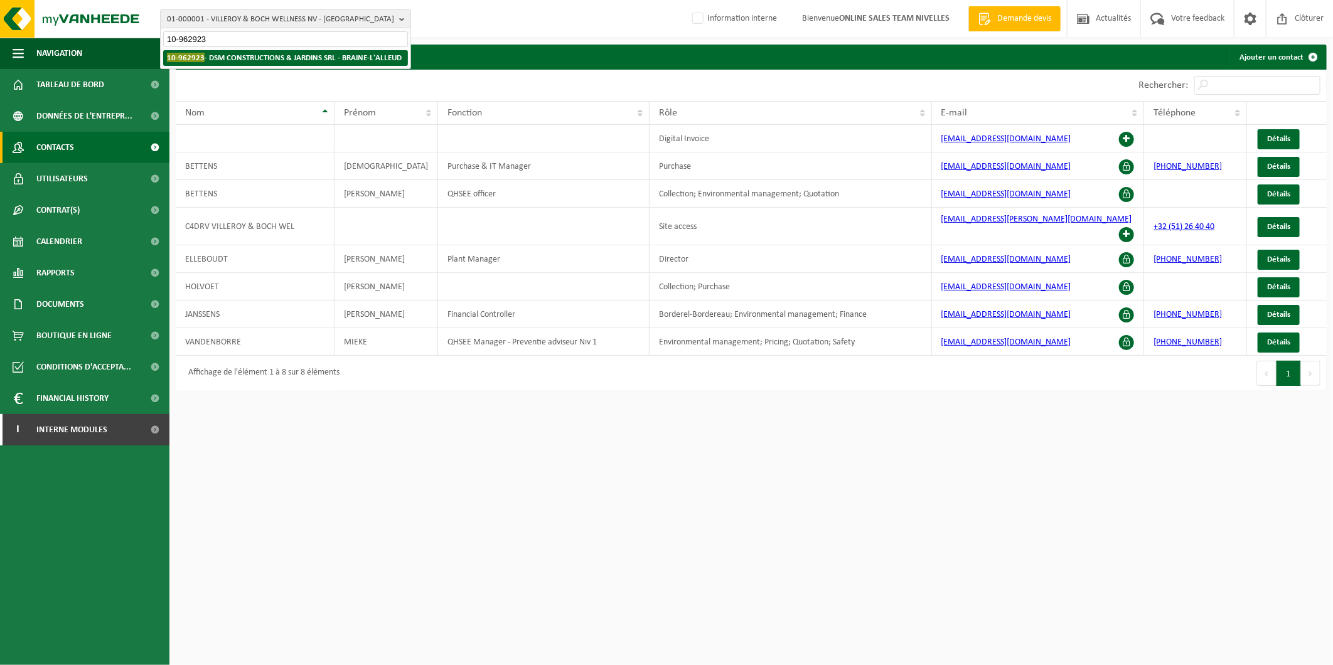
type input "10-962923"
click at [221, 58] on strong "10-962923 - DSM CONSTRUCTIONS & JARDINS SRL - BRAINE-L'ALLEUD" at bounding box center [284, 57] width 235 height 9
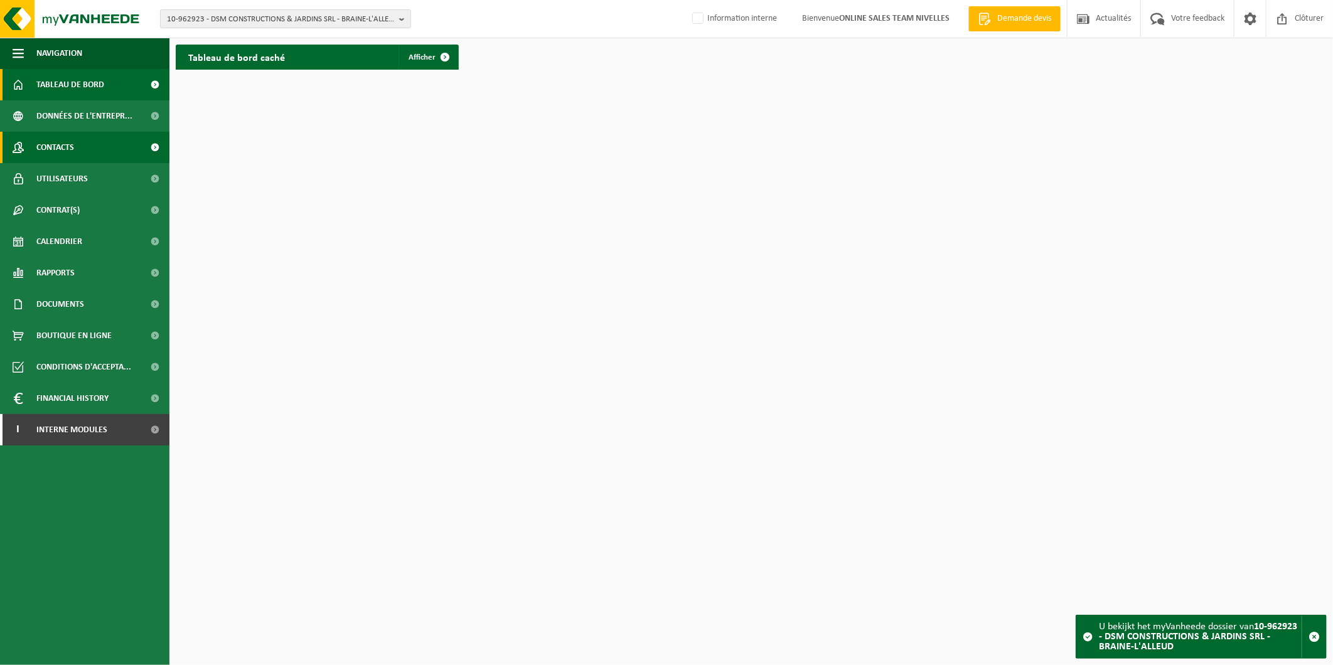
click at [73, 141] on span "Contacts" at bounding box center [55, 147] width 38 height 31
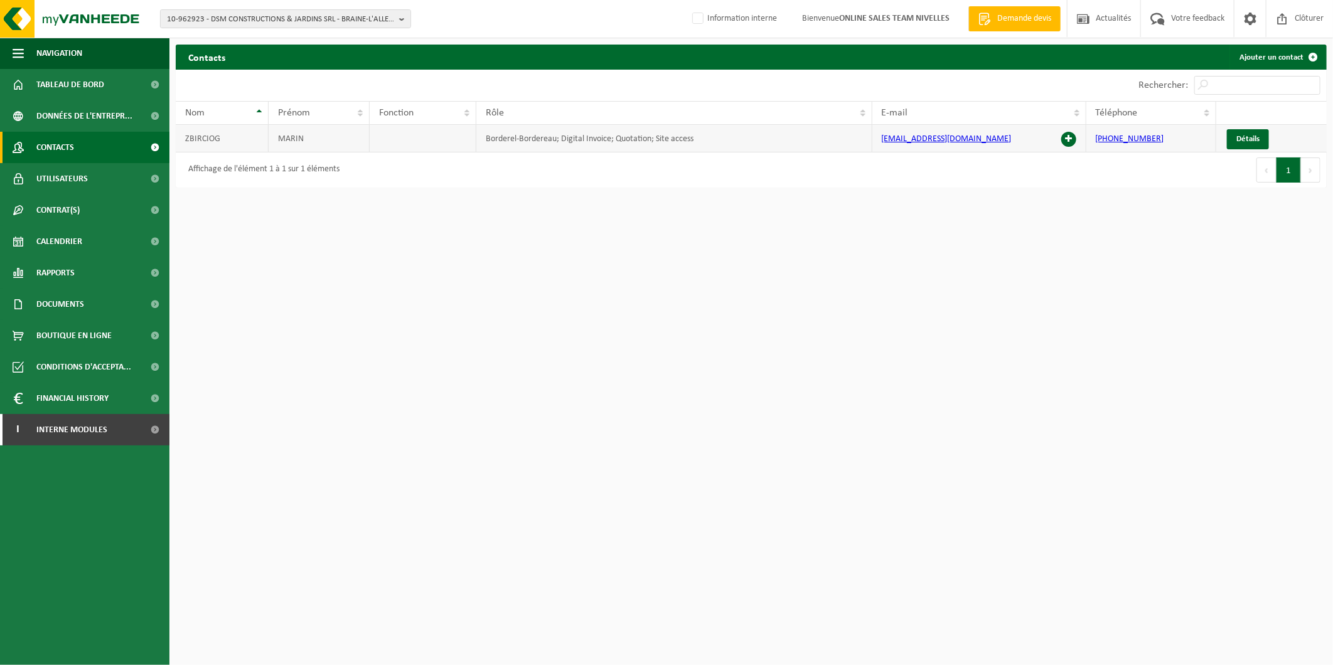
click at [990, 144] on td "[EMAIL_ADDRESS][DOMAIN_NAME]" at bounding box center [979, 139] width 214 height 28
drag, startPoint x: 976, startPoint y: 142, endPoint x: 835, endPoint y: 142, distance: 140.5
click at [835, 142] on tr "ZBIRCIOG MARIN Borderel-Bordereau; Digital Invoice; Quotation; Site access [EMA…" at bounding box center [751, 139] width 1151 height 28
click at [1238, 141] on span "Détails" at bounding box center [1247, 139] width 23 height 8
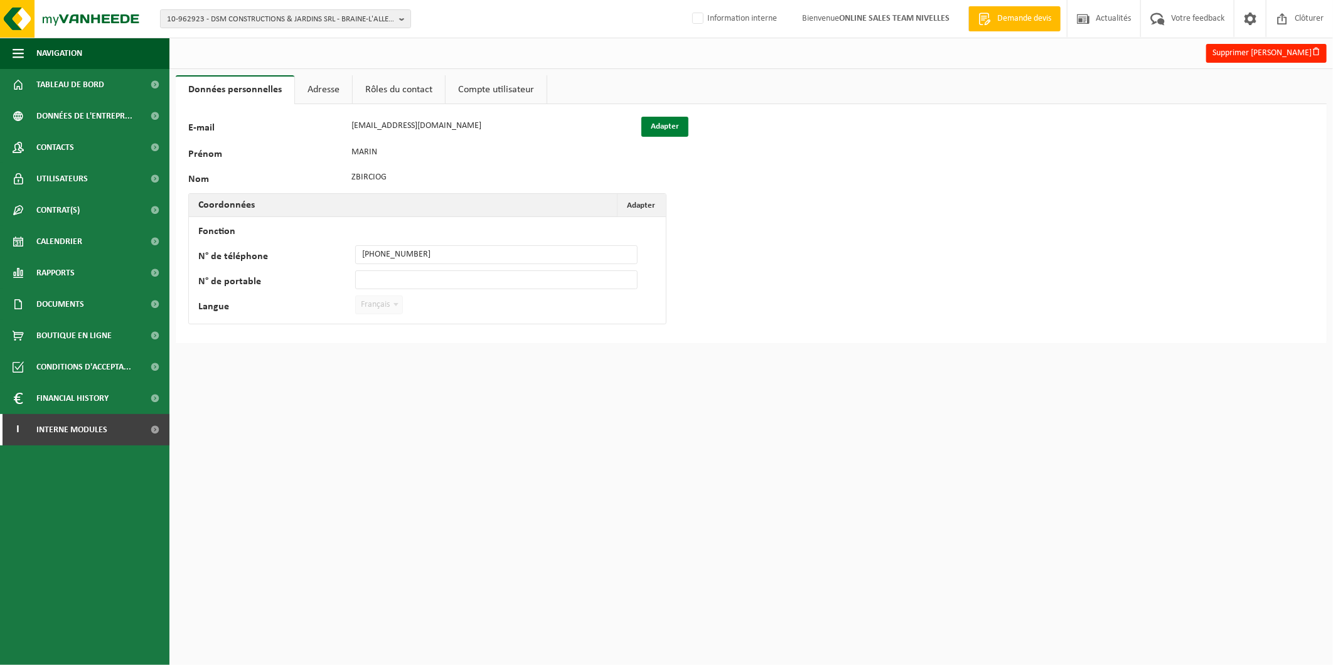
click at [651, 127] on button "Adapter" at bounding box center [664, 127] width 47 height 20
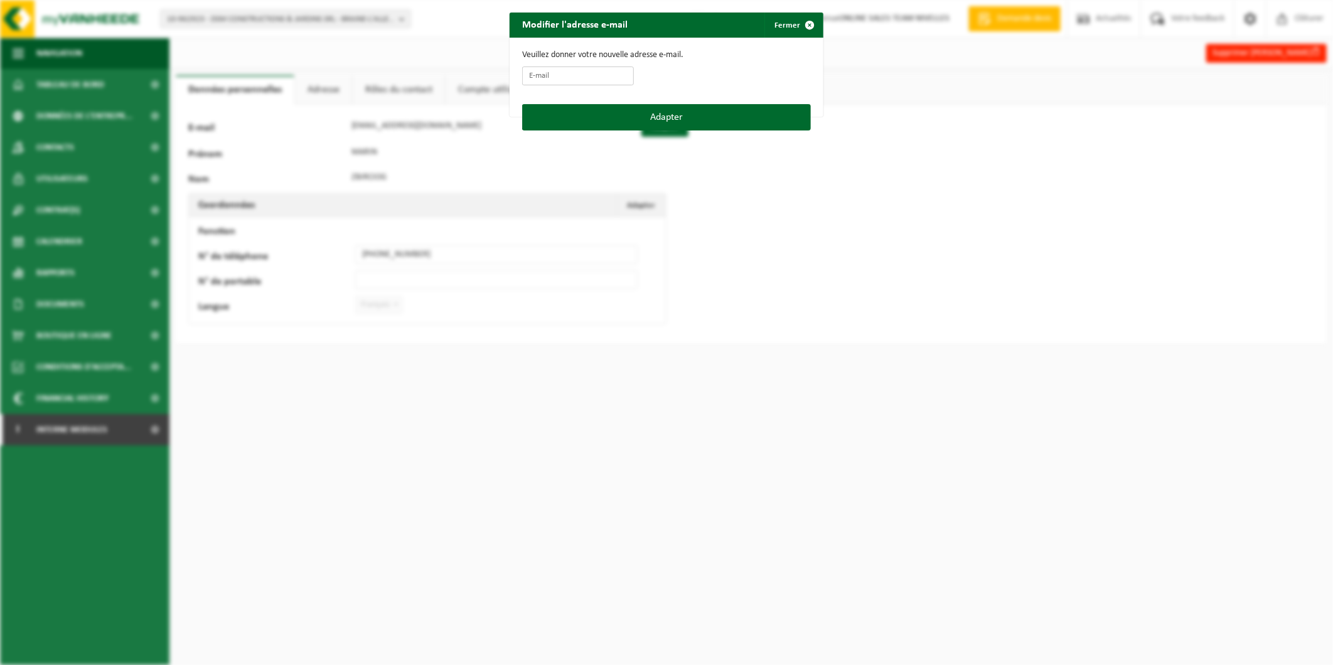
click at [546, 74] on input "E-mail" at bounding box center [578, 76] width 112 height 19
paste input "[EMAIL_ADDRESS][DOMAIN_NAME]"
type input "[EMAIL_ADDRESS][DOMAIN_NAME]"
click at [675, 112] on button "Adapter" at bounding box center [666, 117] width 289 height 26
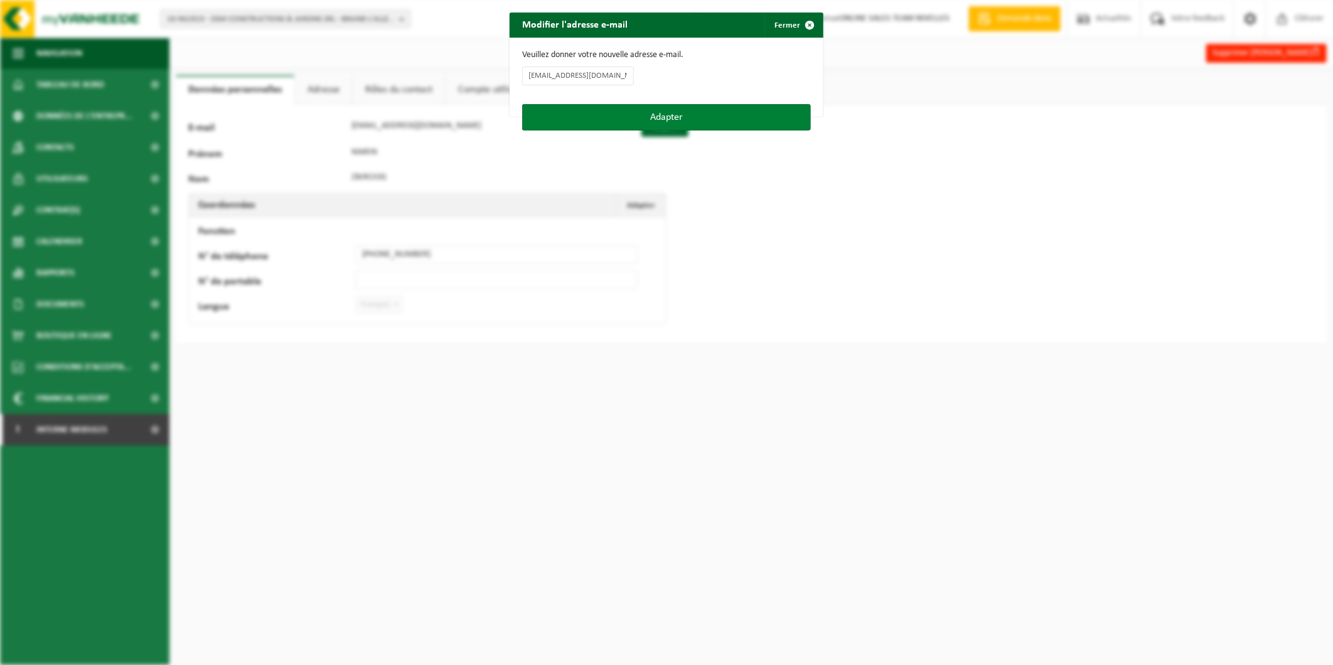
scroll to position [0, 0]
type input "[EMAIL_ADDRESS][DOMAIN_NAME]"
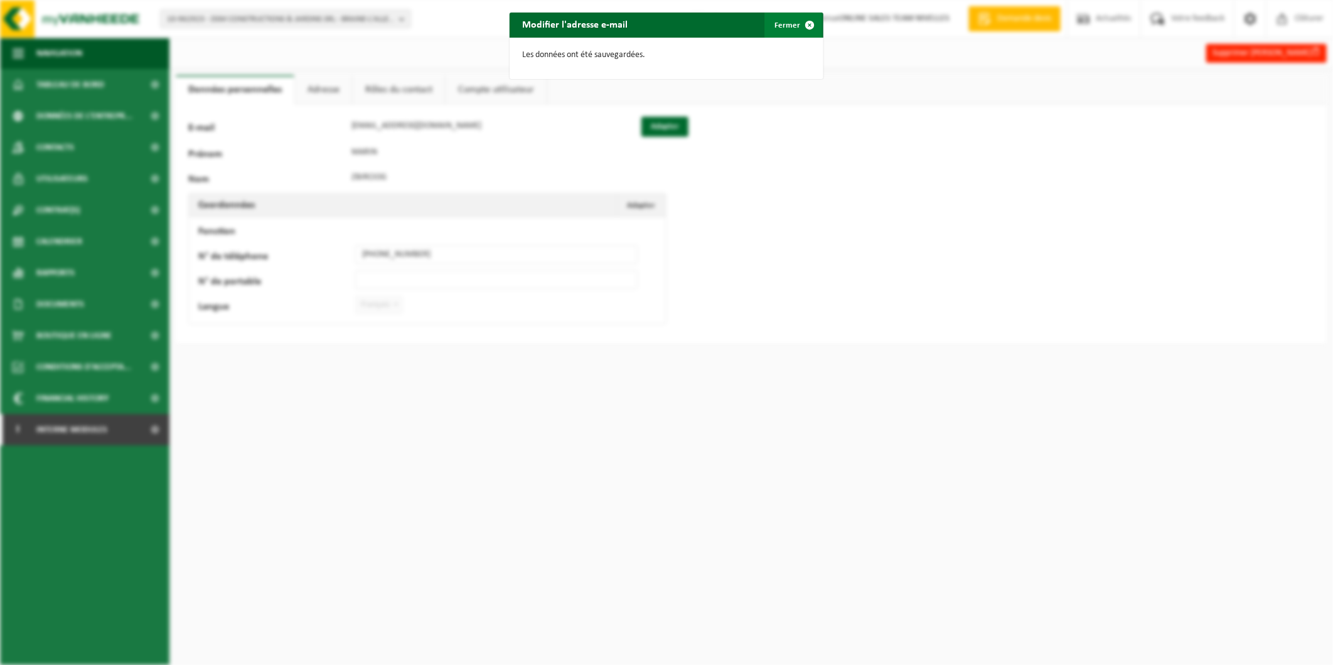
click at [786, 28] on button "Fermer" at bounding box center [793, 25] width 58 height 25
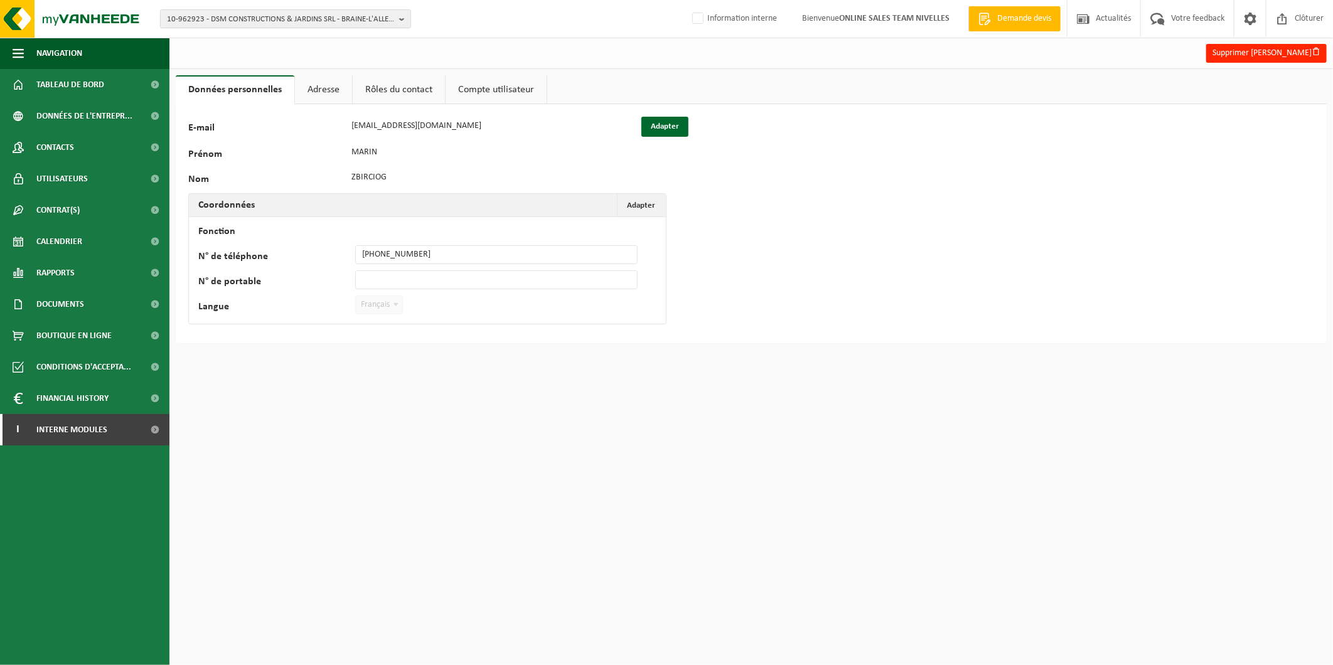
click at [388, 392] on div "10-962923 - DSM CONSTRUCTIONS & JARDINS SRL - BRAINE-L'ALLEUD 10-962923 - DSM C…" at bounding box center [666, 332] width 1333 height 665
click at [65, 143] on span "Contacts" at bounding box center [55, 147] width 38 height 31
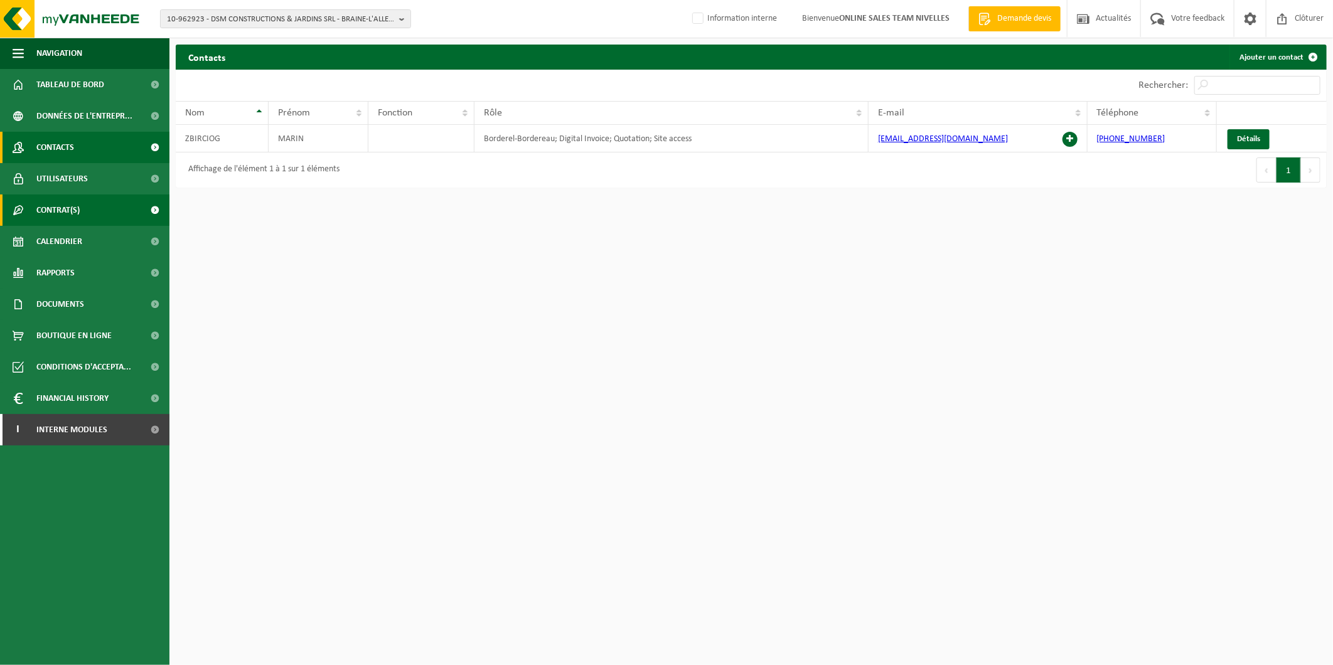
click at [77, 206] on span "Contrat(s)" at bounding box center [57, 210] width 43 height 31
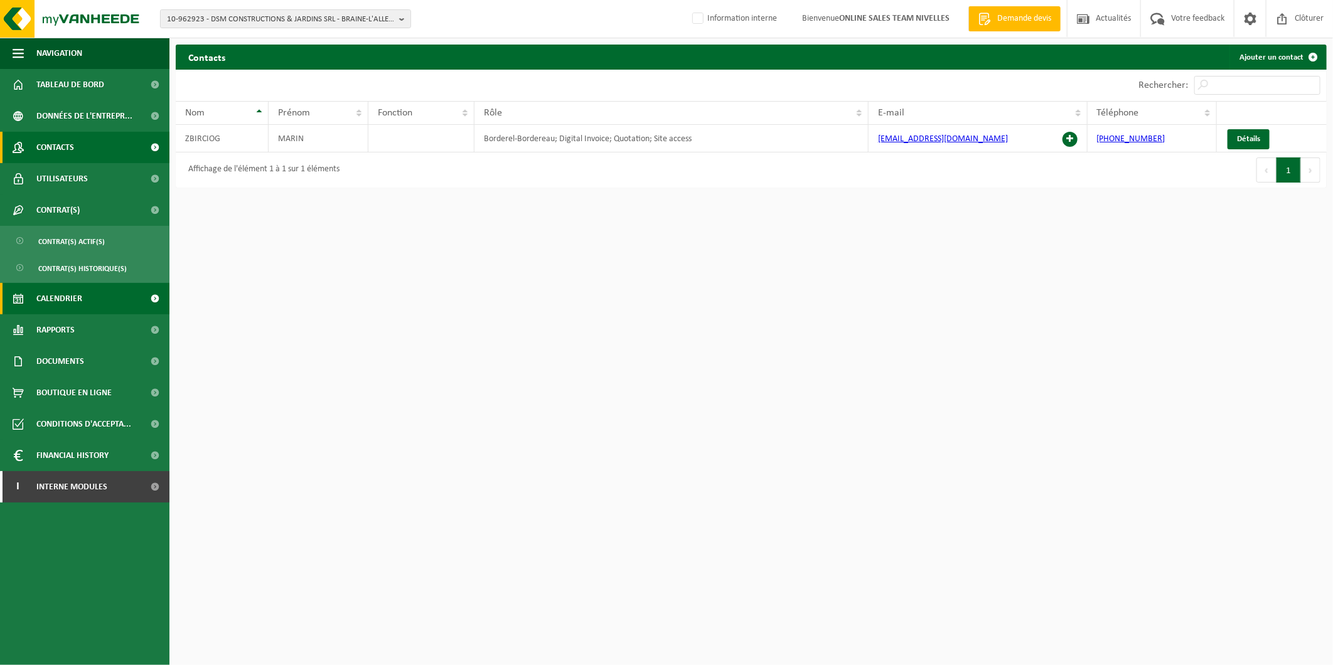
click at [91, 304] on link "Calendrier" at bounding box center [84, 298] width 169 height 31
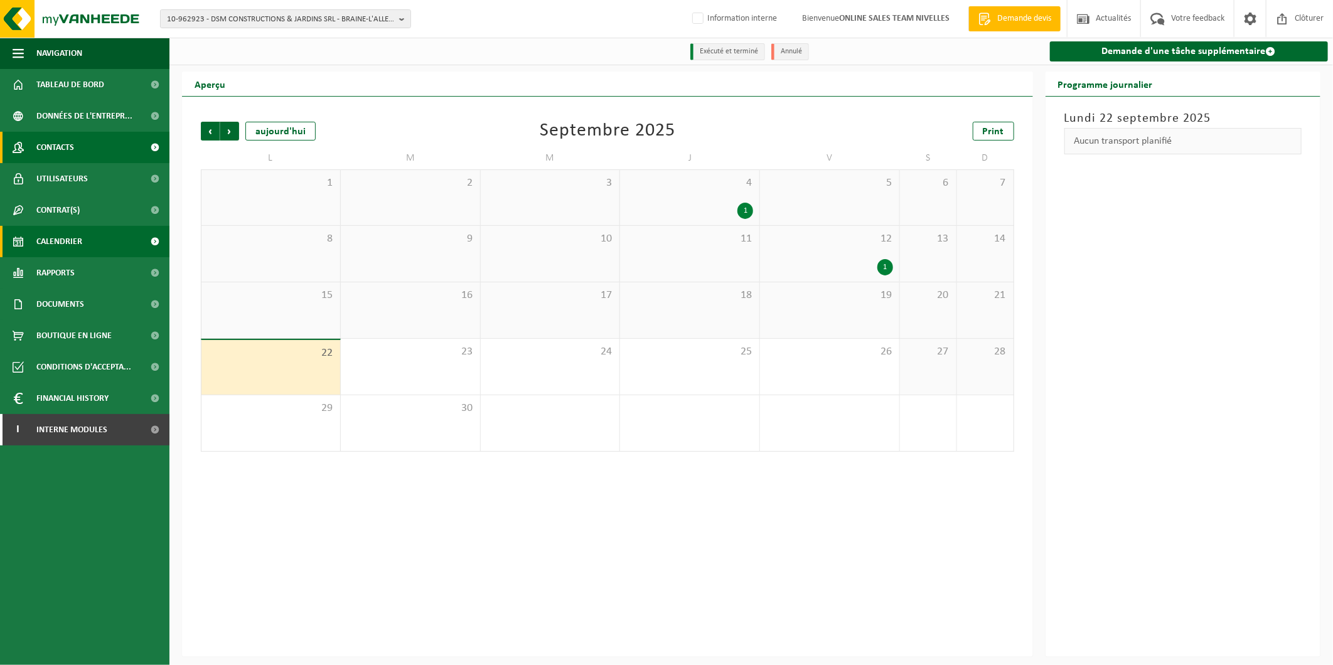
click at [87, 148] on link "Contacts" at bounding box center [84, 147] width 169 height 31
